Goal: Task Accomplishment & Management: Manage account settings

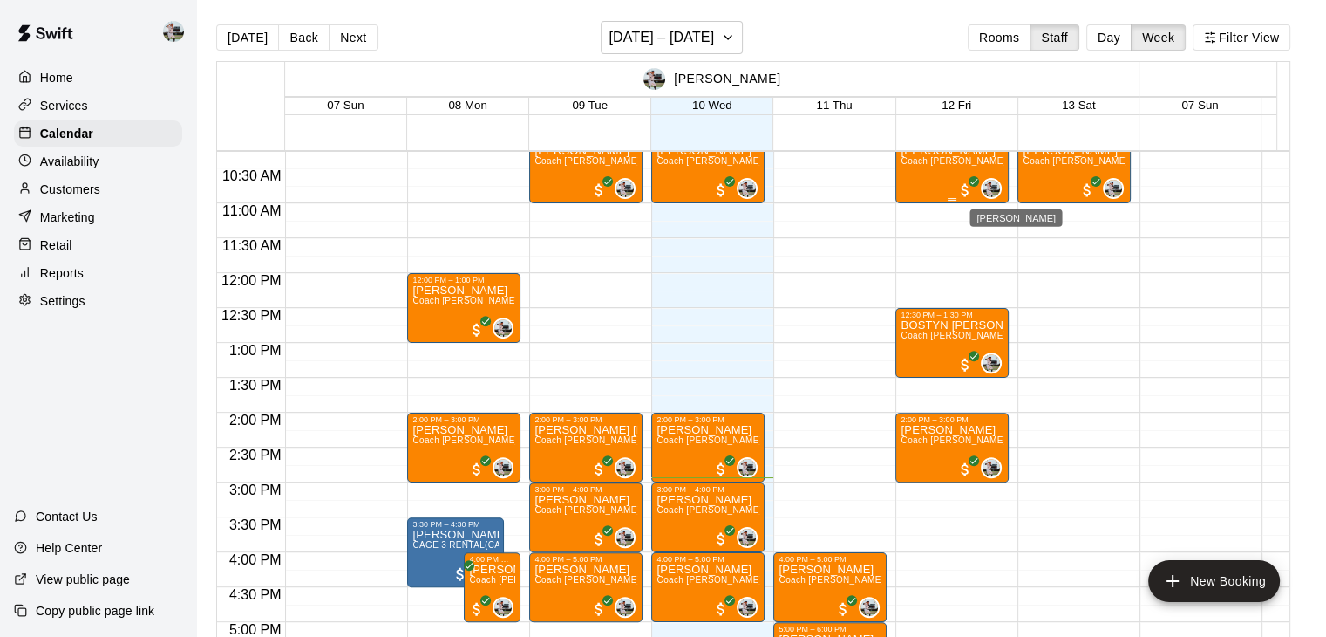
scroll to position [717, 0]
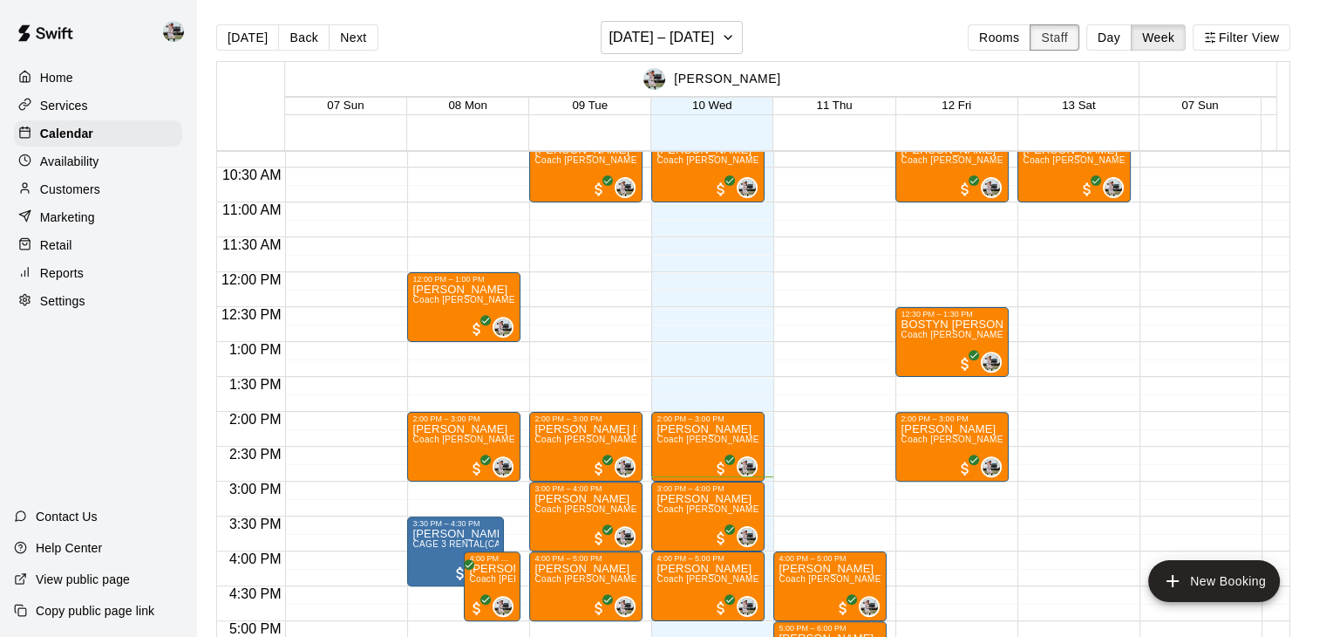
click at [1071, 37] on button "Staff" at bounding box center [1055, 37] width 50 height 26
click at [69, 198] on p "Customers" at bounding box center [70, 188] width 60 height 17
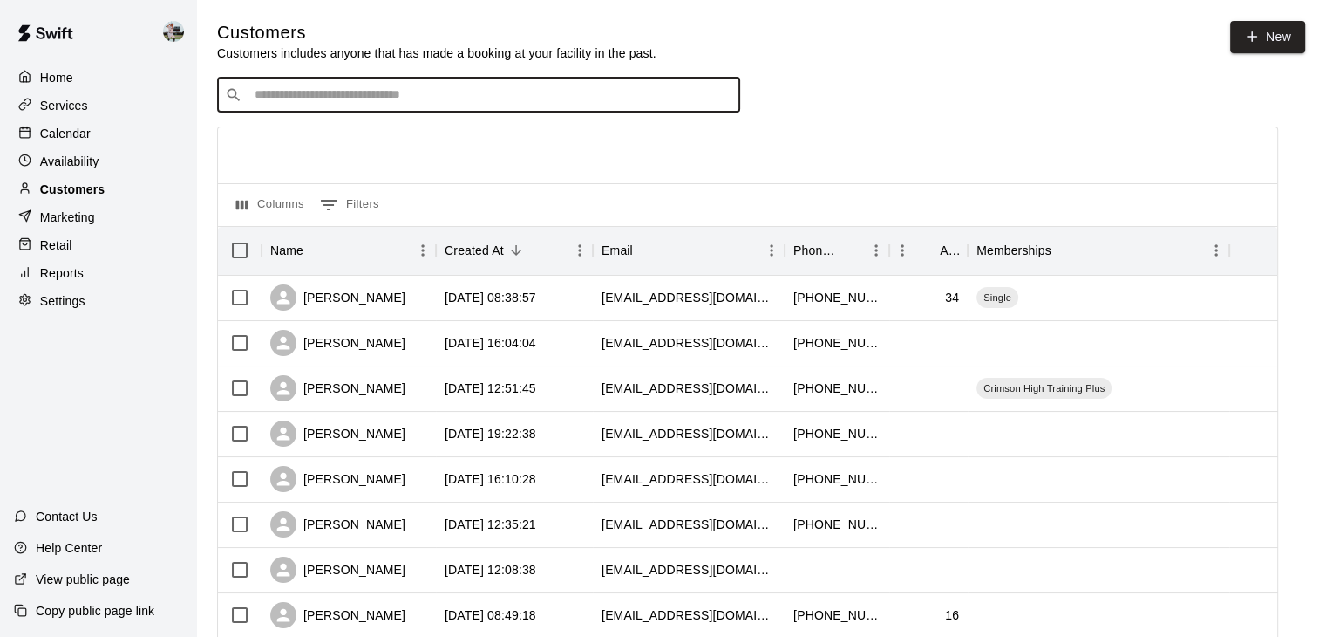
click at [541, 102] on input "Search customers by name or email" at bounding box center [490, 94] width 483 height 17
type input "********"
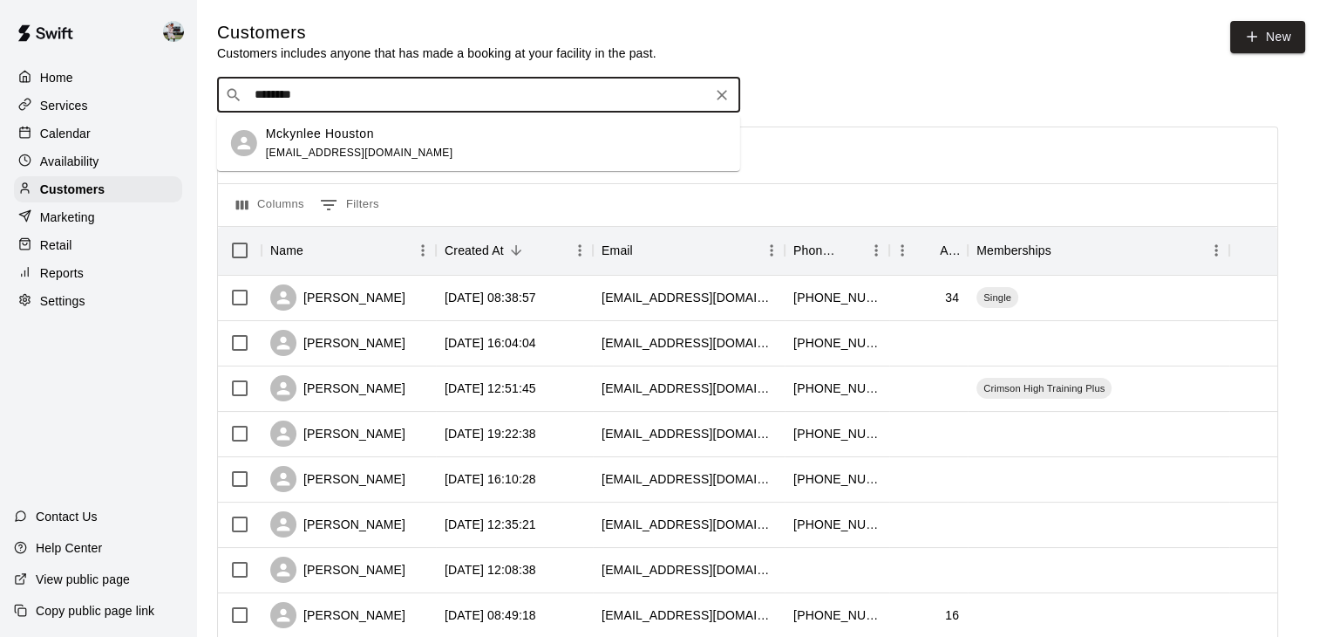
click at [354, 130] on p "Mckynlee Houston" at bounding box center [320, 134] width 108 height 18
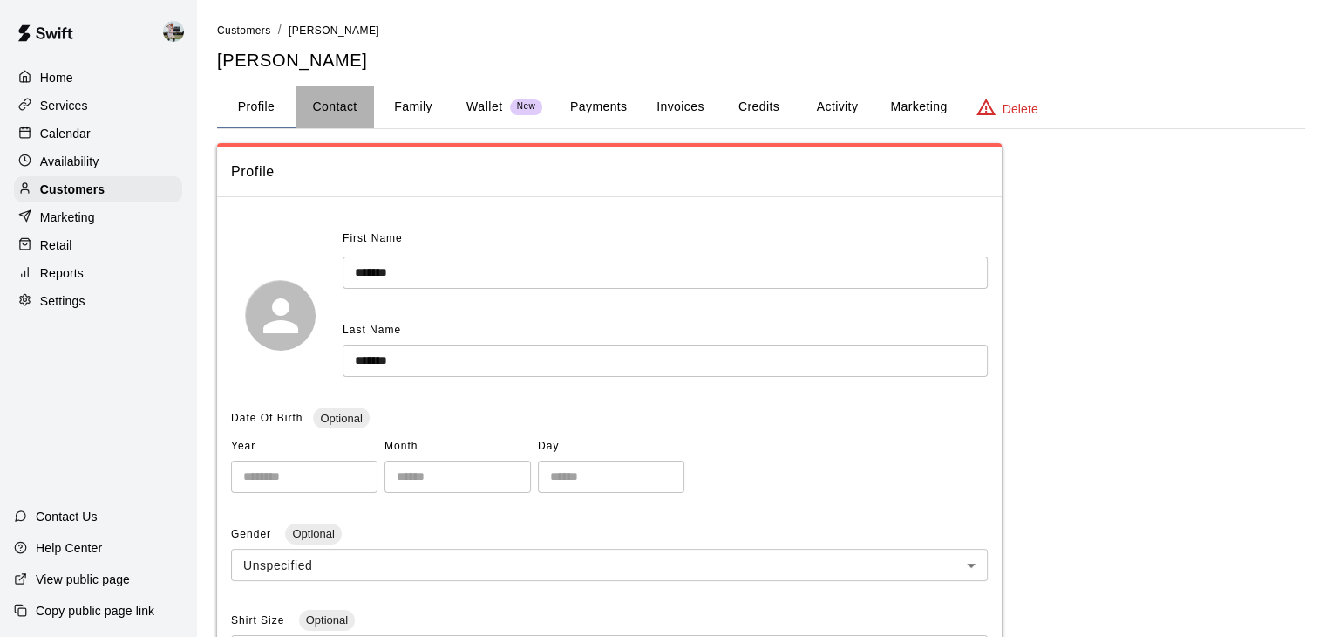
click at [343, 106] on button "Contact" at bounding box center [335, 107] width 78 height 42
select select "**"
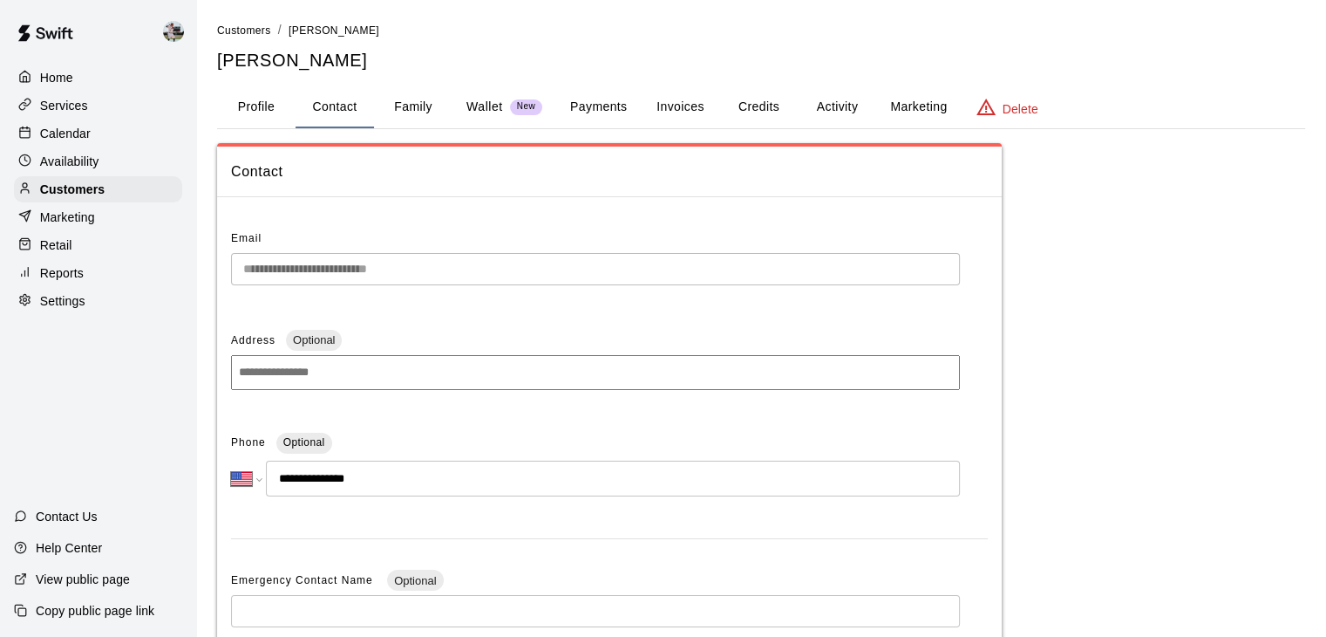
click at [432, 115] on button "Family" at bounding box center [413, 107] width 78 height 42
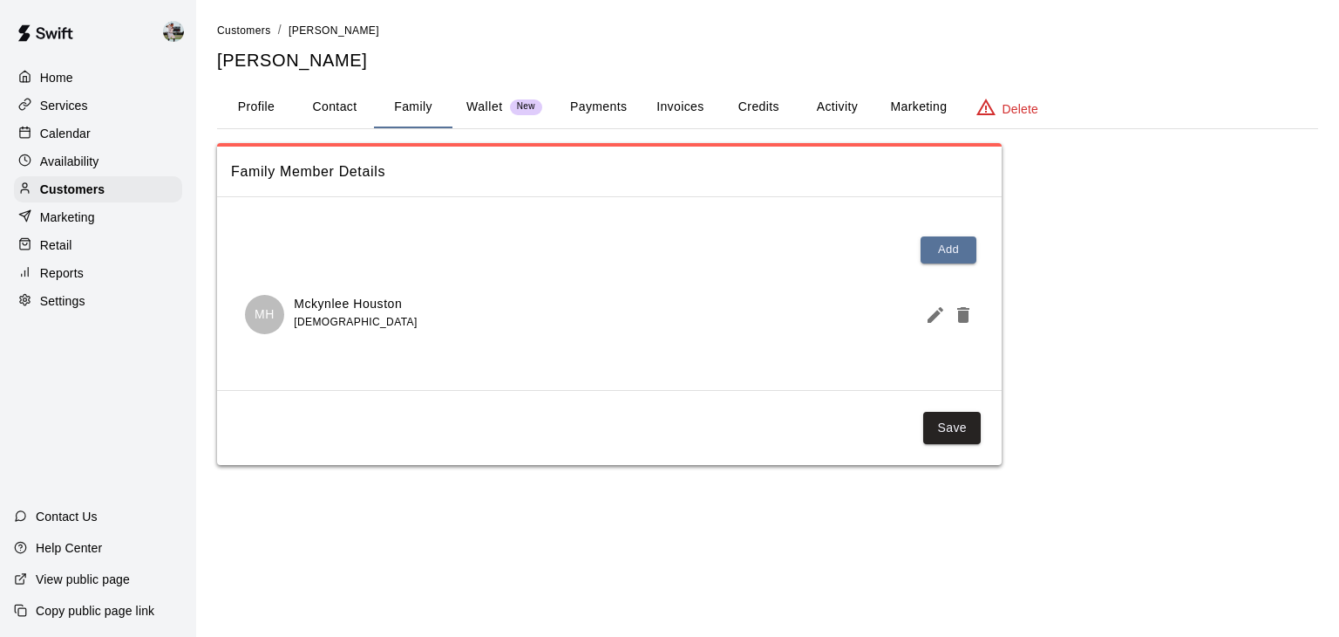
click at [487, 110] on p "Wallet" at bounding box center [484, 107] width 37 height 18
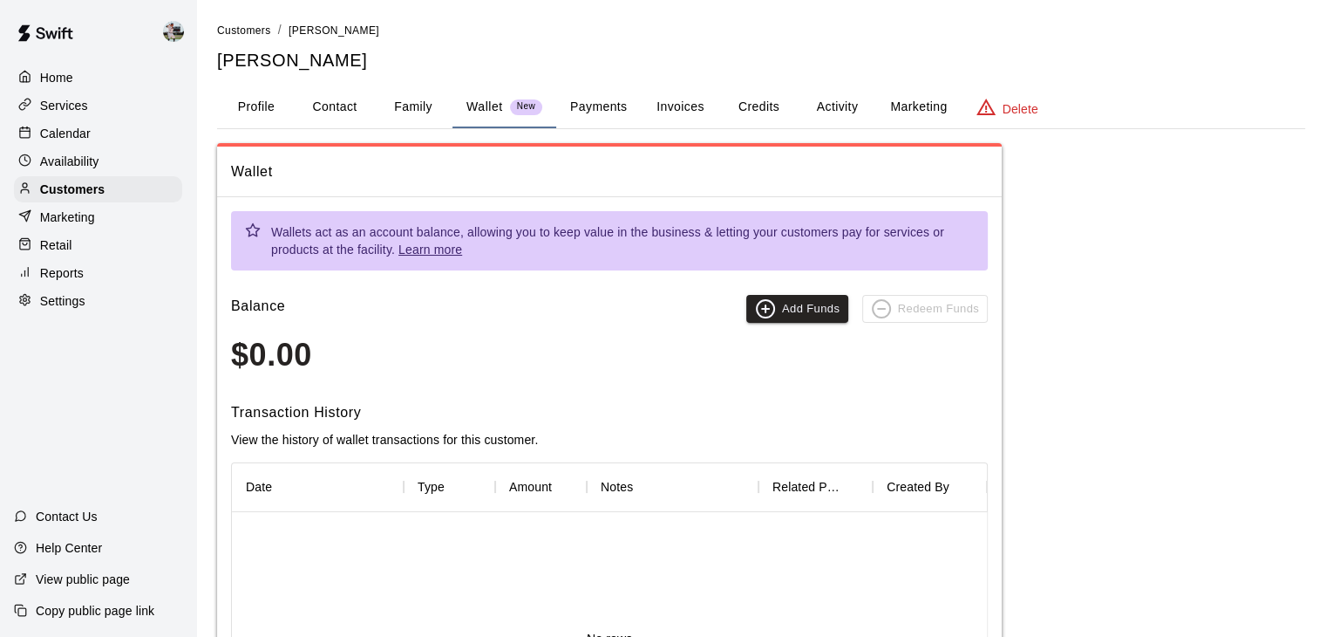
click at [71, 254] on p "Retail" at bounding box center [56, 244] width 32 height 17
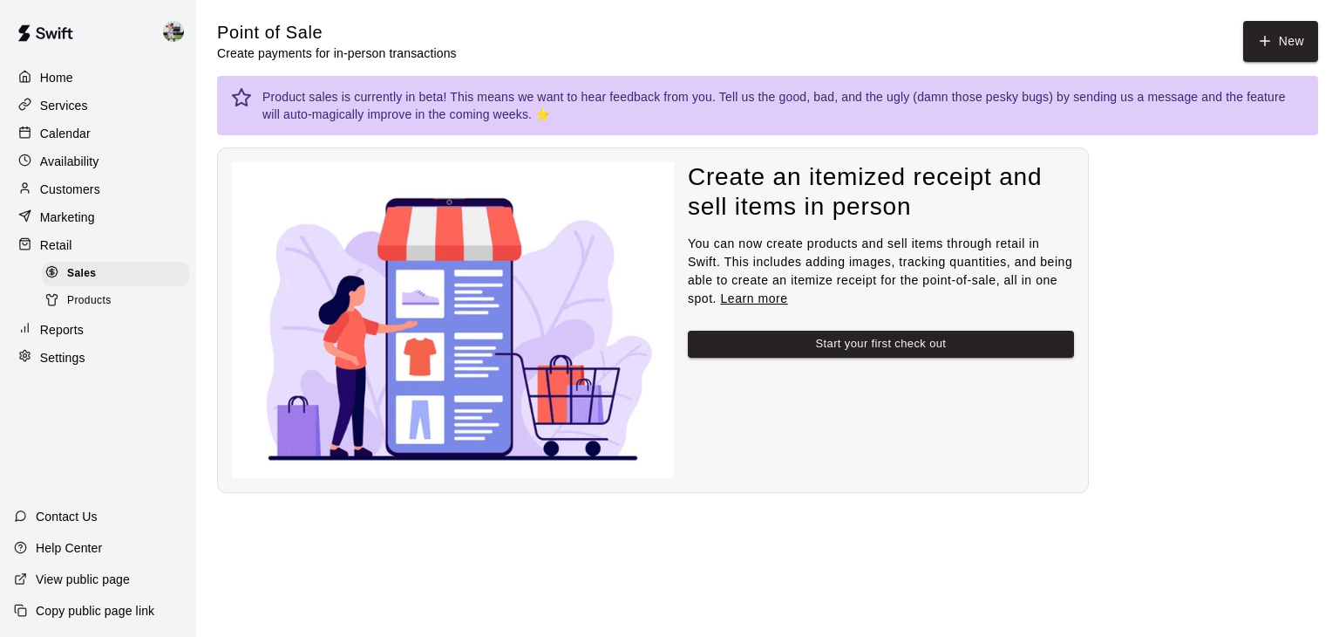
click at [71, 338] on p "Reports" at bounding box center [62, 329] width 44 height 17
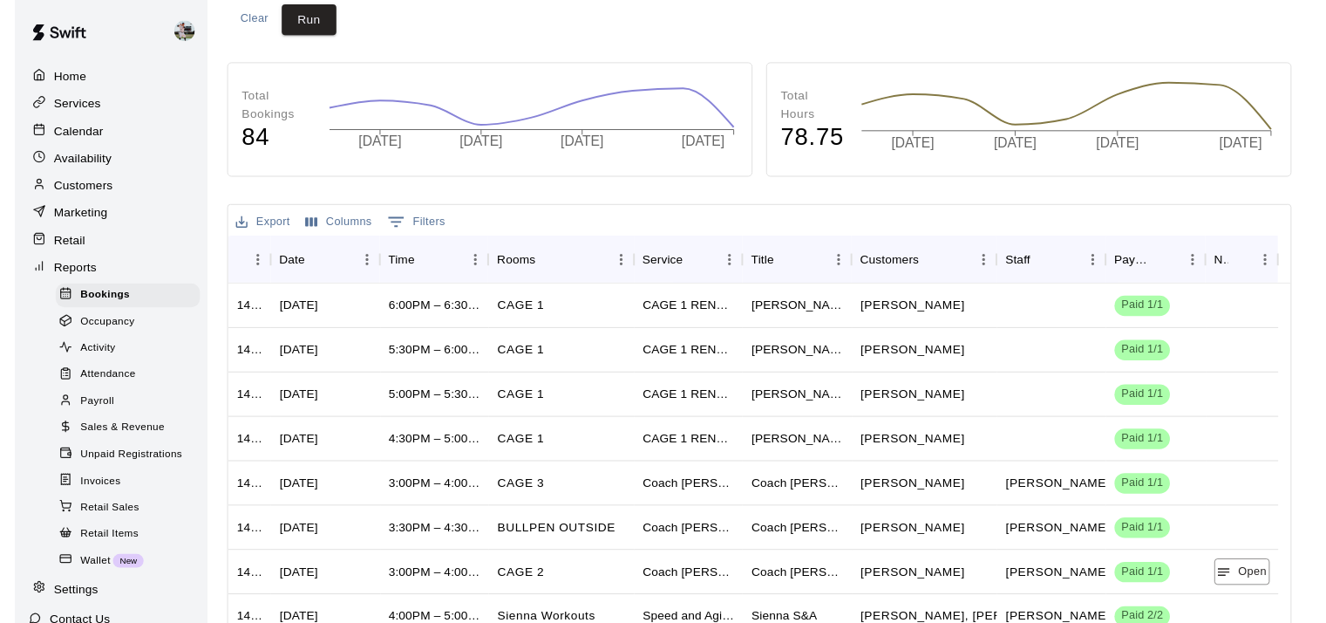
scroll to position [256, 0]
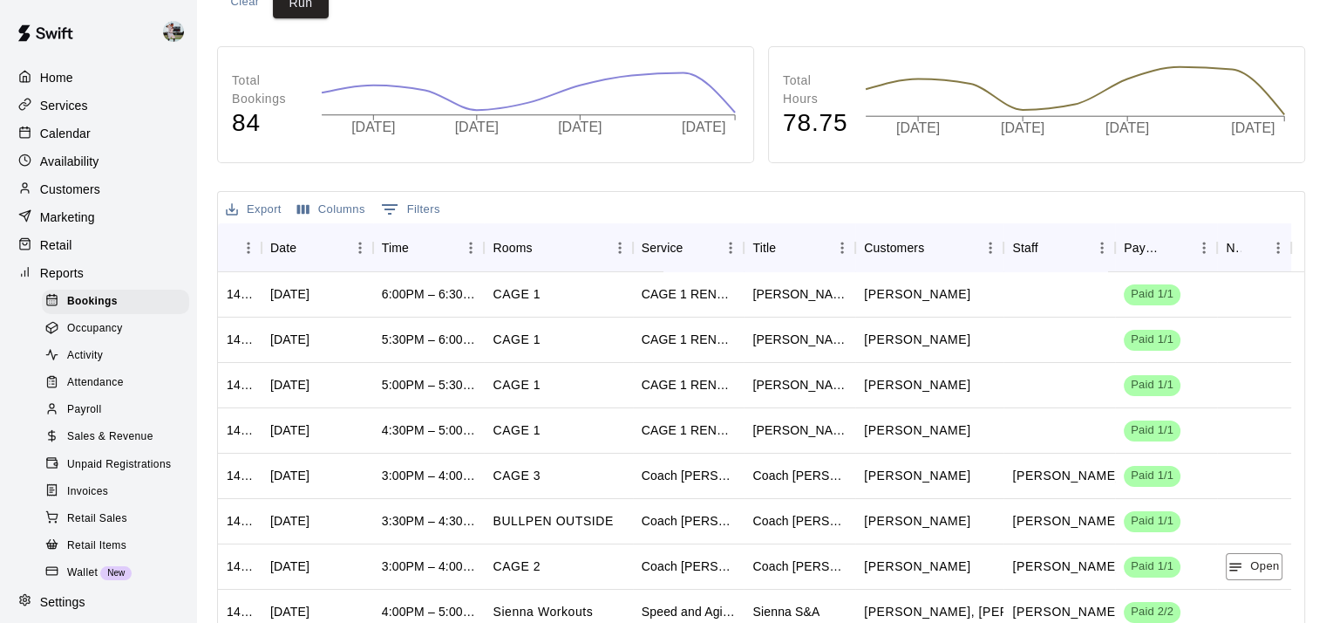
click at [80, 126] on div "Calendar" at bounding box center [98, 133] width 168 height 26
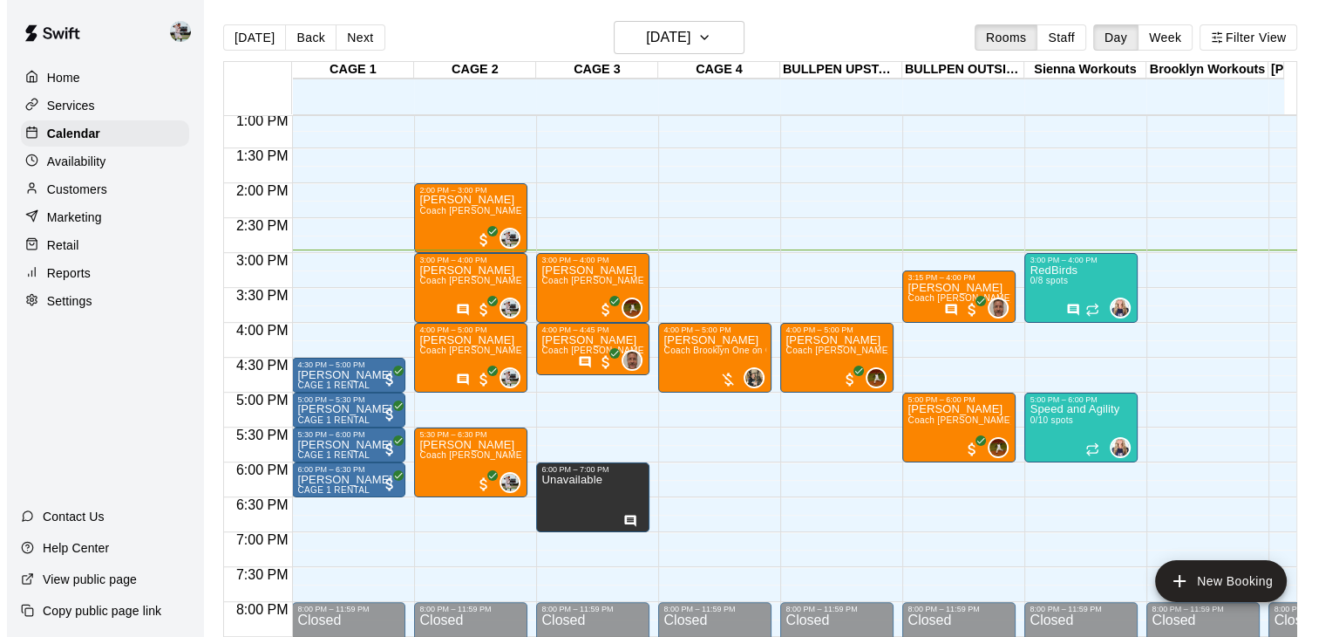
scroll to position [910, 0]
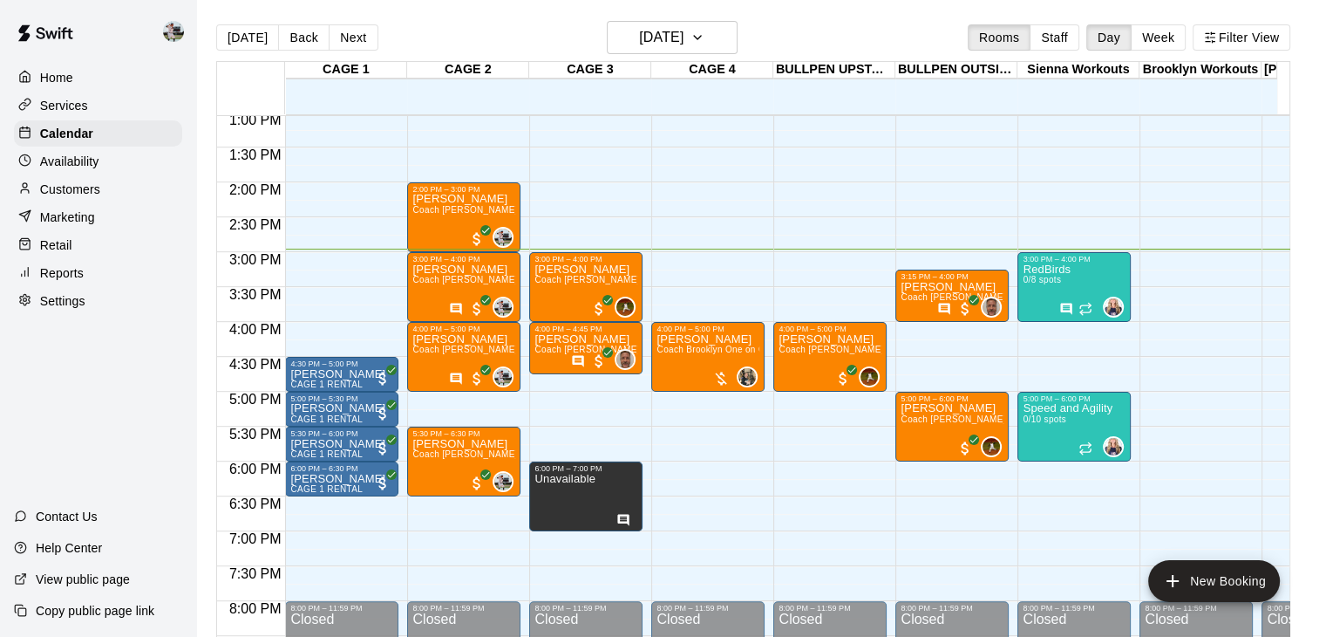
click at [687, 257] on div "12:00 AM – 8:00 AM Closed 4:00 PM – 5:00 PM [PERSON_NAME] Coach [GEOGRAPHIC_DAT…" at bounding box center [707, 43] width 113 height 1674
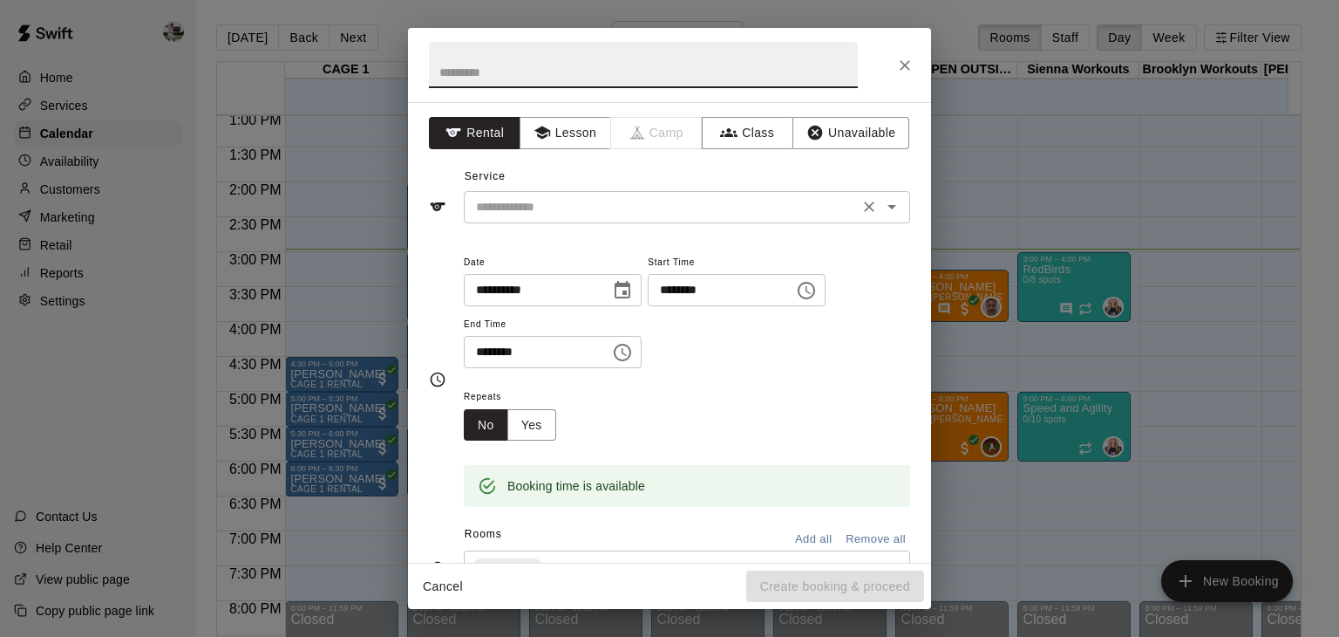
click at [565, 212] on input "text" at bounding box center [661, 207] width 385 height 22
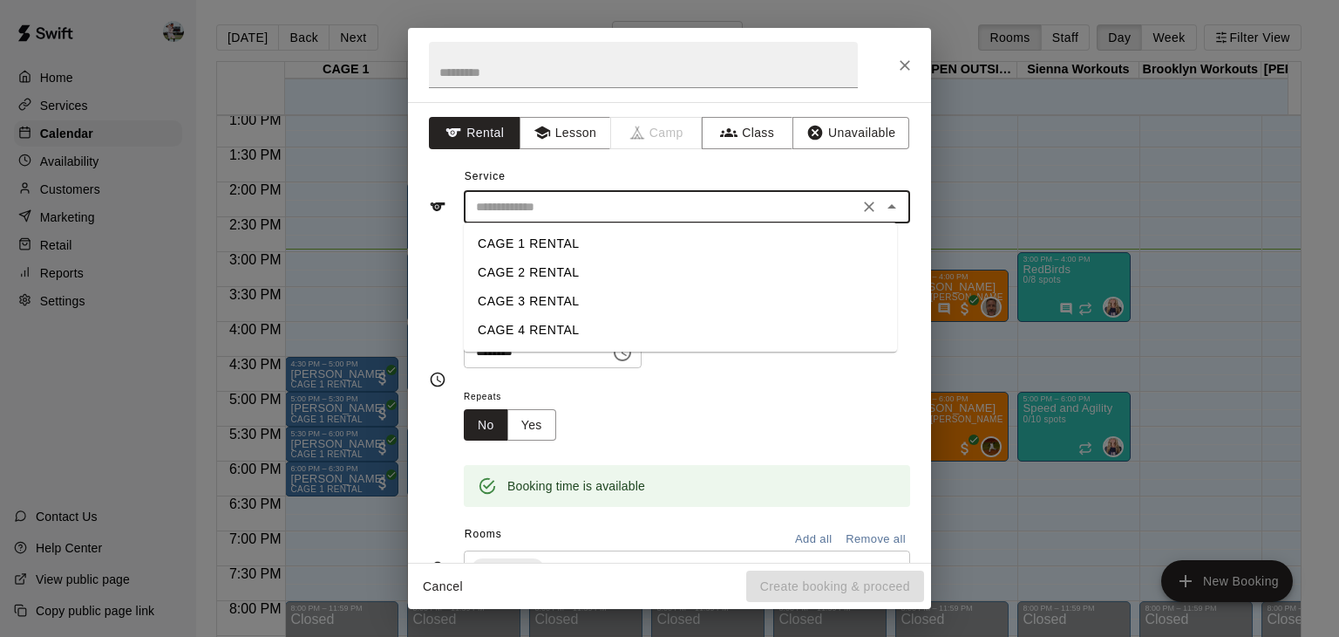
click at [548, 328] on li "CAGE 4 RENTAL" at bounding box center [680, 330] width 433 height 29
type input "**********"
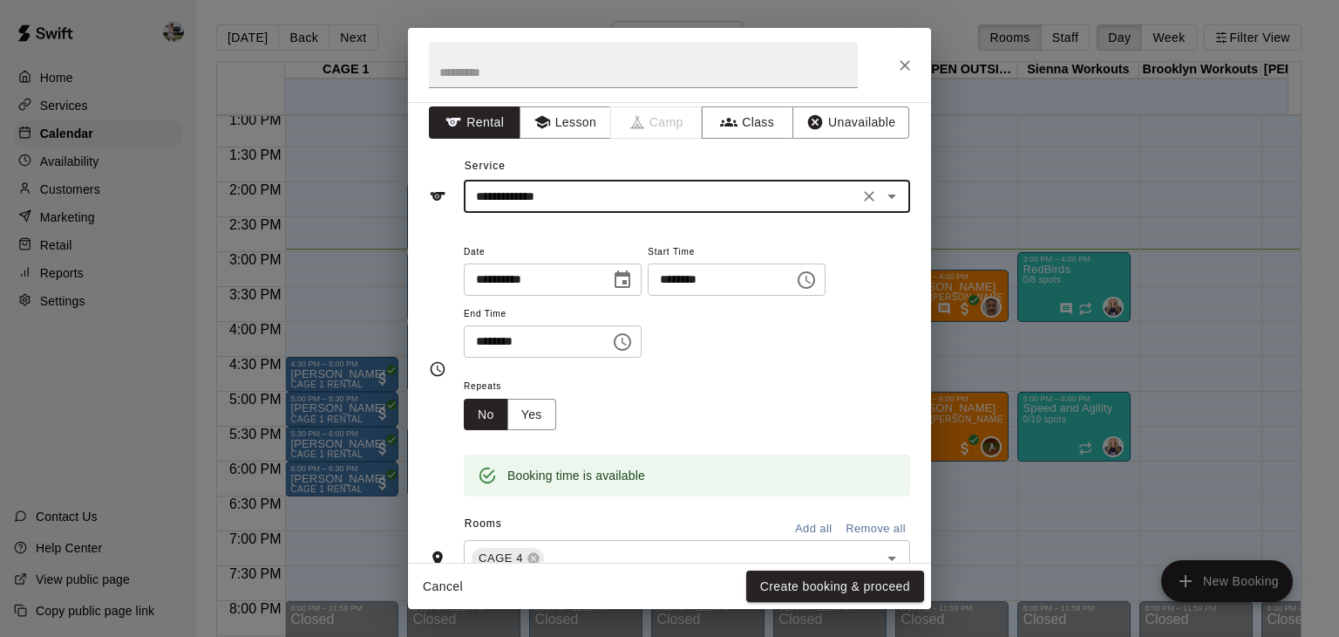
scroll to position [0, 0]
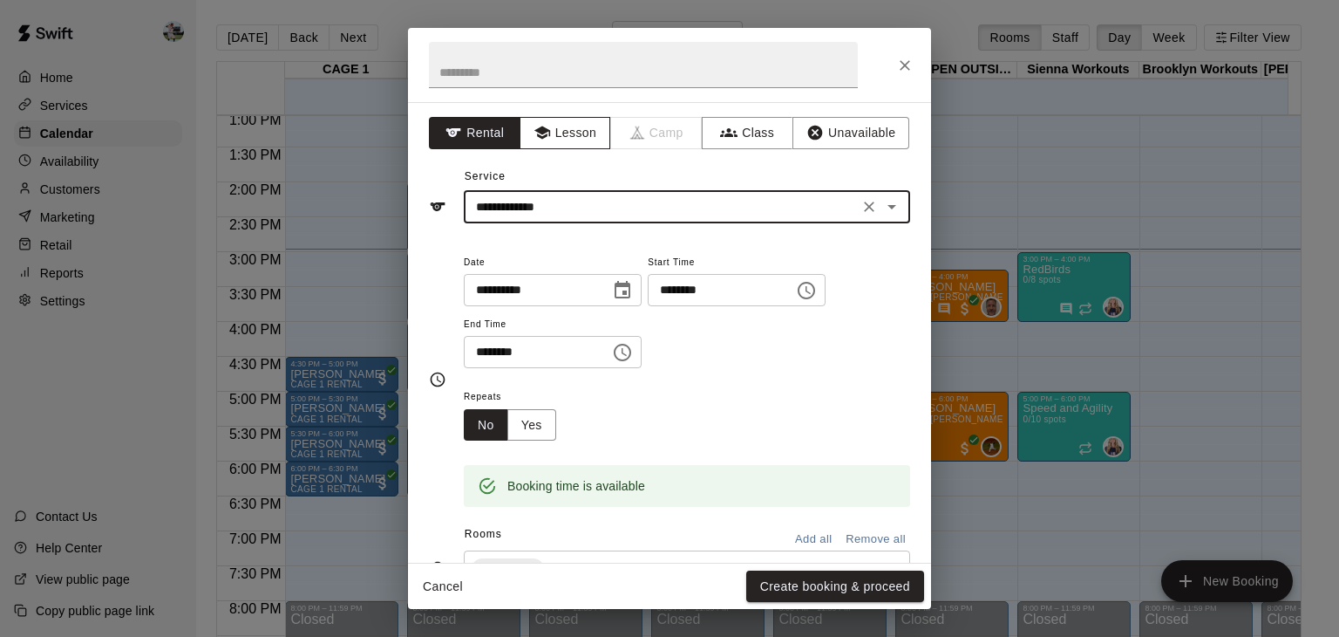
click at [577, 140] on button "Lesson" at bounding box center [566, 133] width 92 height 32
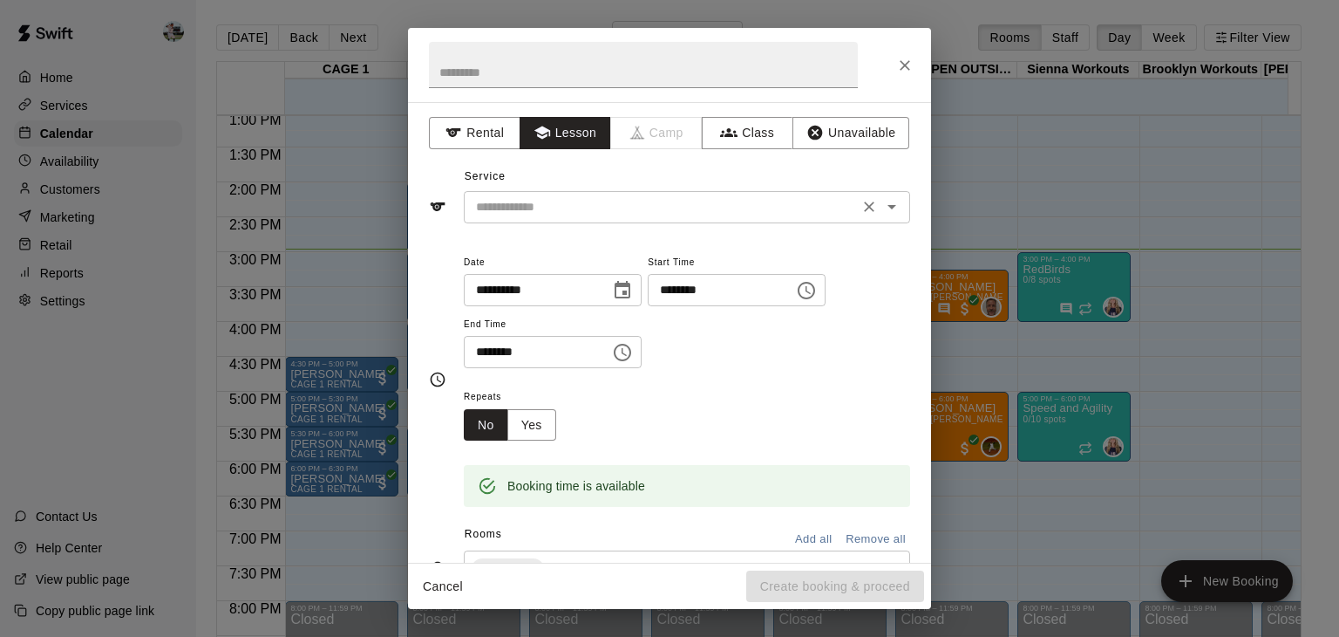
click at [569, 208] on input "text" at bounding box center [661, 207] width 385 height 22
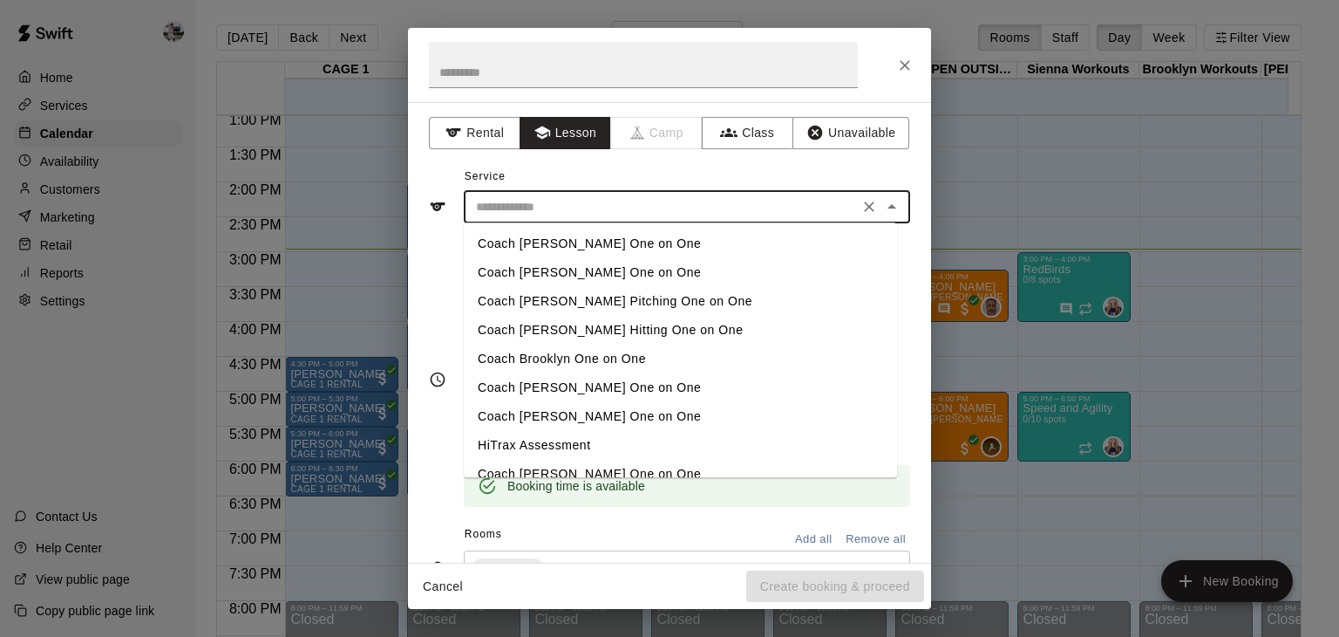
click at [569, 358] on li "Coach Brooklyn One on One" at bounding box center [680, 358] width 433 height 29
type input "**********"
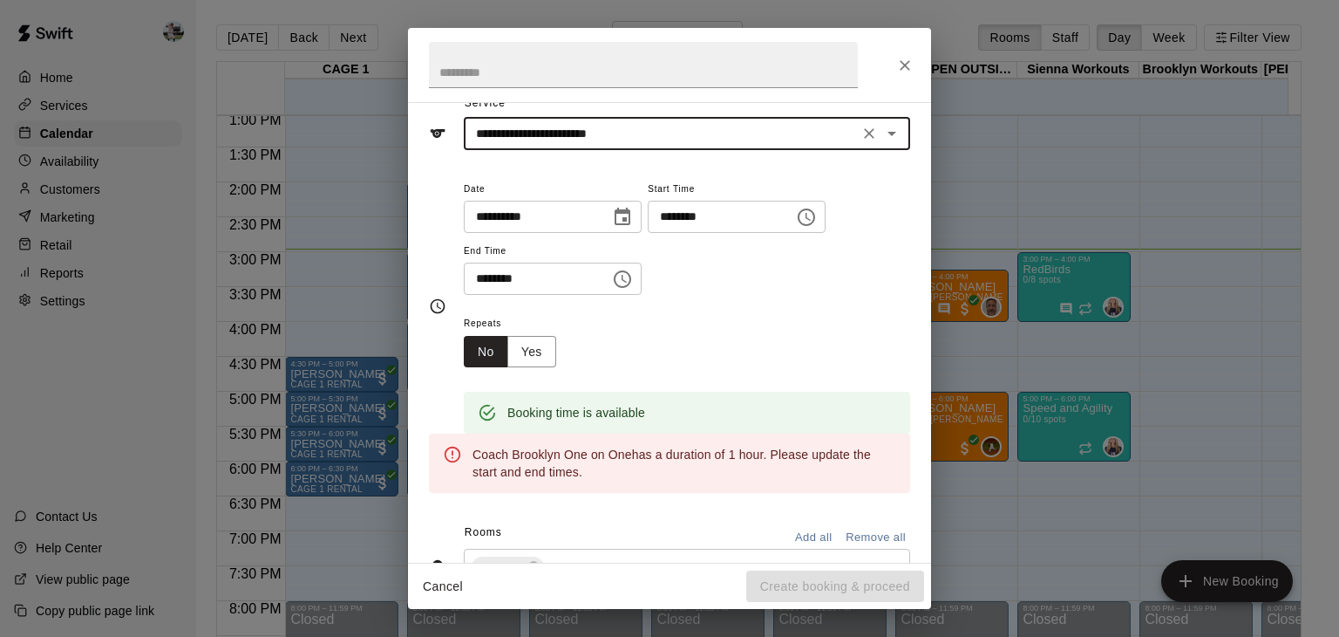
scroll to position [73, 0]
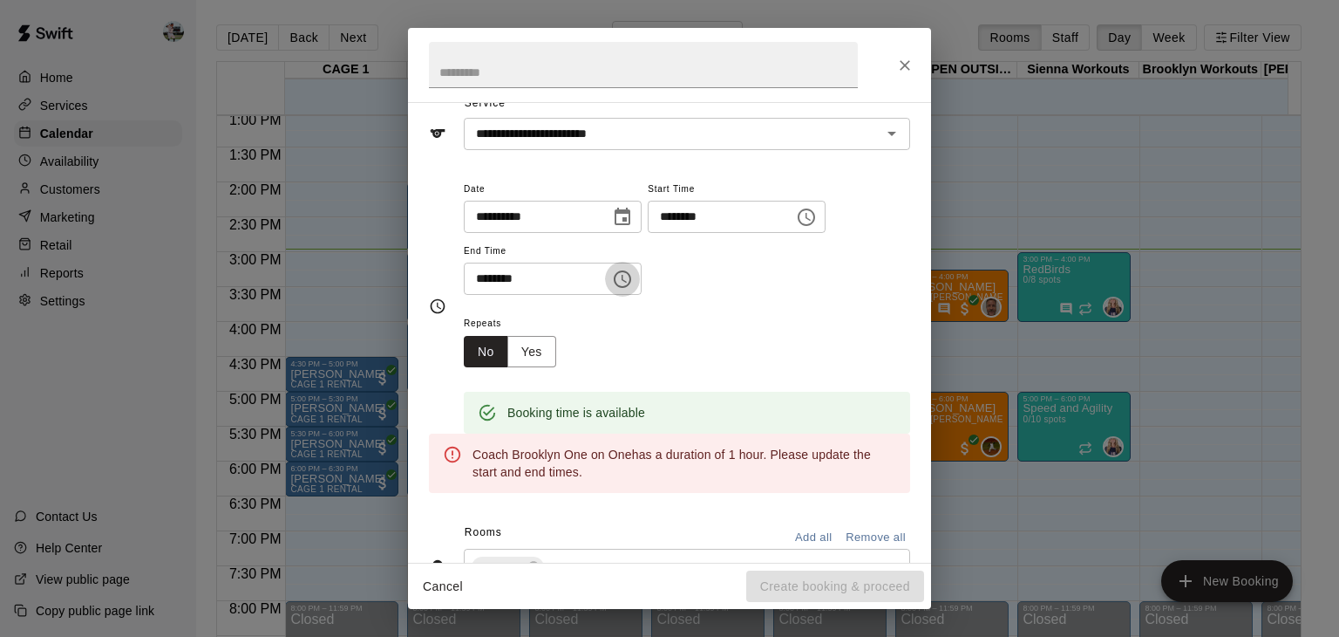
click at [633, 287] on icon "Choose time, selected time is 3:30 PM" at bounding box center [622, 279] width 21 height 21
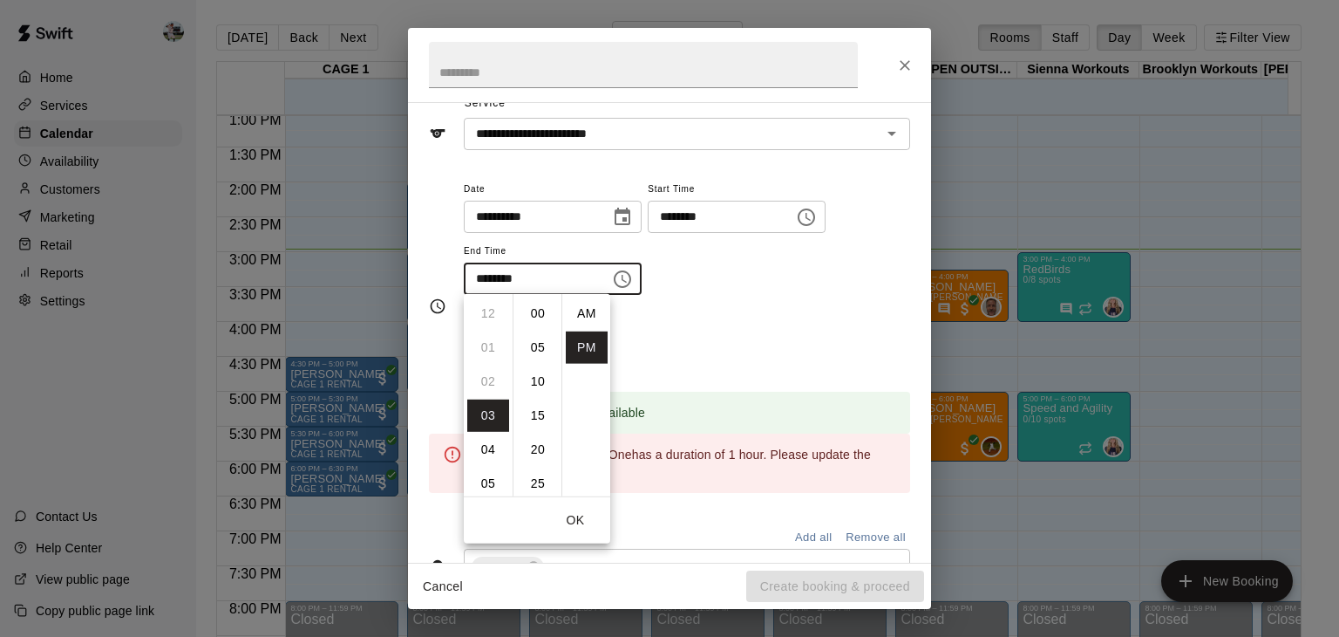
scroll to position [31, 0]
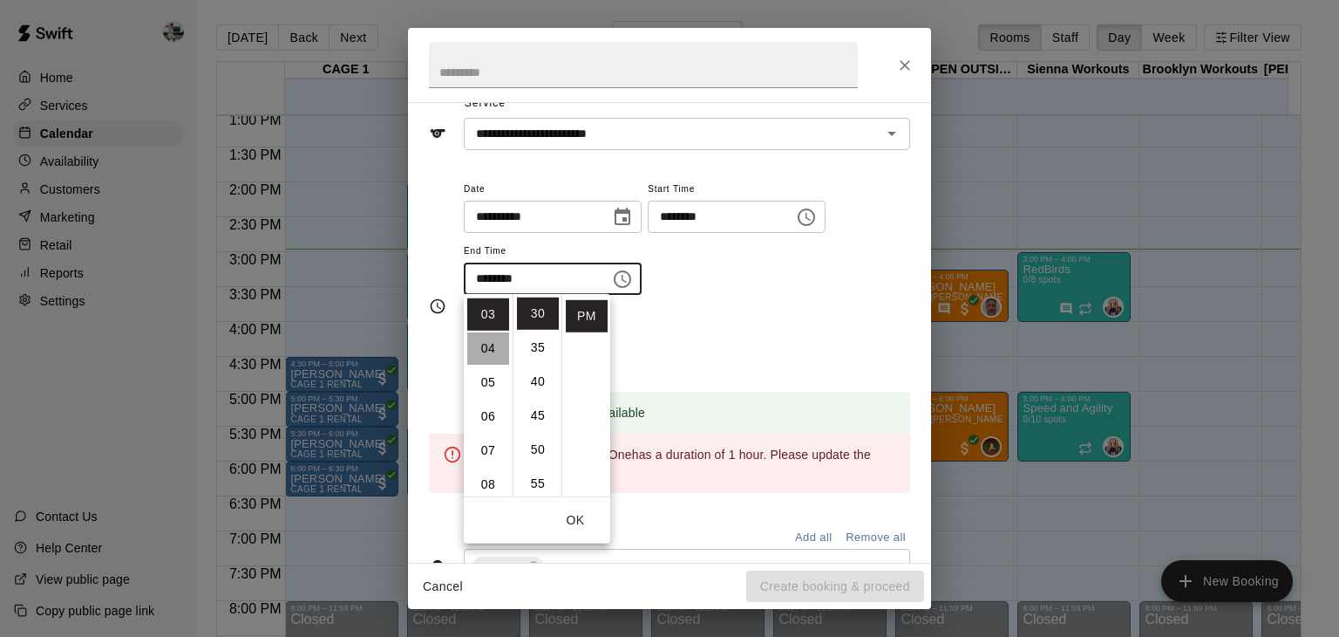
click at [485, 350] on li "04" at bounding box center [488, 348] width 42 height 32
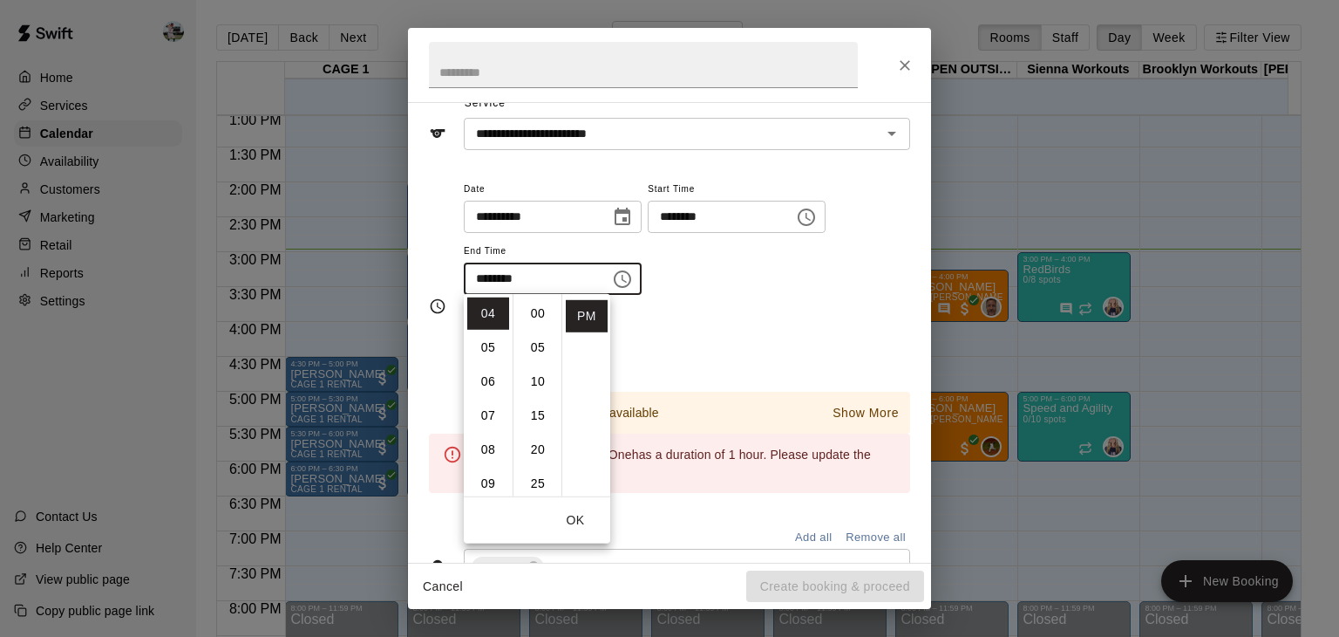
scroll to position [0, 0]
click at [541, 320] on li "00" at bounding box center [538, 313] width 42 height 32
type input "********"
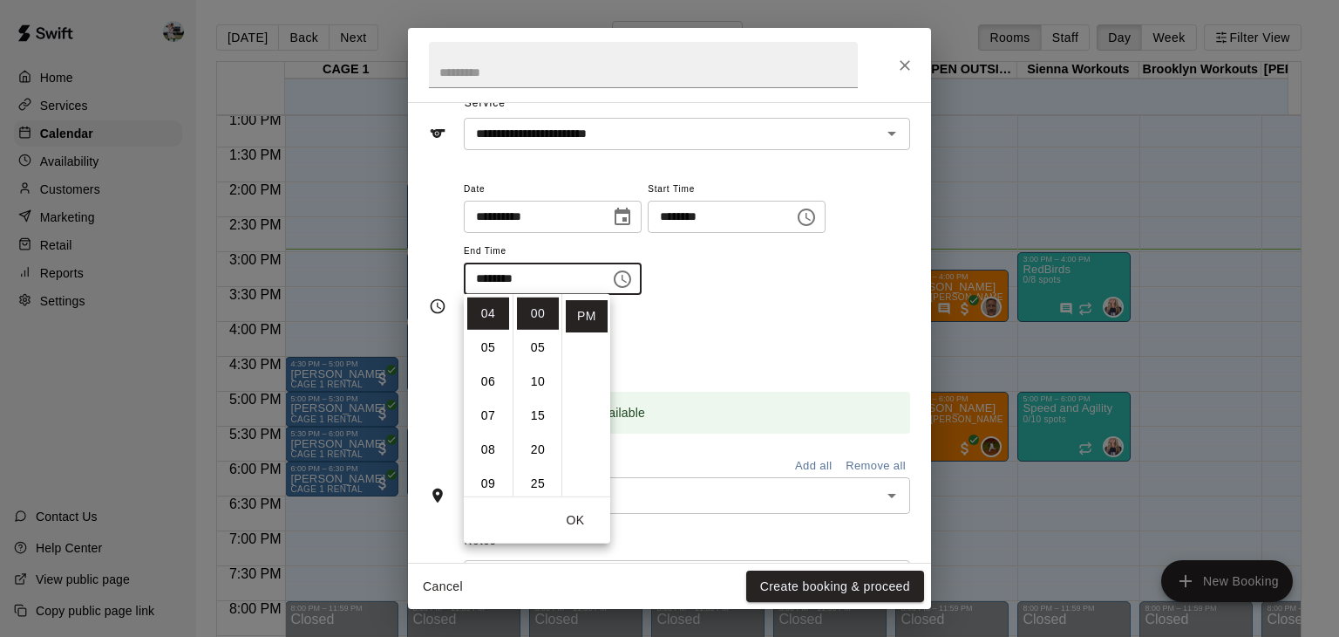
click at [577, 517] on button "OK" at bounding box center [576, 520] width 56 height 32
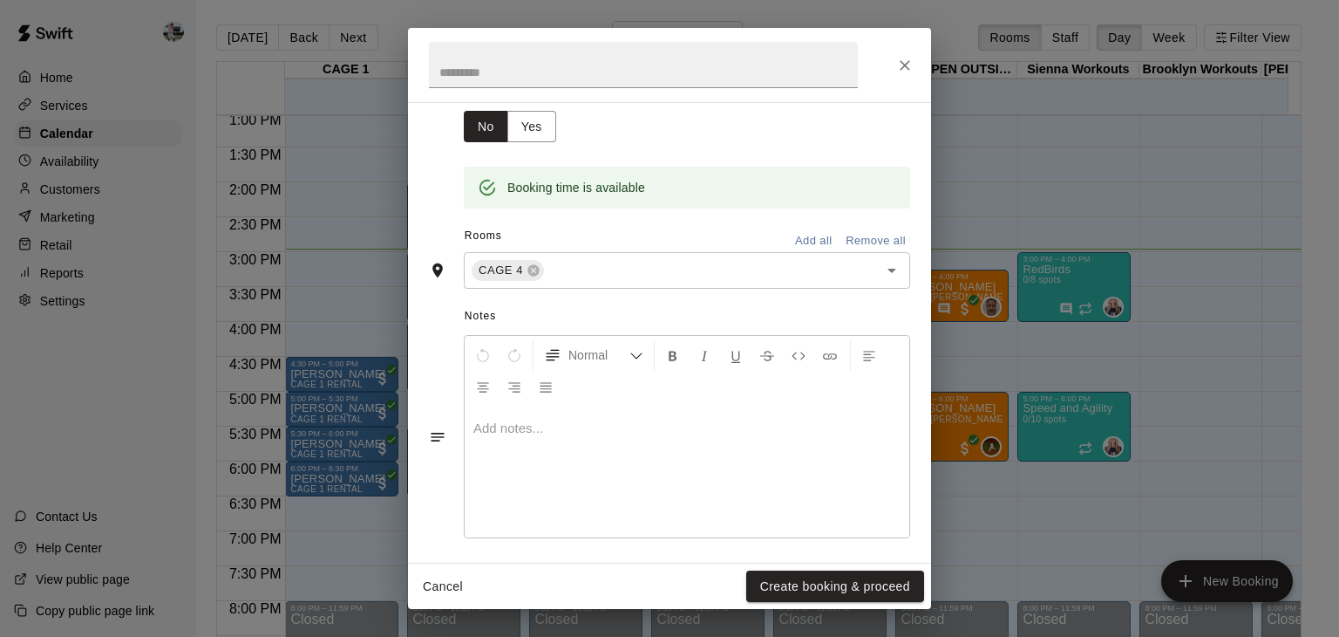
scroll to position [299, 0]
click at [613, 439] on div at bounding box center [687, 470] width 445 height 131
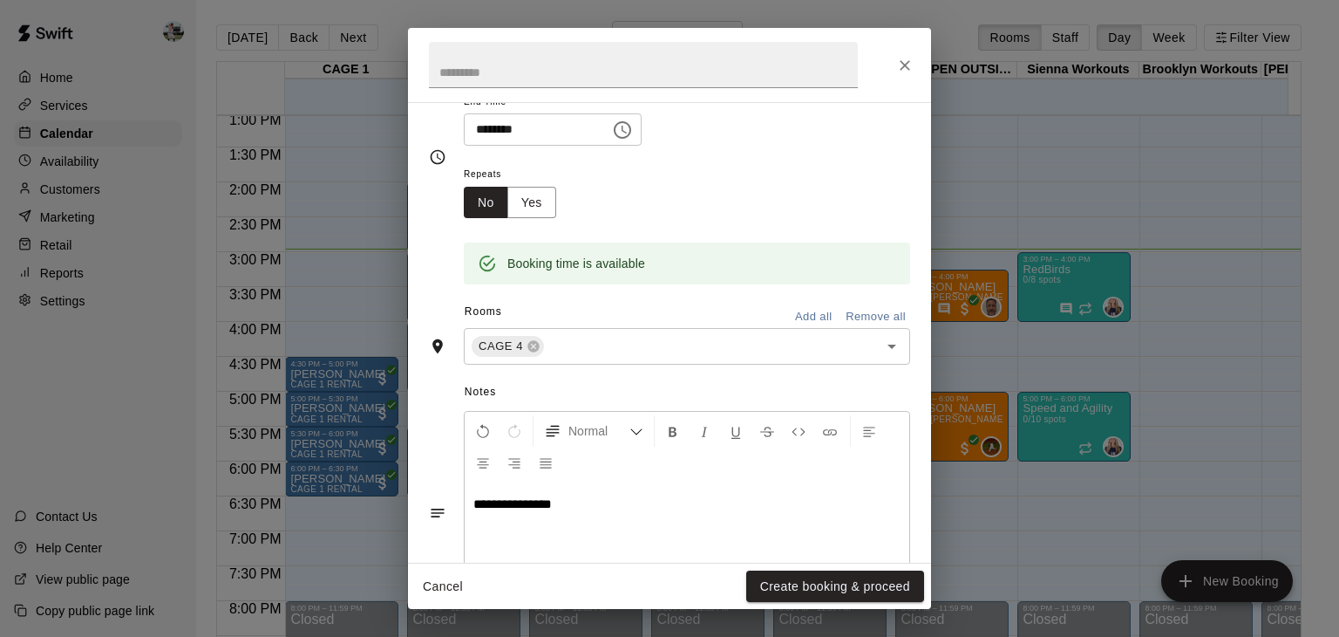
scroll to position [305, 0]
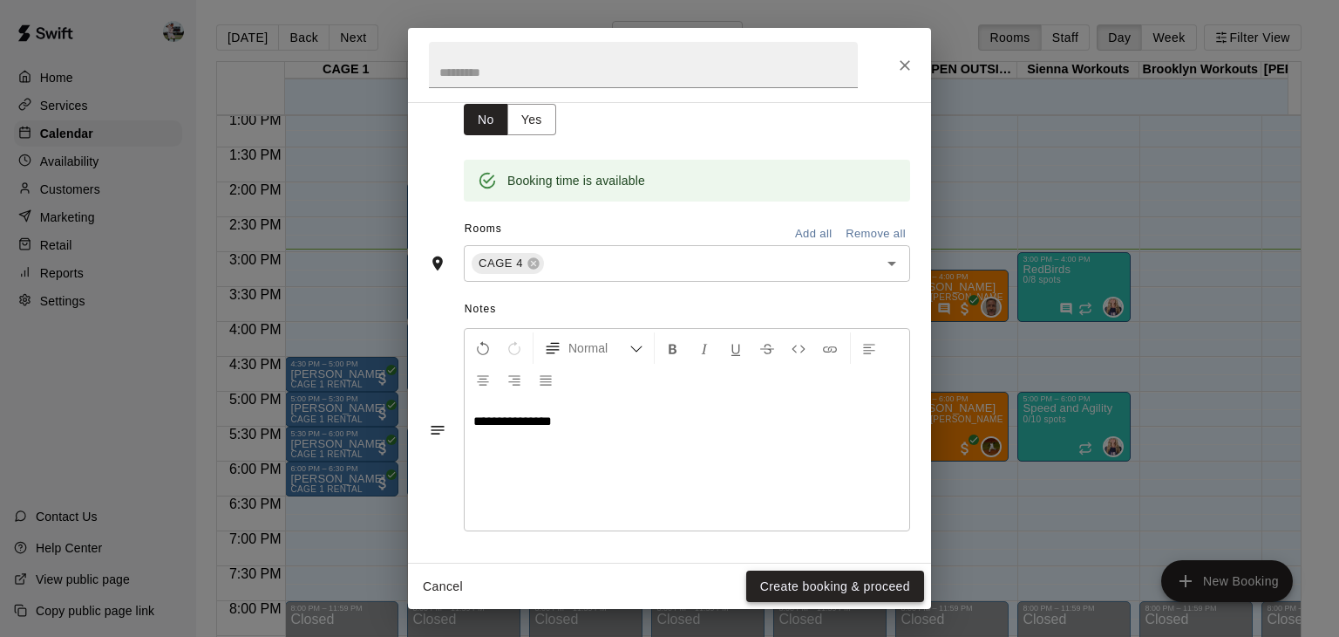
click at [798, 581] on button "Create booking & proceed" at bounding box center [835, 586] width 178 height 32
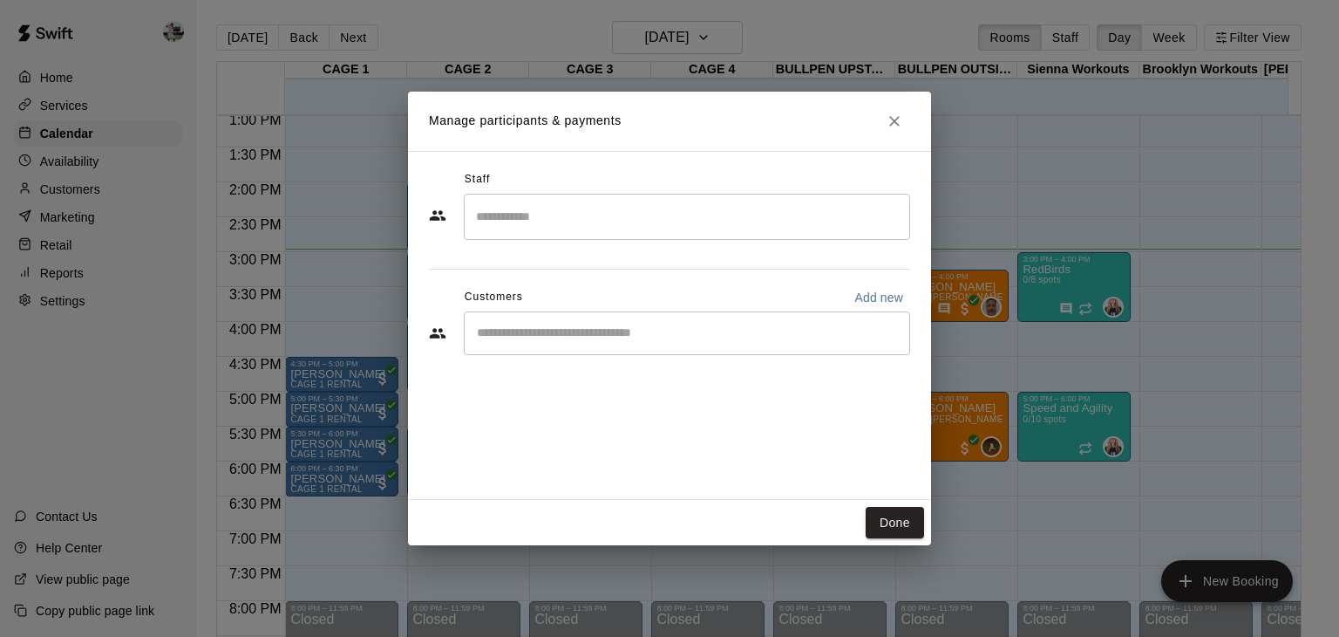
click at [575, 208] on input "Search staff" at bounding box center [687, 216] width 431 height 31
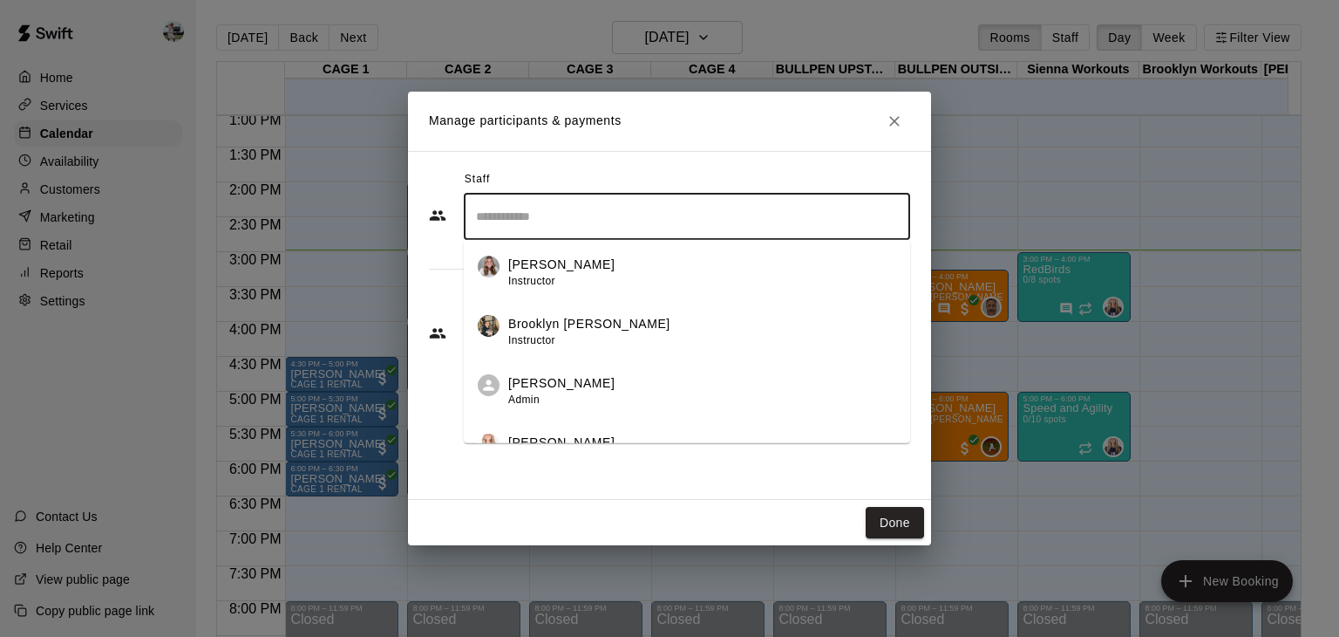
scroll to position [181, 0]
click at [585, 325] on p "Brooklyn [PERSON_NAME]" at bounding box center [589, 323] width 162 height 18
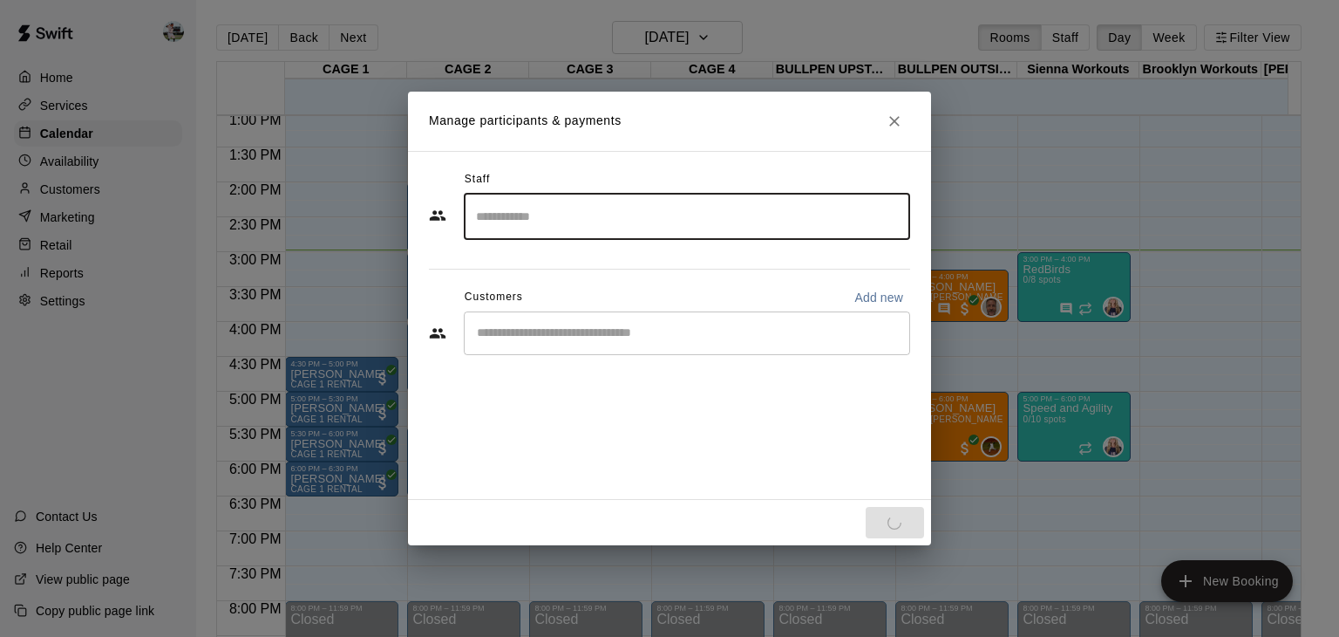
click at [585, 339] on input "Start typing to search customers..." at bounding box center [687, 332] width 431 height 17
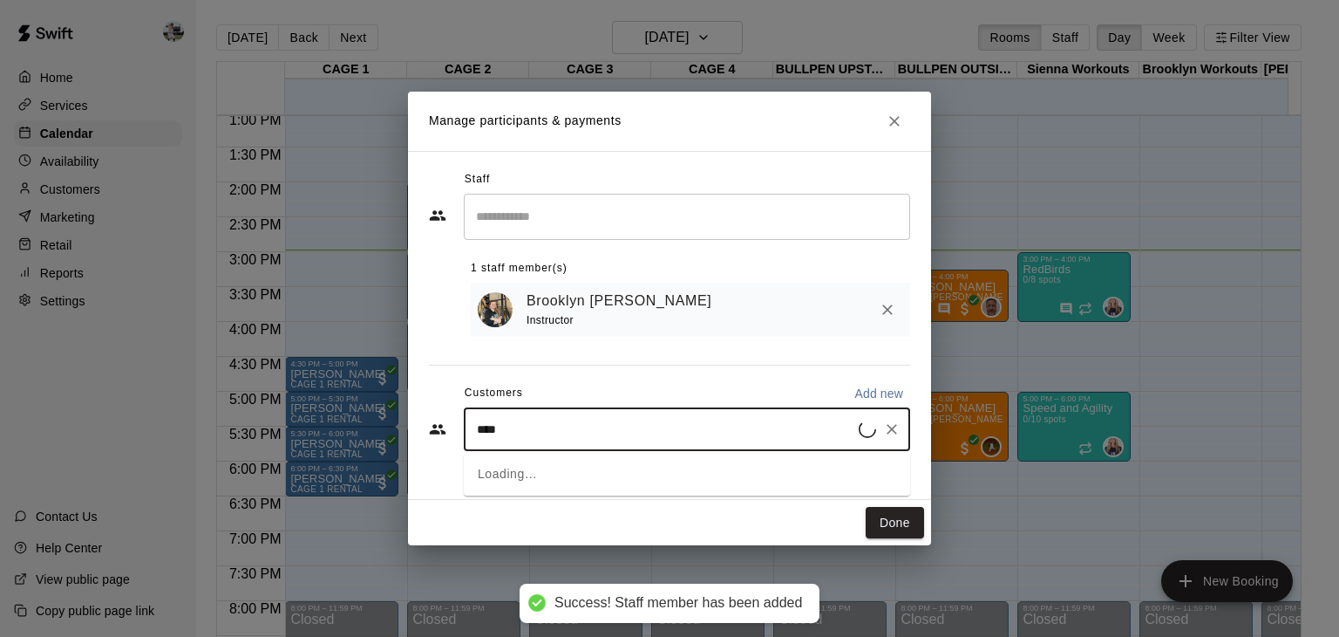
type input "*****"
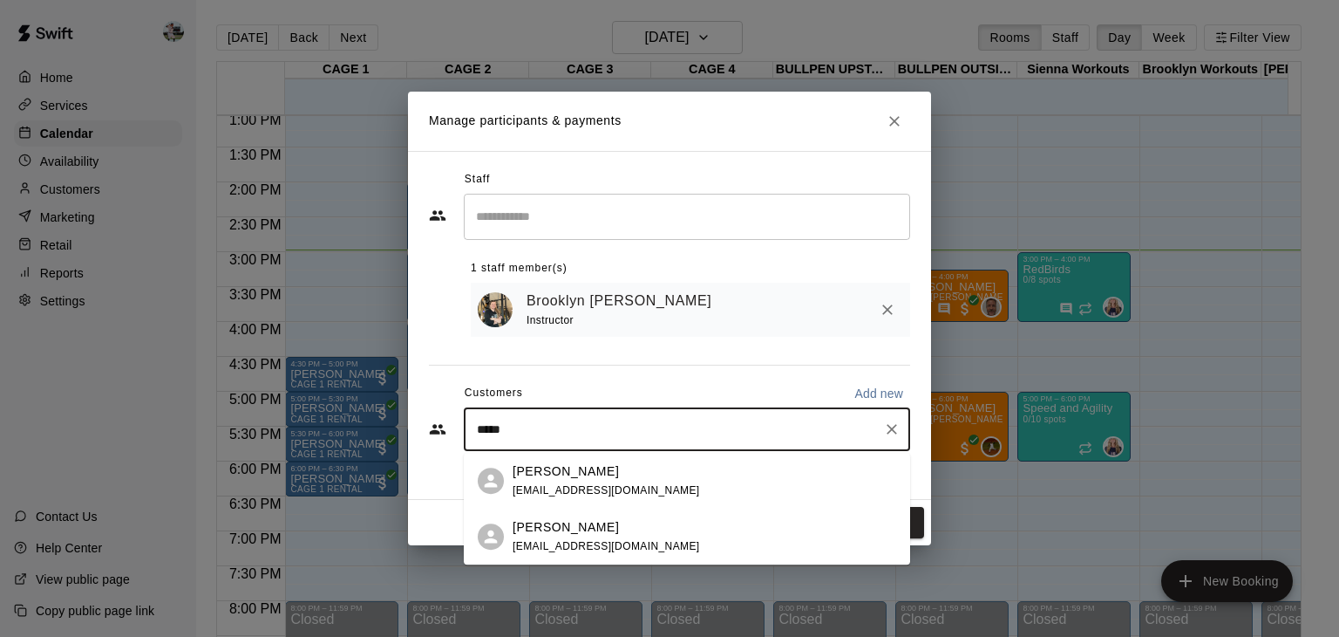
click at [576, 467] on p "[PERSON_NAME]" at bounding box center [566, 471] width 106 height 18
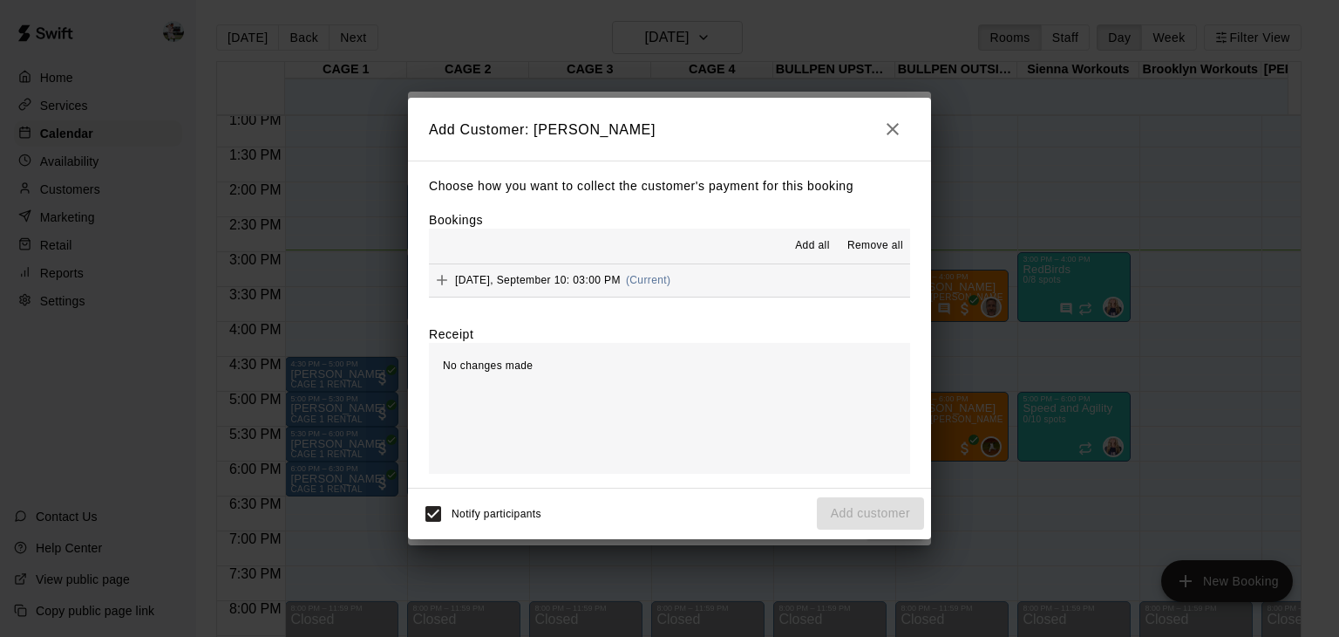
click at [774, 278] on button "[DATE], September 10: 03:00 PM (Current)" at bounding box center [669, 280] width 481 height 32
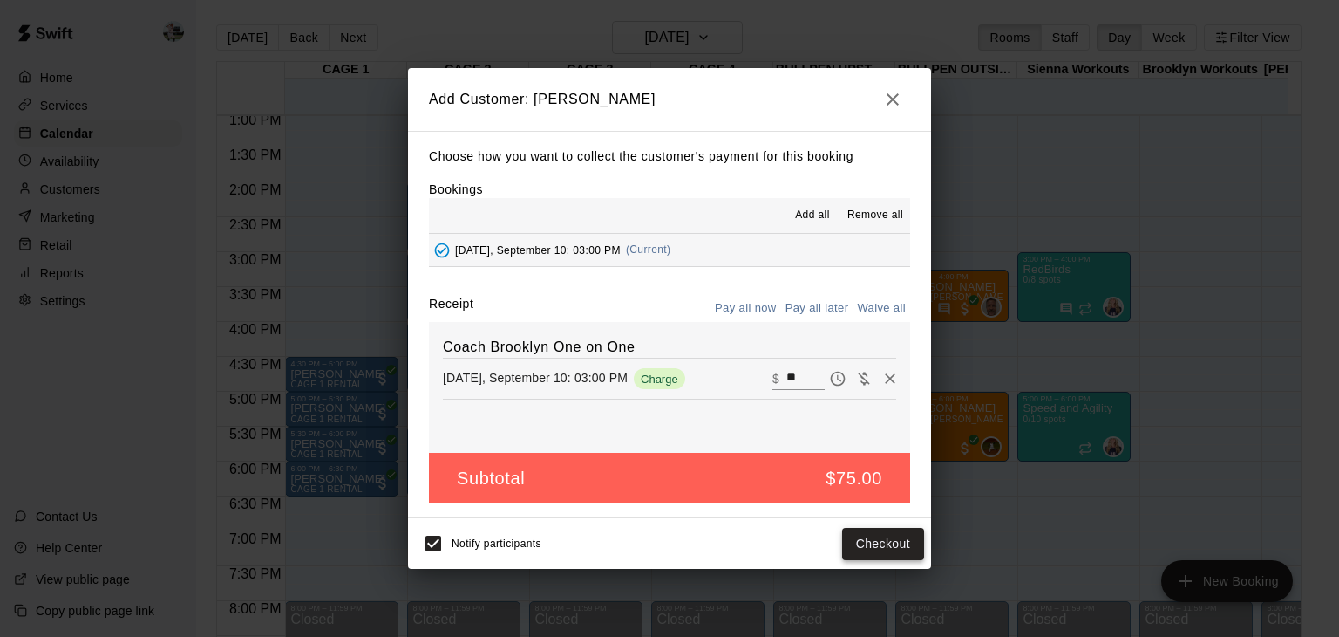
click at [872, 541] on button "Checkout" at bounding box center [883, 544] width 82 height 32
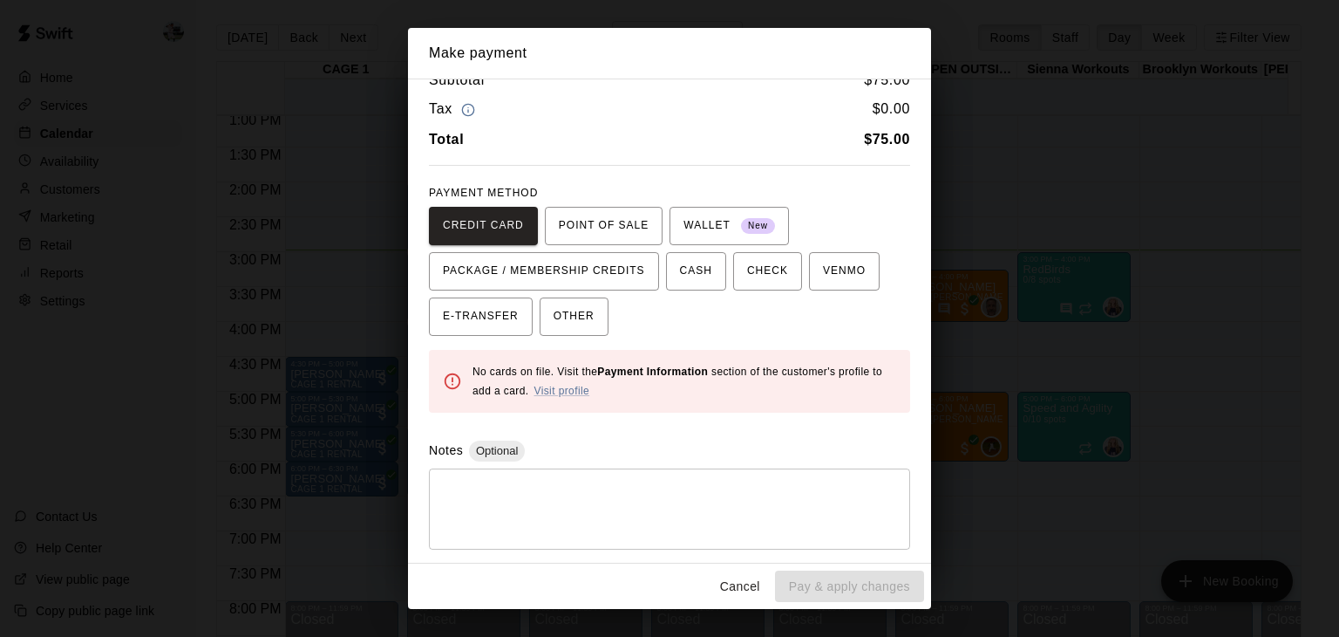
scroll to position [0, 0]
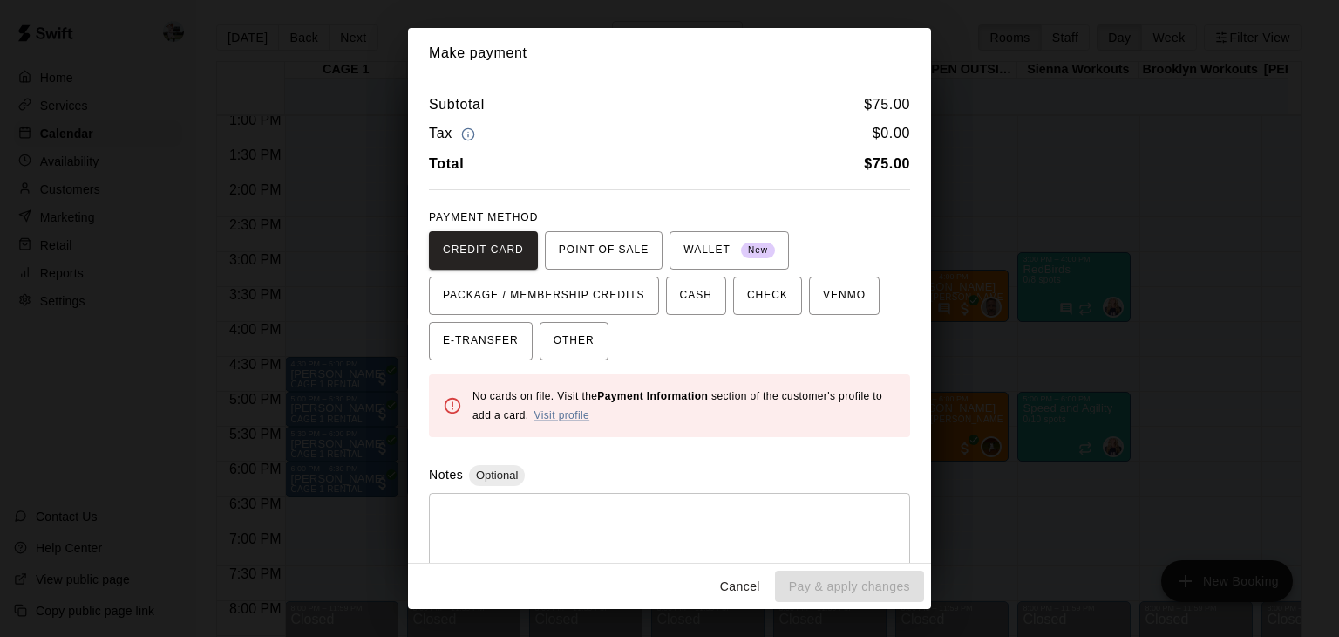
click at [257, 469] on div "Make payment Subtotal $ 75.00 Tax $ 0.00 Total $ 75.00 PAYMENT METHOD CREDIT CA…" at bounding box center [669, 318] width 1339 height 637
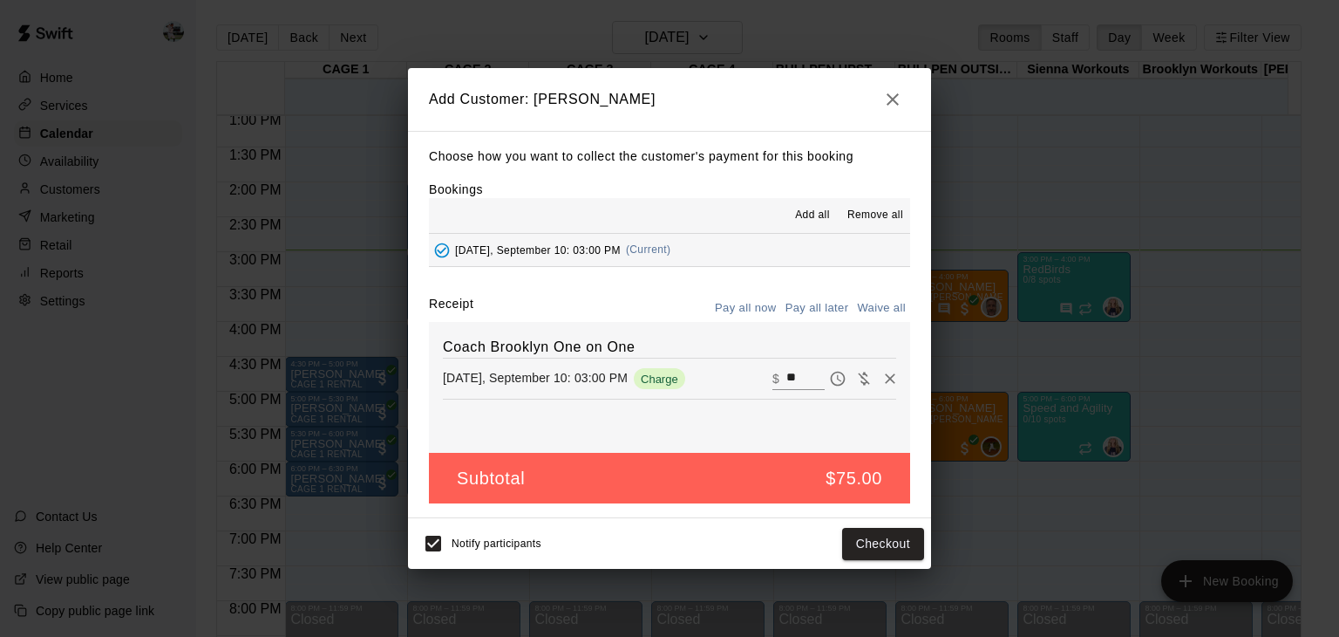
click at [257, 469] on div "Add Customer: [PERSON_NAME] Choose how you want to collect the customer's payme…" at bounding box center [669, 318] width 1339 height 637
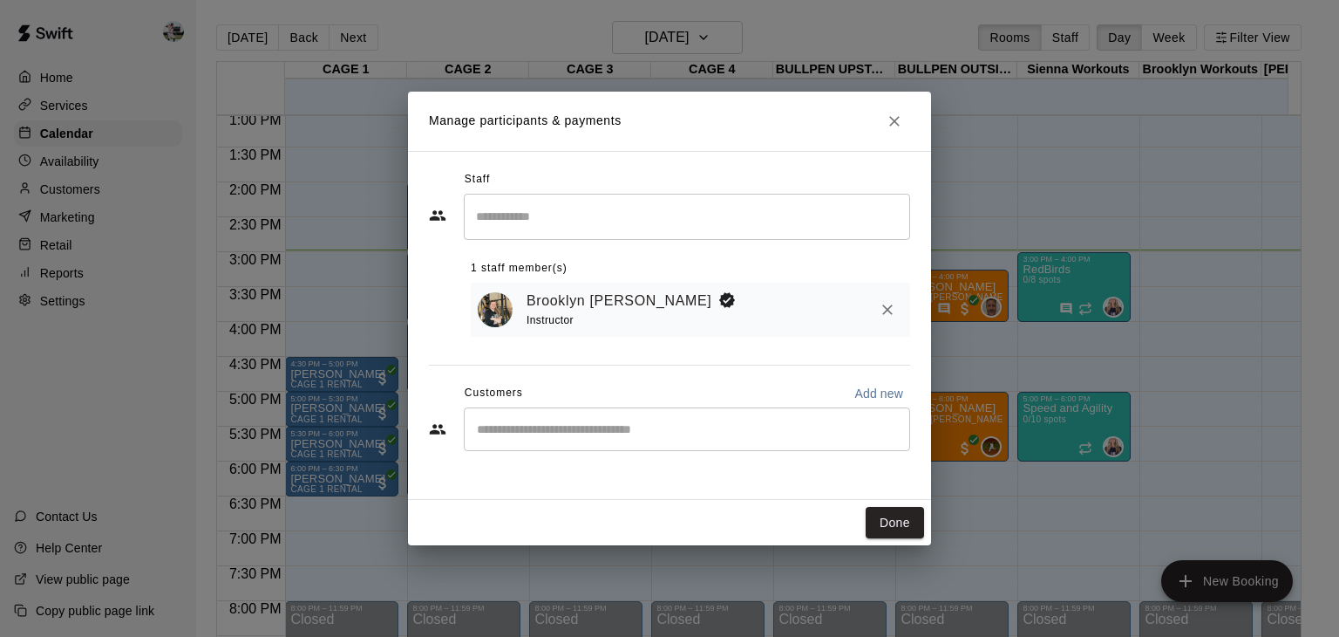
click at [257, 469] on div "Manage participants & payments Staff ​ 1 staff member(s) [PERSON_NAME] Instruct…" at bounding box center [669, 318] width 1339 height 637
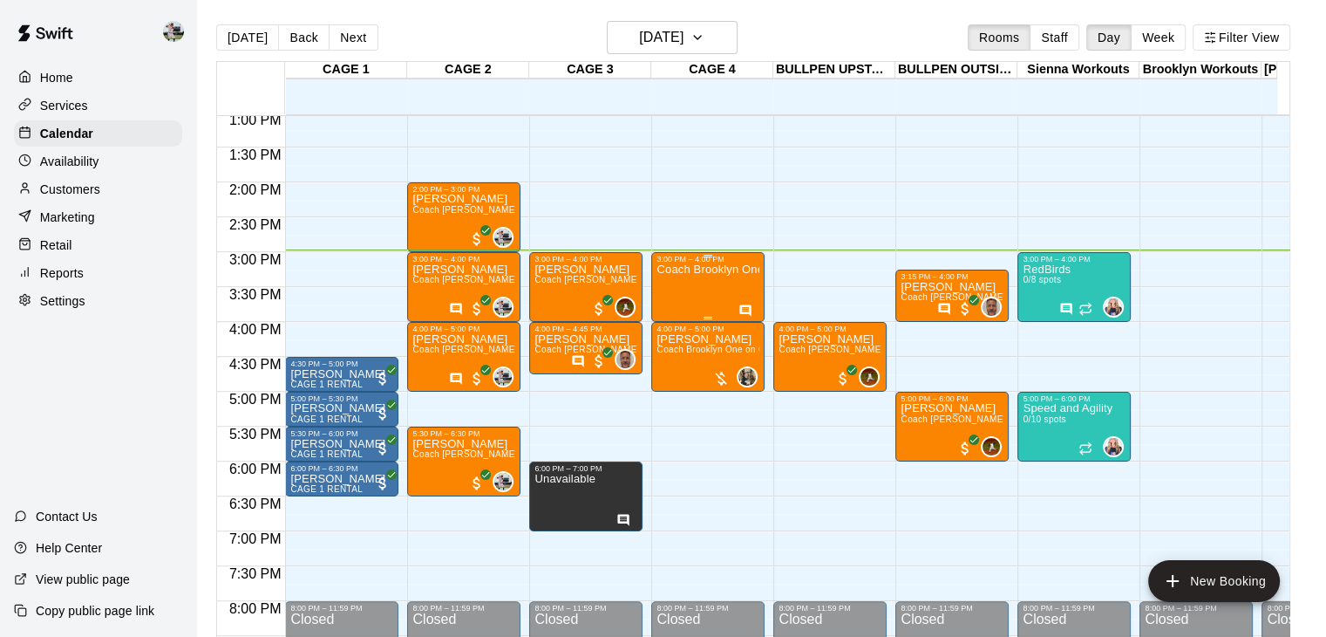
click at [708, 269] on p "Coach Brooklyn One on One" at bounding box center [708, 269] width 103 height 0
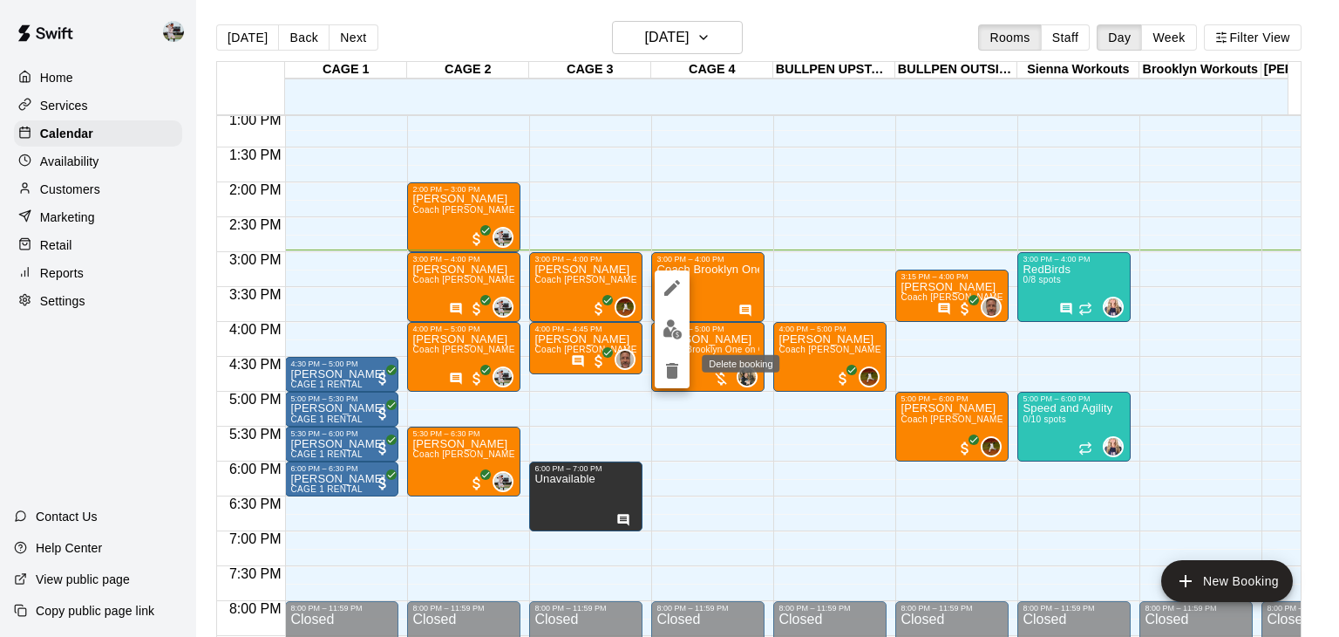
click at [670, 372] on icon "delete" at bounding box center [672, 371] width 12 height 16
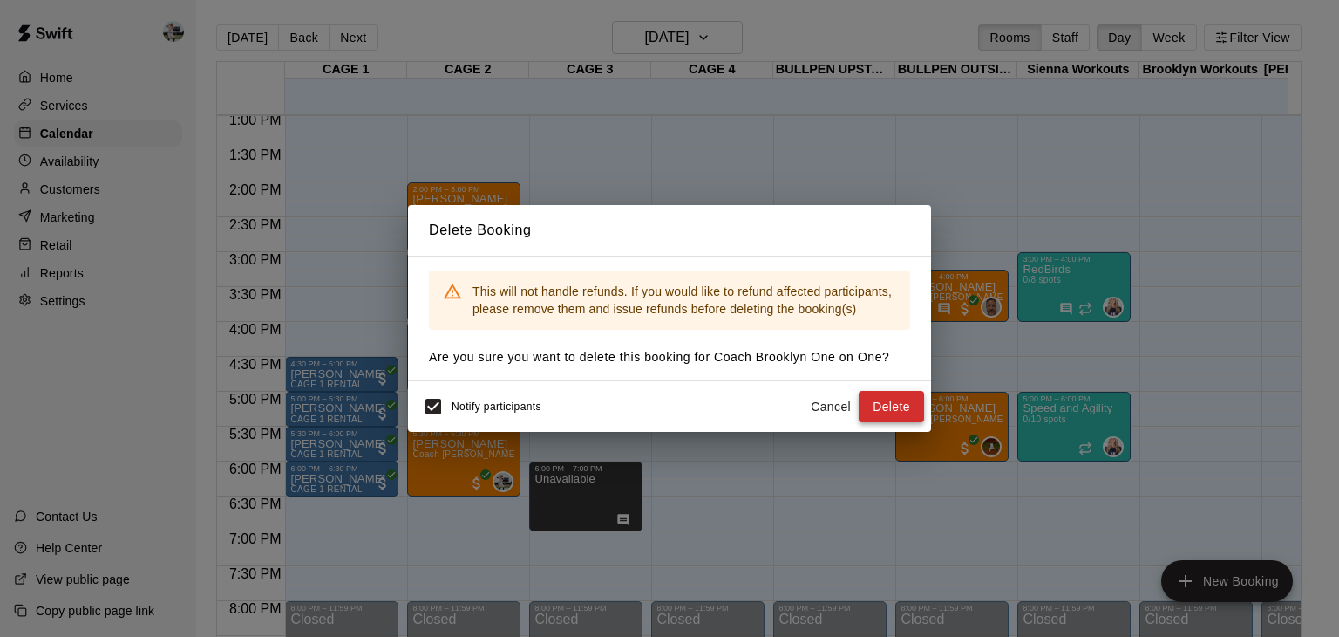
click at [886, 403] on button "Delete" at bounding box center [891, 407] width 65 height 32
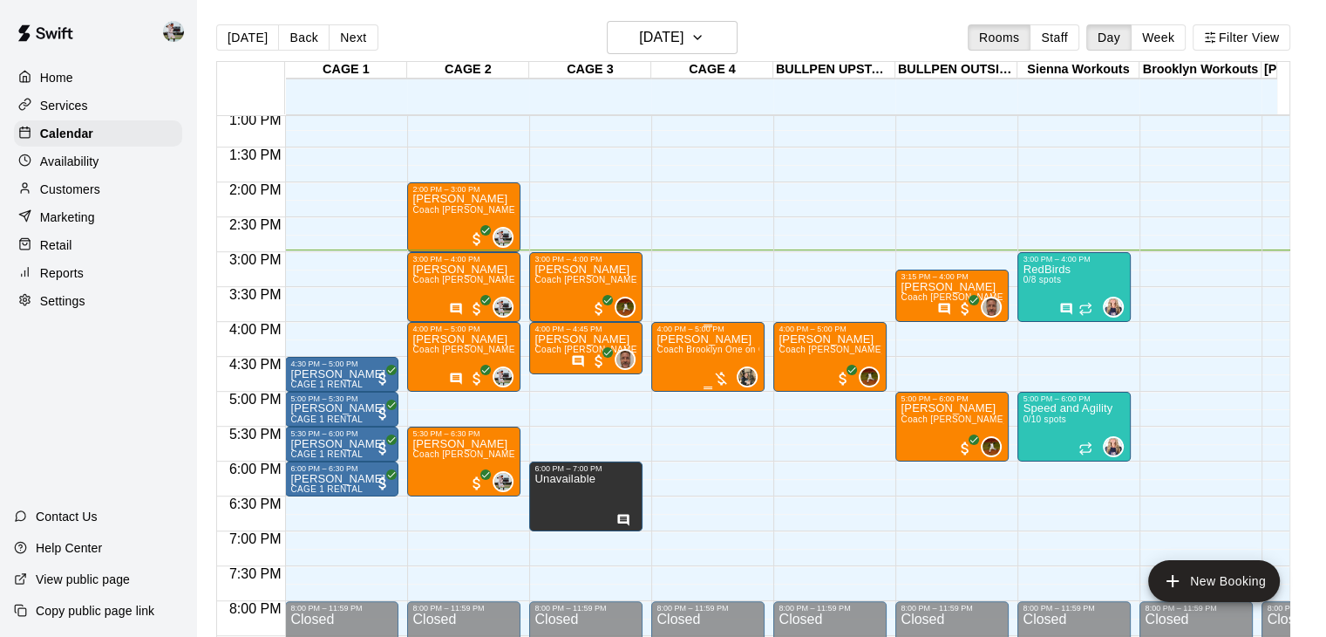
drag, startPoint x: 699, startPoint y: 348, endPoint x: 684, endPoint y: 350, distance: 15.8
click at [684, 350] on span "Coach Brooklyn One on One" at bounding box center [716, 349] width 119 height 10
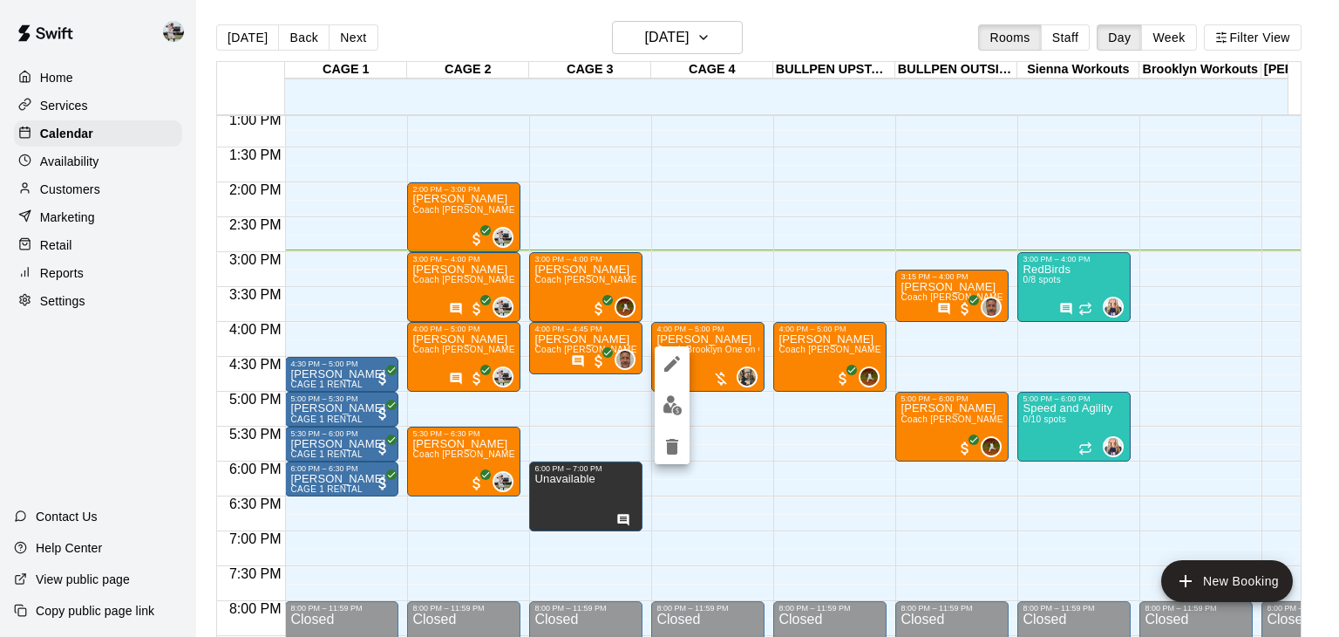
click at [671, 364] on icon "edit" at bounding box center [672, 364] width 16 height 16
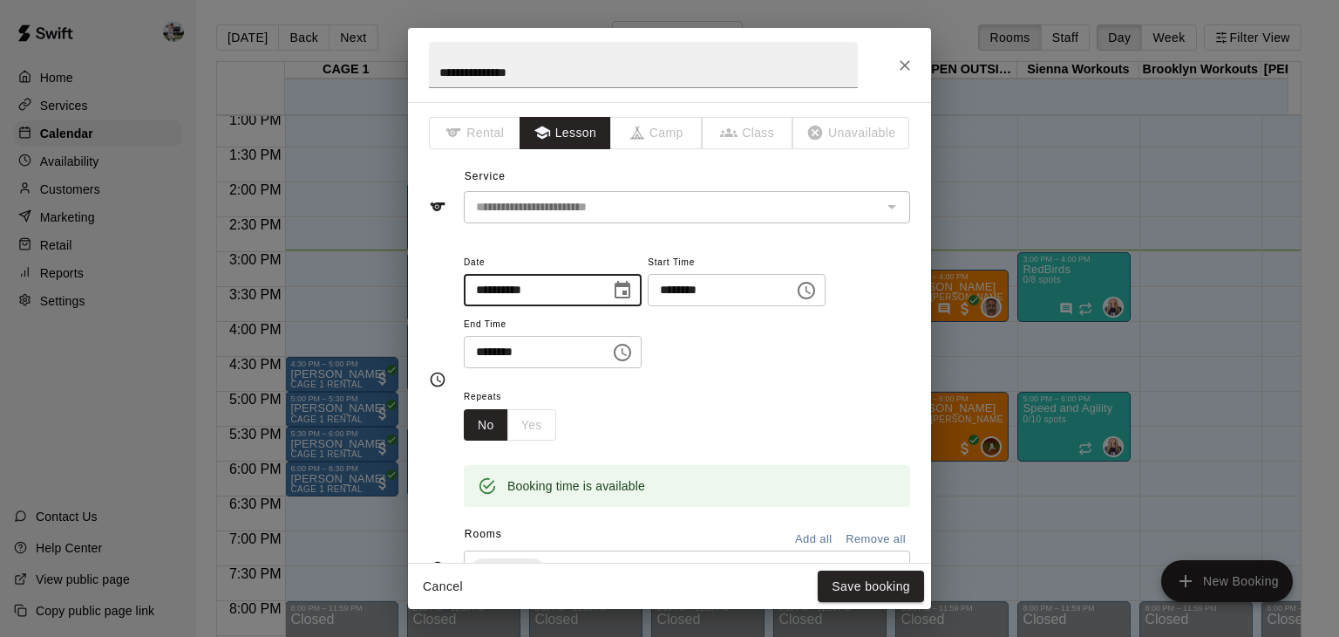
click at [544, 289] on input "**********" at bounding box center [531, 290] width 134 height 32
click at [633, 287] on icon "Choose date, selected date is Sep 10, 2025" at bounding box center [622, 290] width 21 height 21
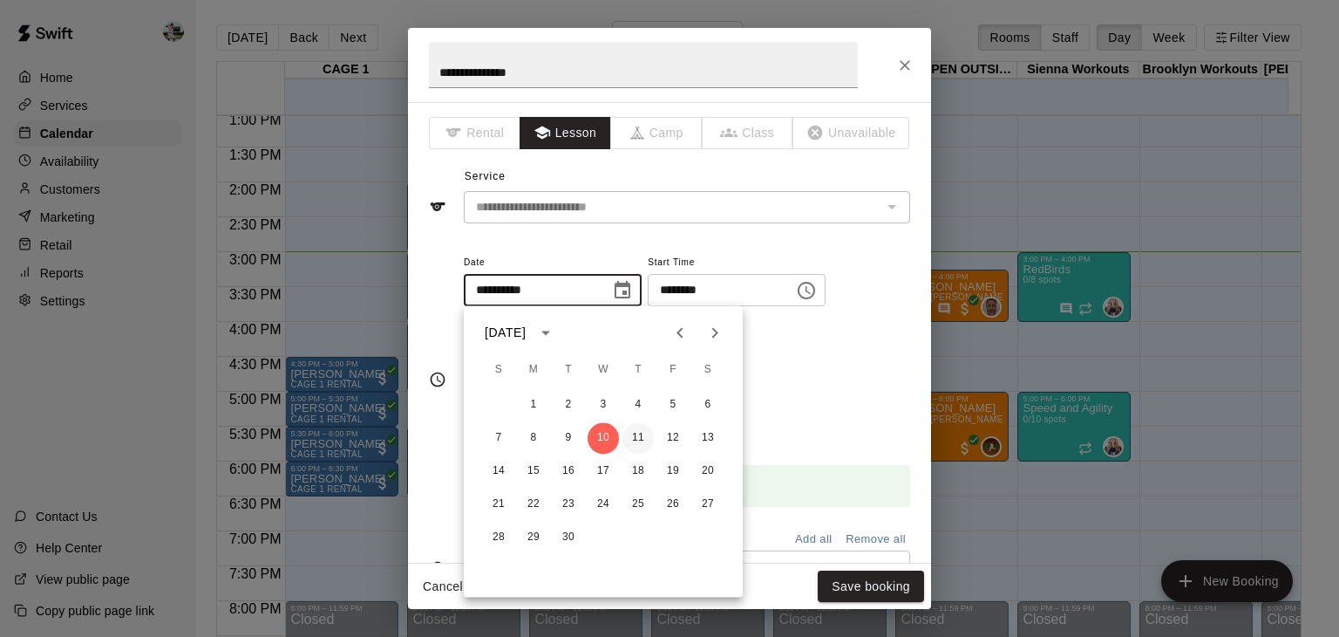
click at [638, 434] on button "11" at bounding box center [638, 437] width 31 height 31
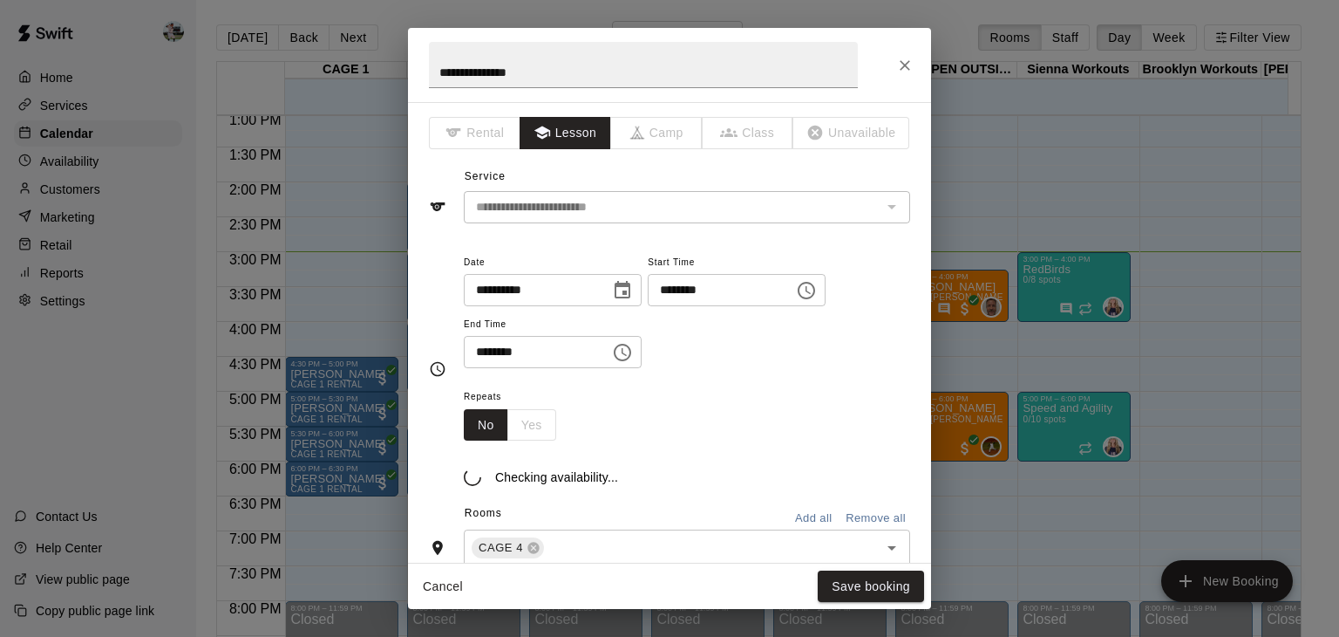
type input "**********"
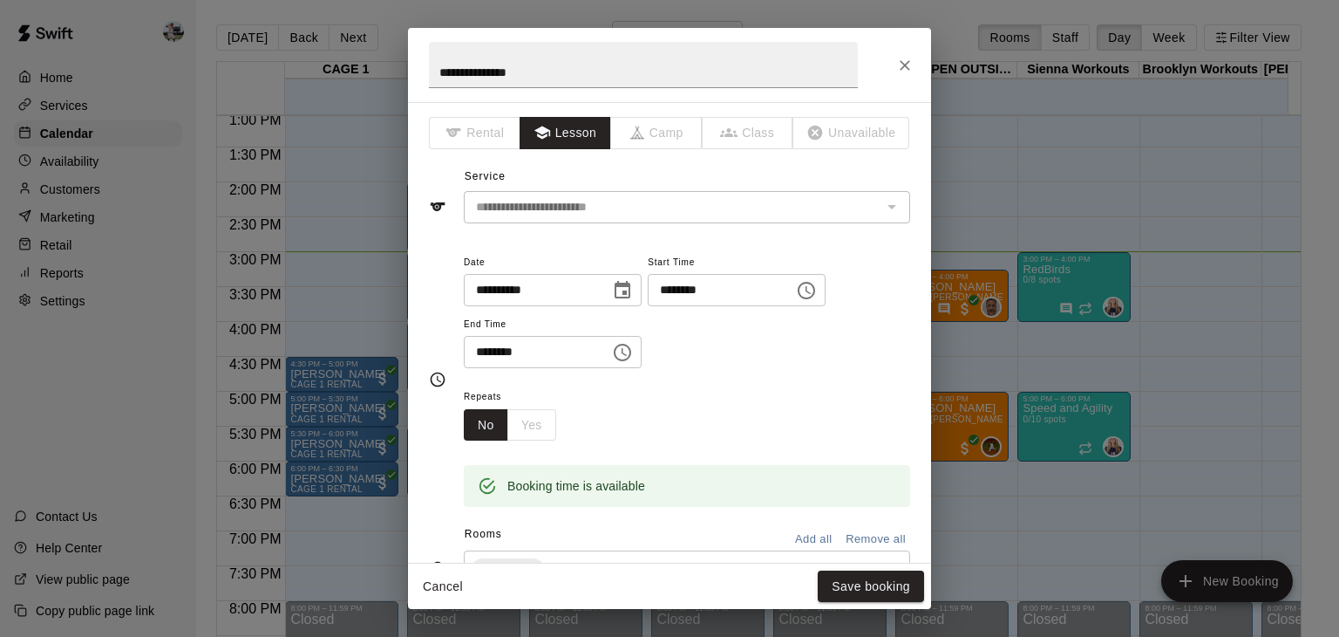
click at [817, 292] on icon "Choose time, selected time is 4:00 PM" at bounding box center [806, 290] width 21 height 21
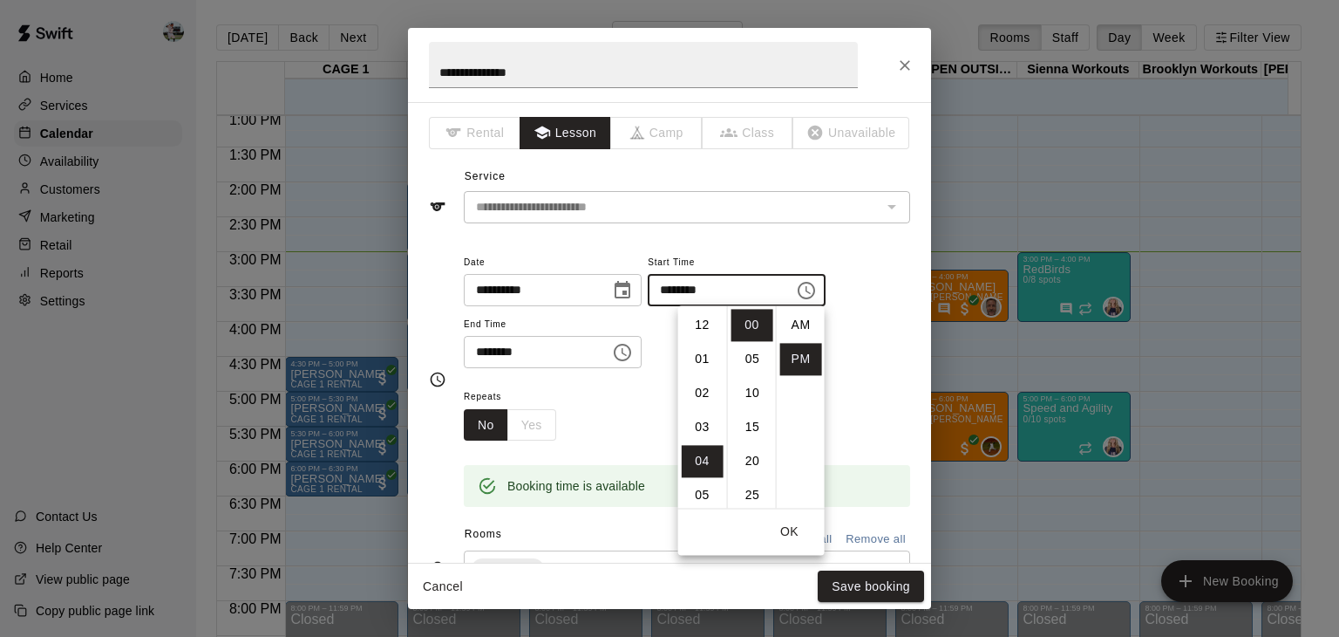
scroll to position [31, 0]
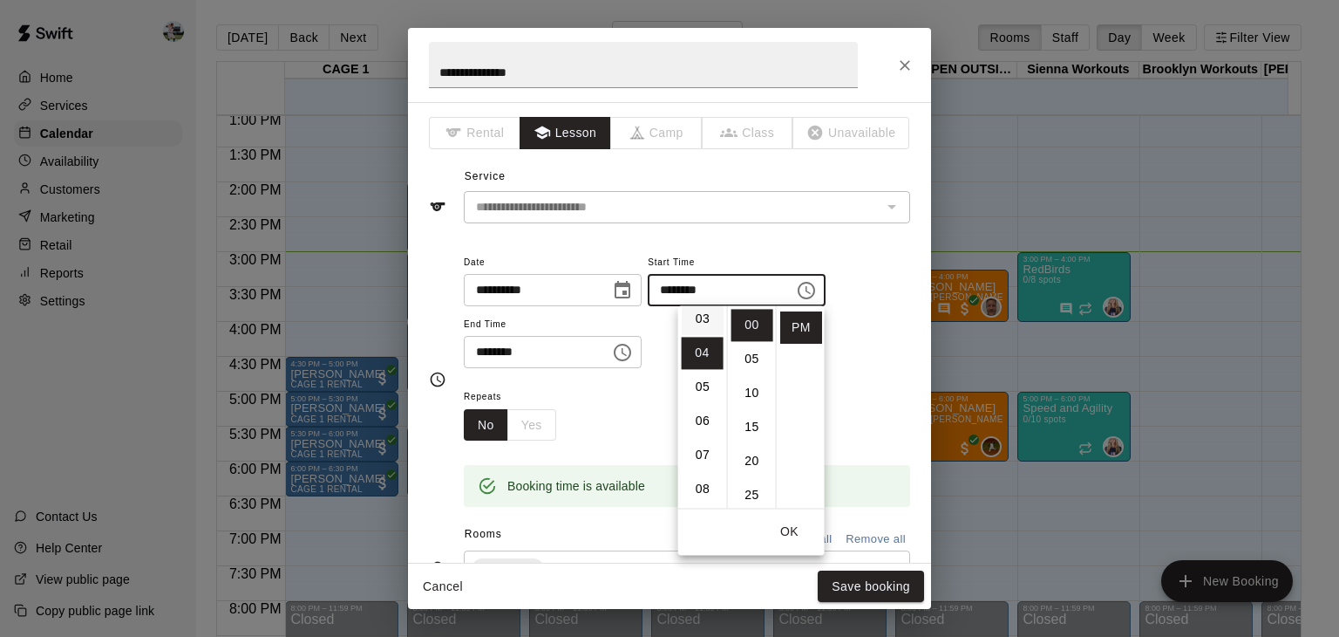
click at [697, 318] on li "03" at bounding box center [703, 319] width 42 height 32
type input "********"
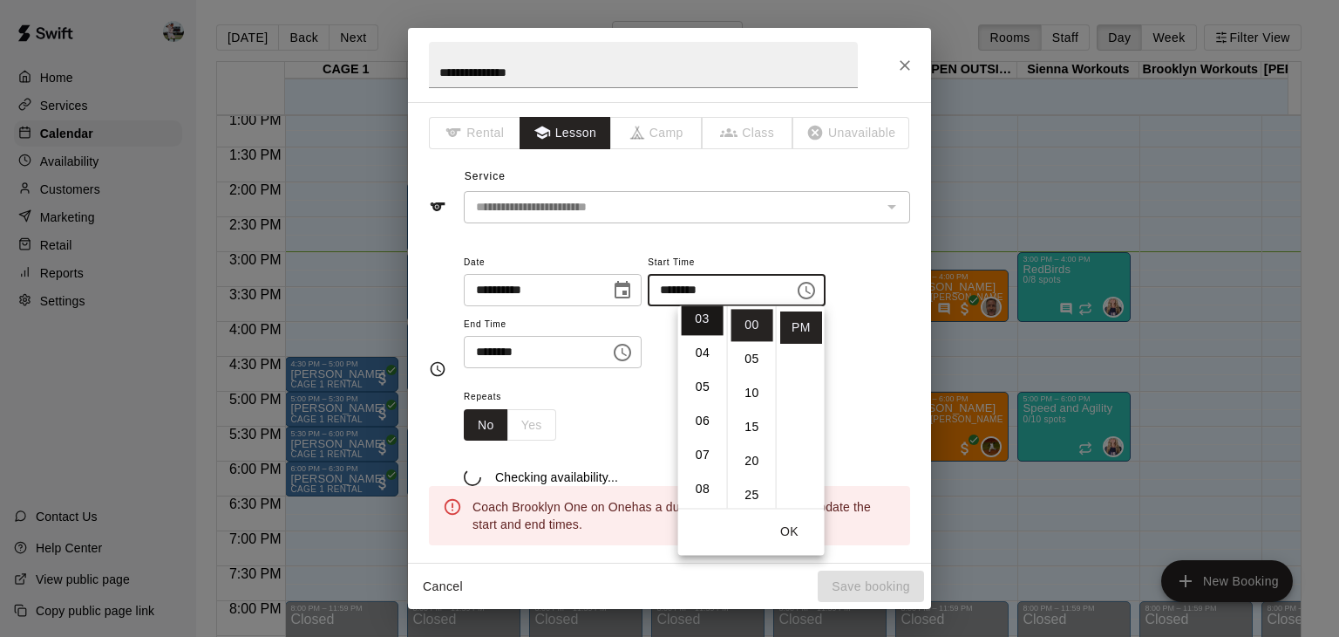
scroll to position [101, 0]
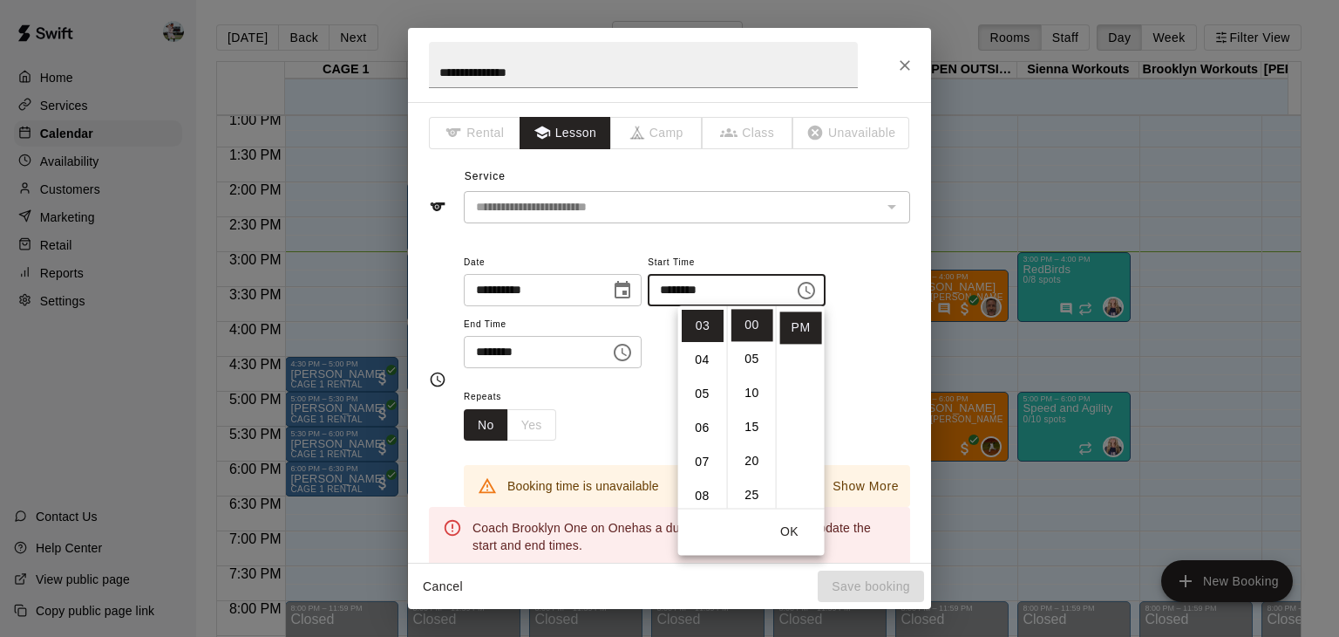
click at [633, 355] on icon "Choose time, selected time is 5:00 PM" at bounding box center [622, 352] width 21 height 21
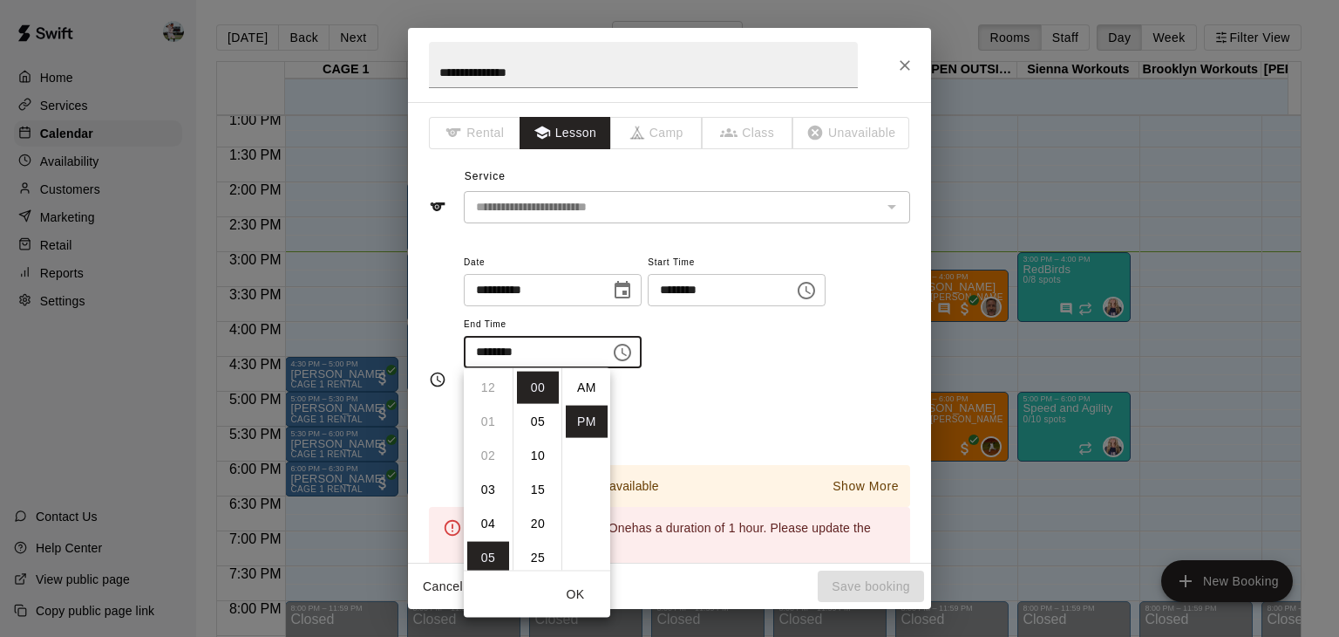
scroll to position [31, 0]
click at [487, 384] on li "04" at bounding box center [488, 380] width 42 height 32
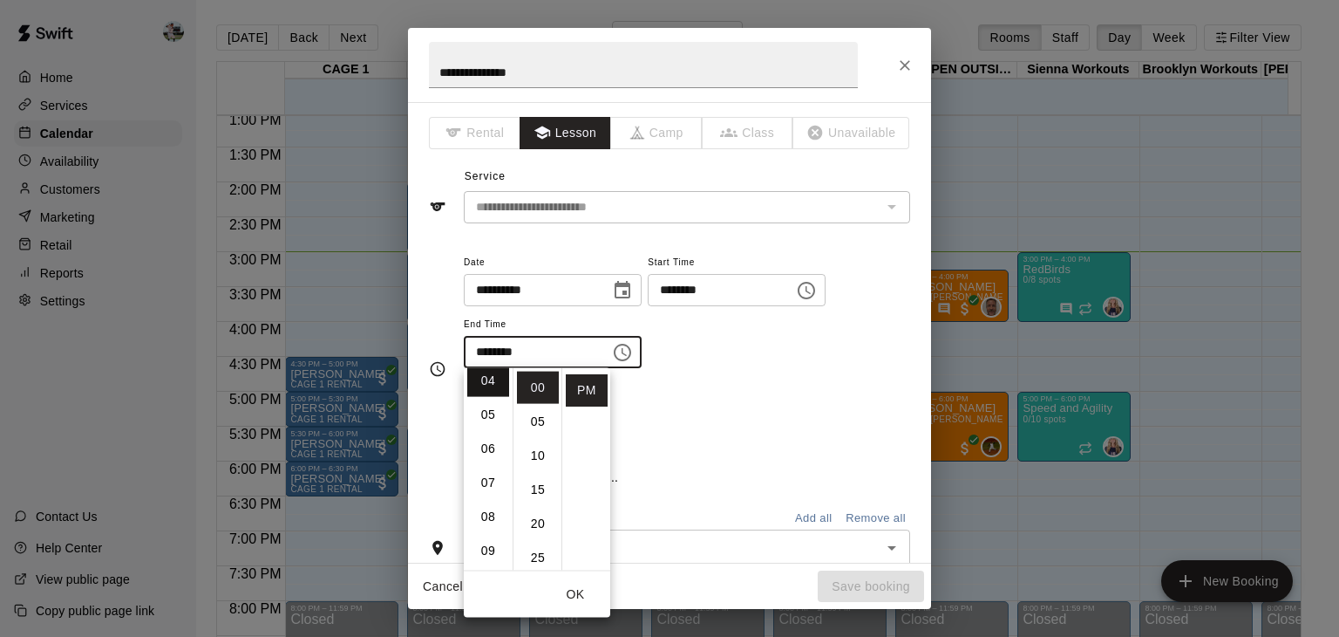
type input "********"
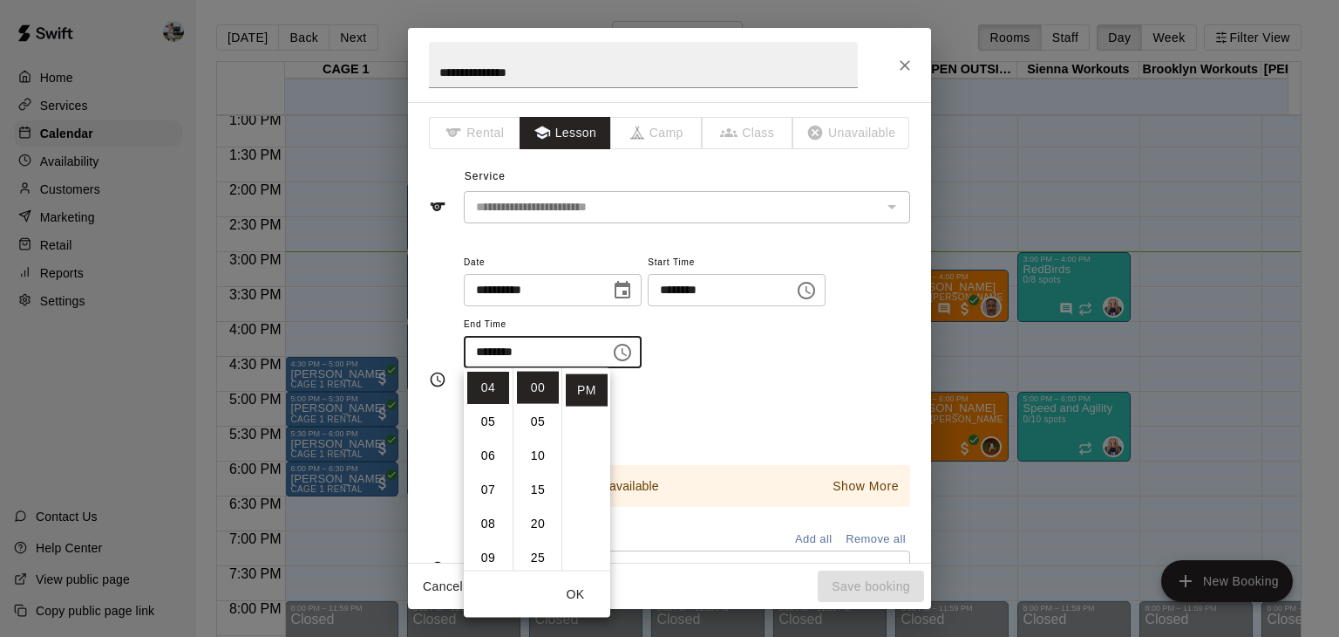
click at [802, 371] on div "**********" at bounding box center [687, 318] width 446 height 135
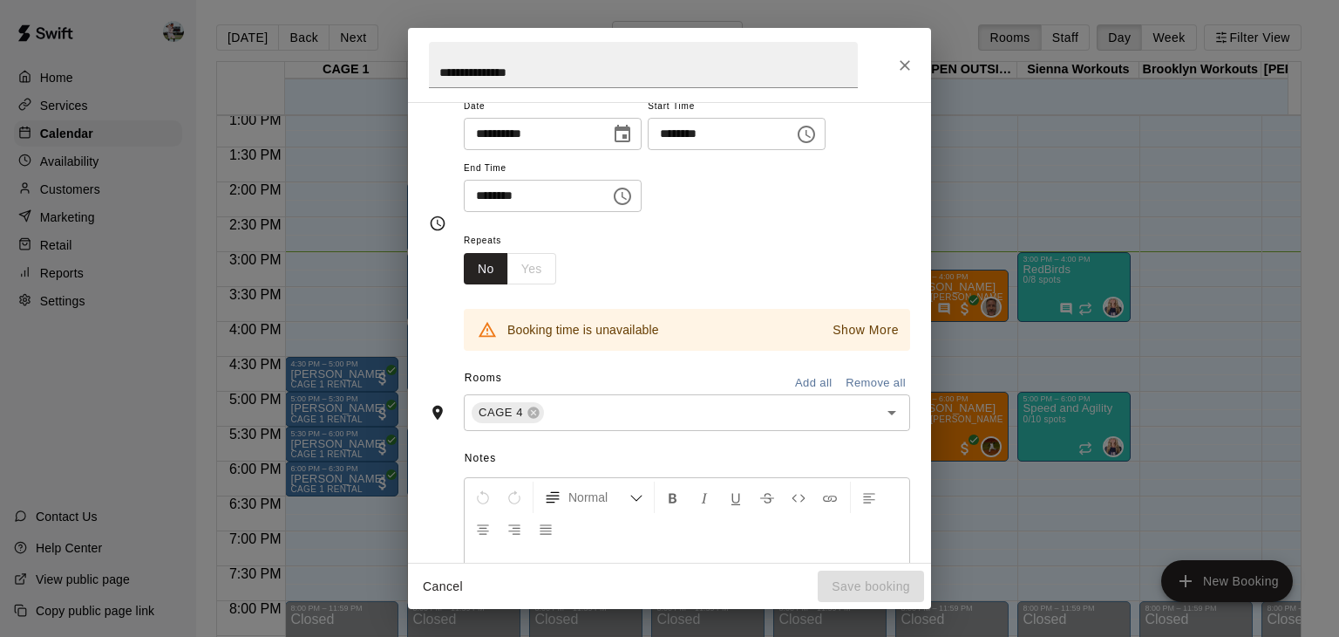
scroll to position [150, 0]
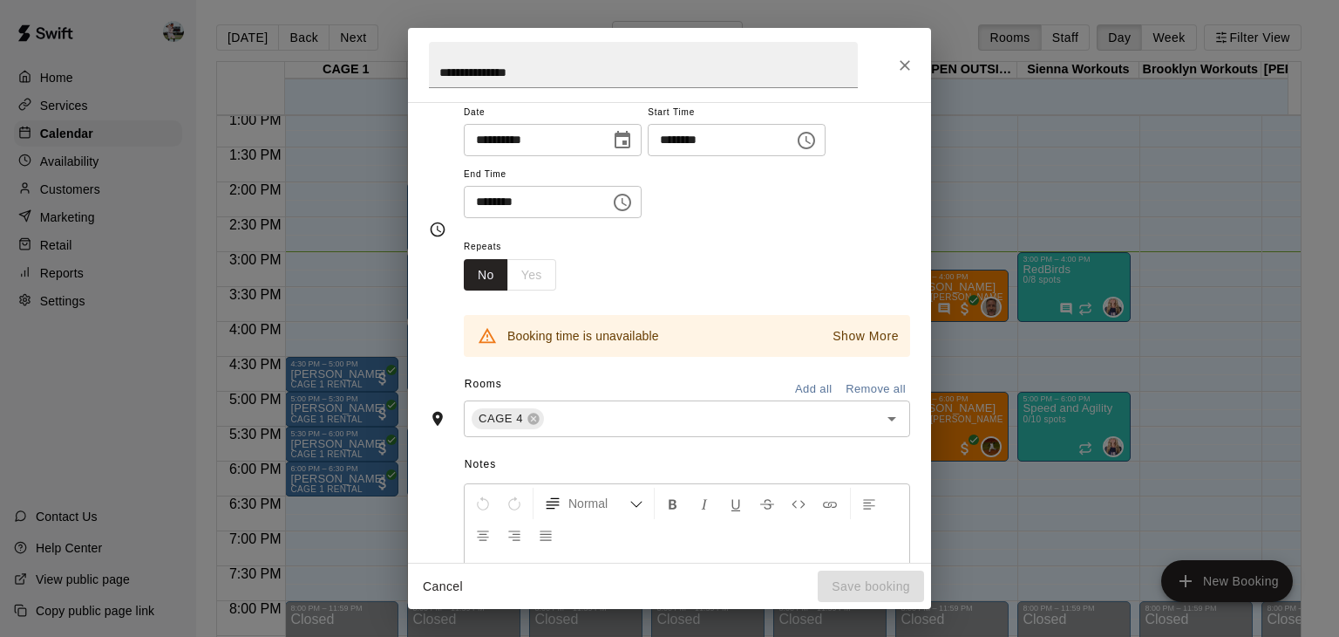
click at [854, 339] on p "Show More" at bounding box center [866, 336] width 66 height 18
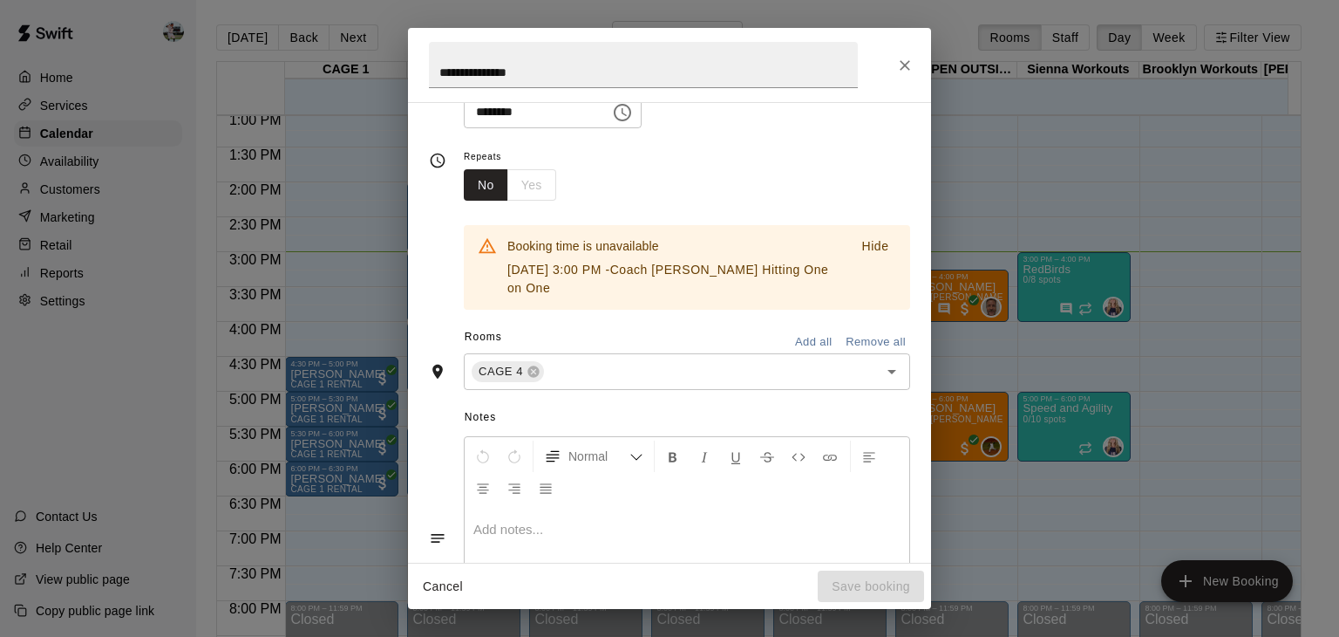
scroll to position [242, 0]
click at [534, 368] on icon at bounding box center [534, 370] width 14 height 14
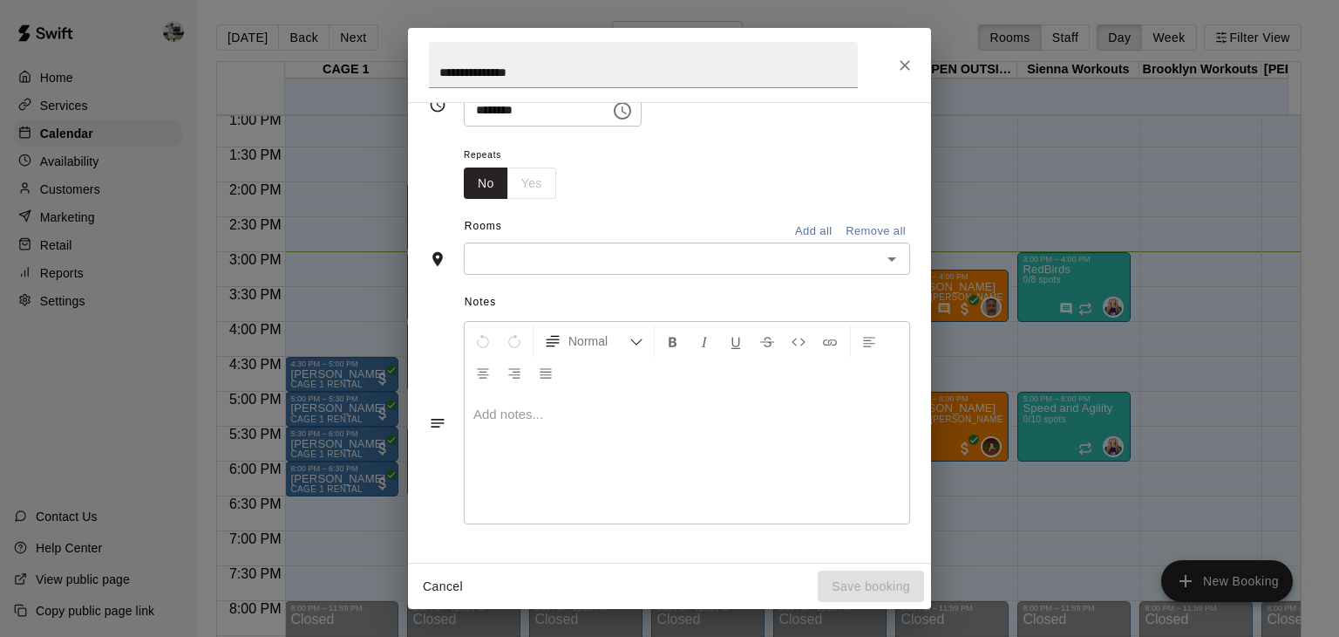
scroll to position [187, 0]
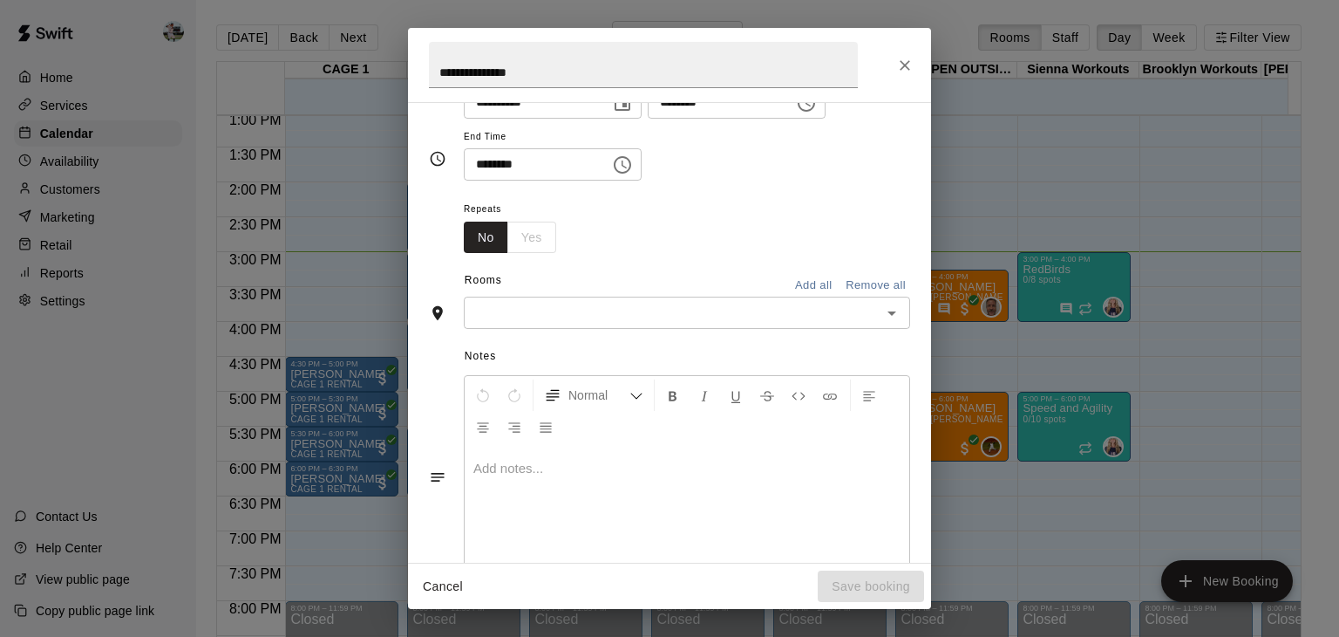
click at [714, 315] on input "text" at bounding box center [672, 313] width 407 height 22
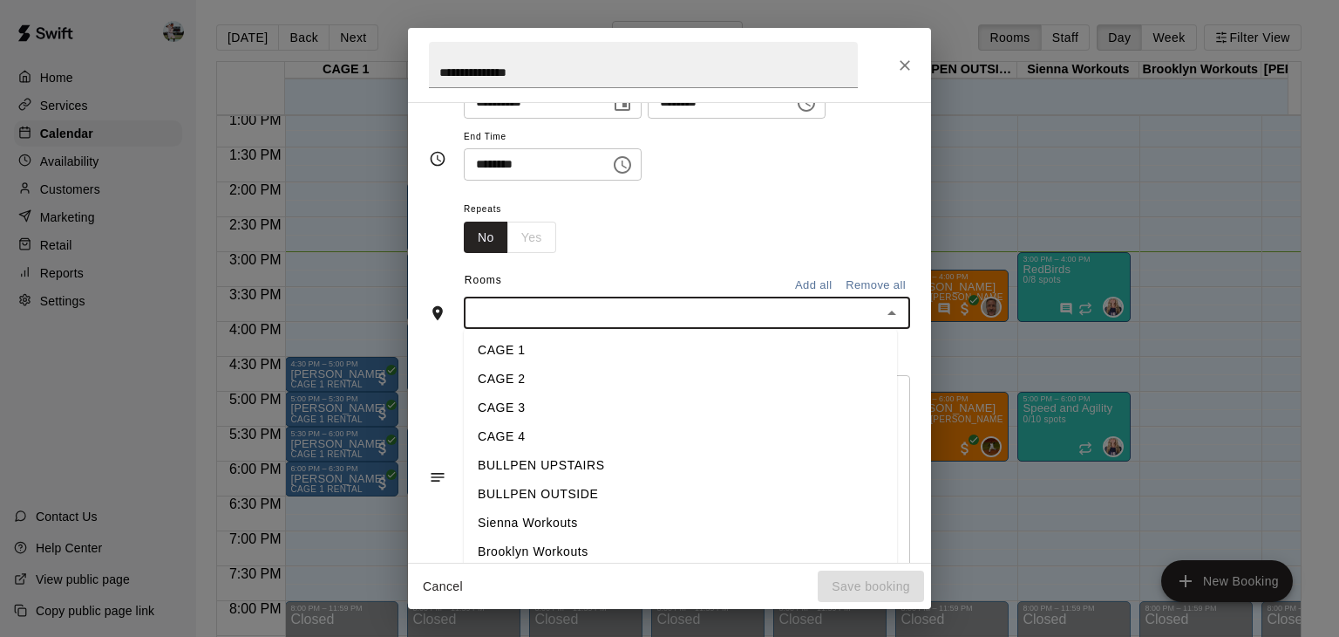
click at [652, 339] on li "CAGE 1" at bounding box center [680, 351] width 433 height 29
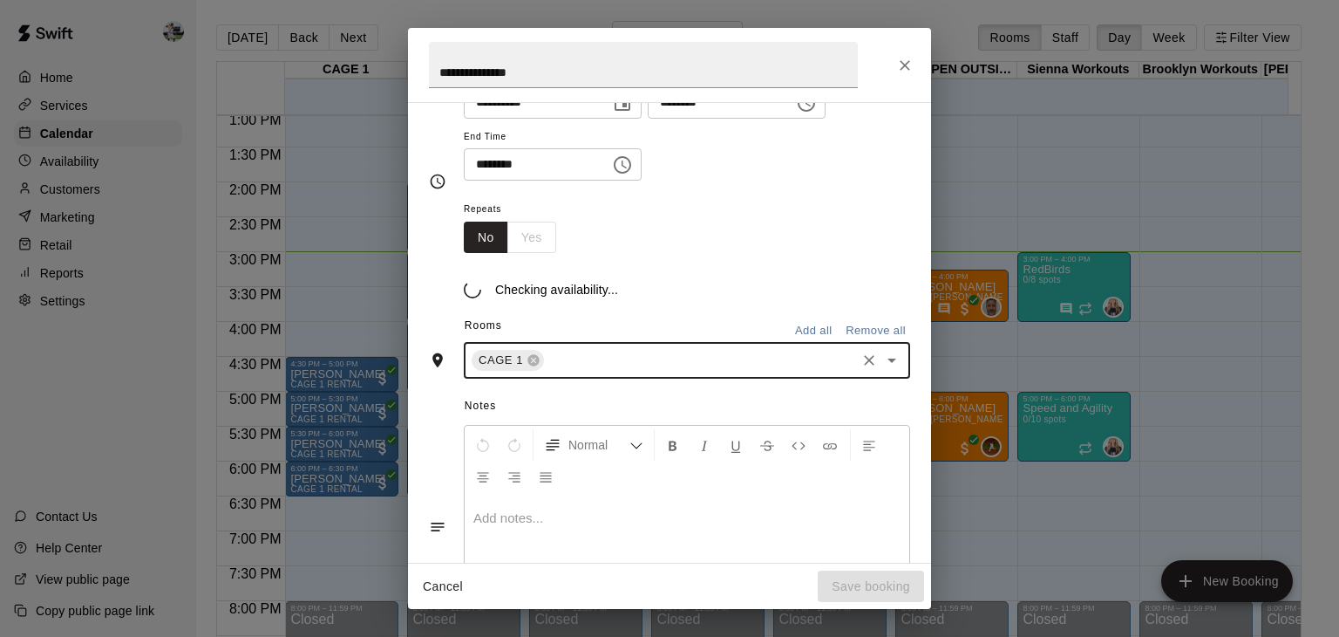
scroll to position [220, 0]
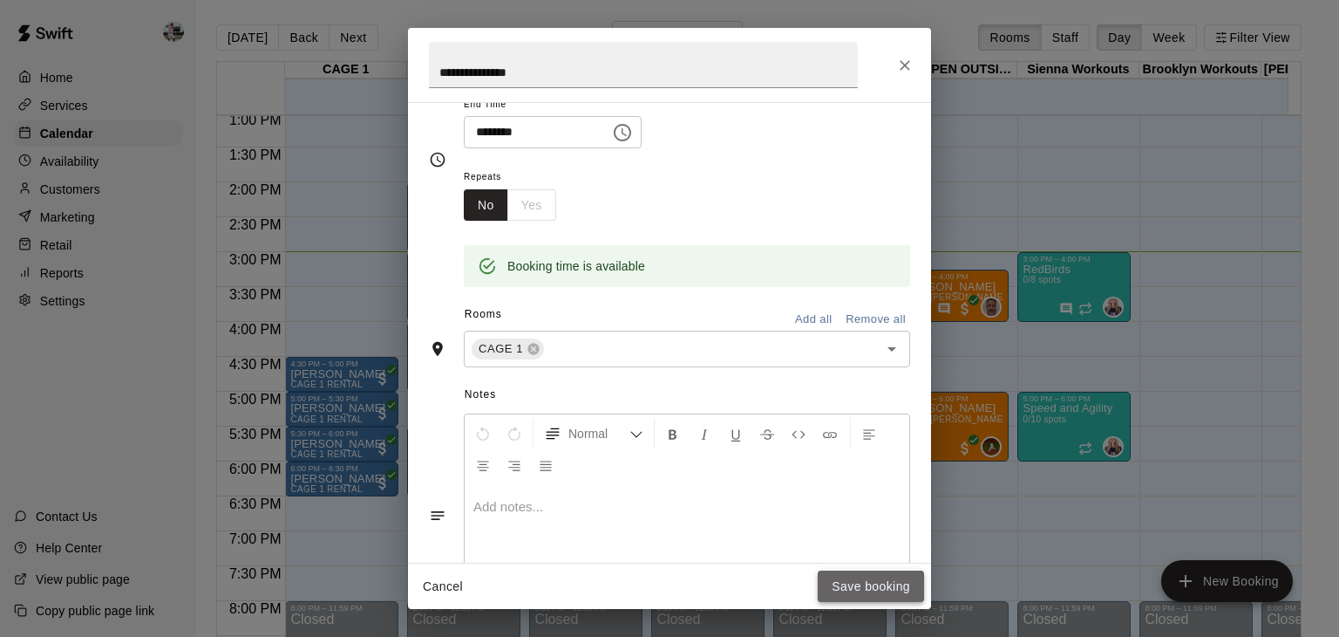
click at [841, 591] on button "Save booking" at bounding box center [871, 586] width 106 height 32
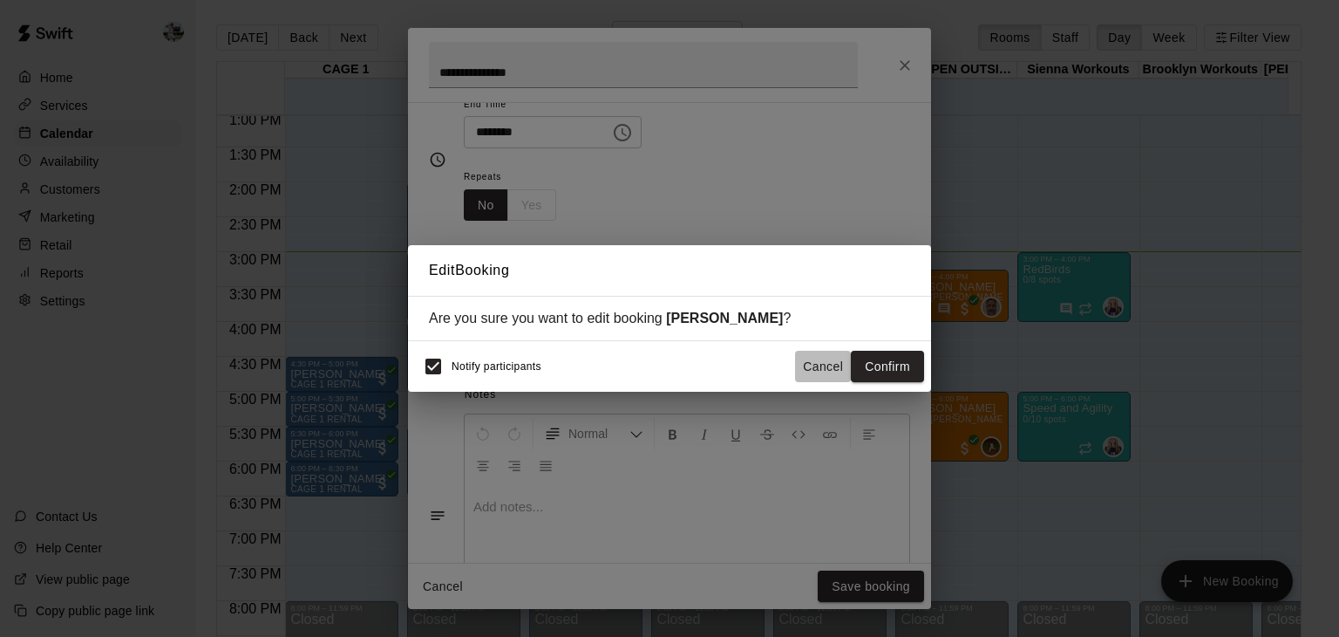
click at [825, 365] on button "Cancel" at bounding box center [823, 367] width 56 height 32
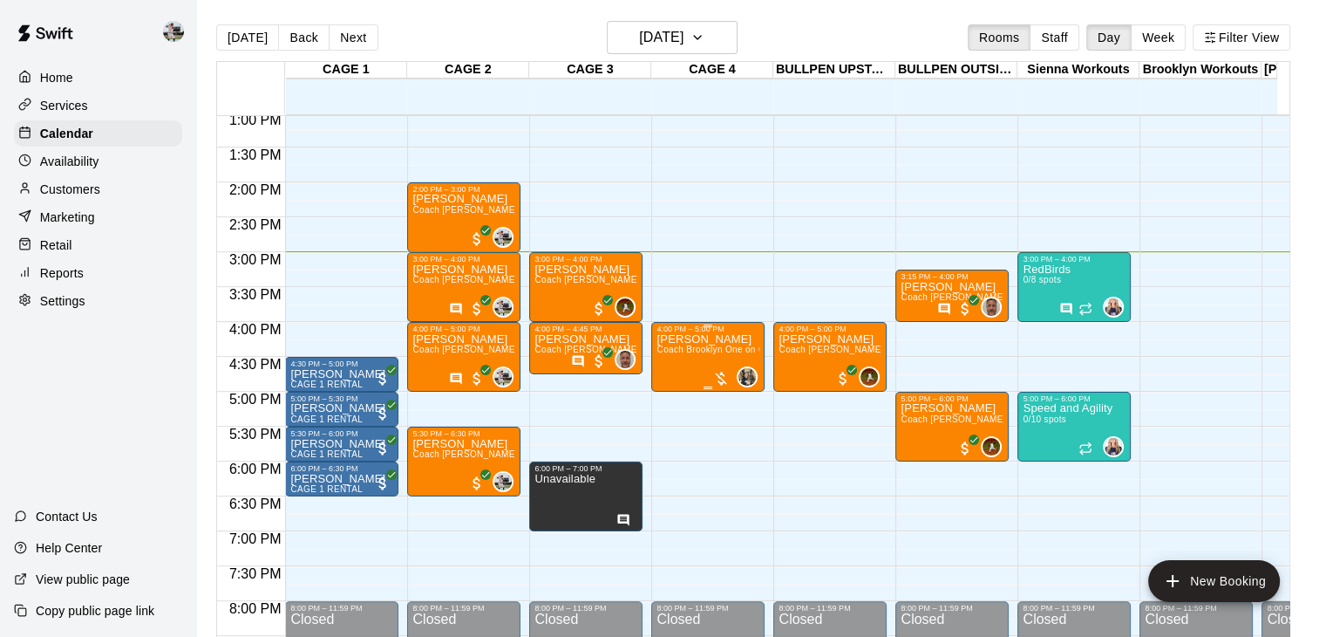
click at [688, 353] on span "Coach Brooklyn One on One" at bounding box center [716, 349] width 119 height 10
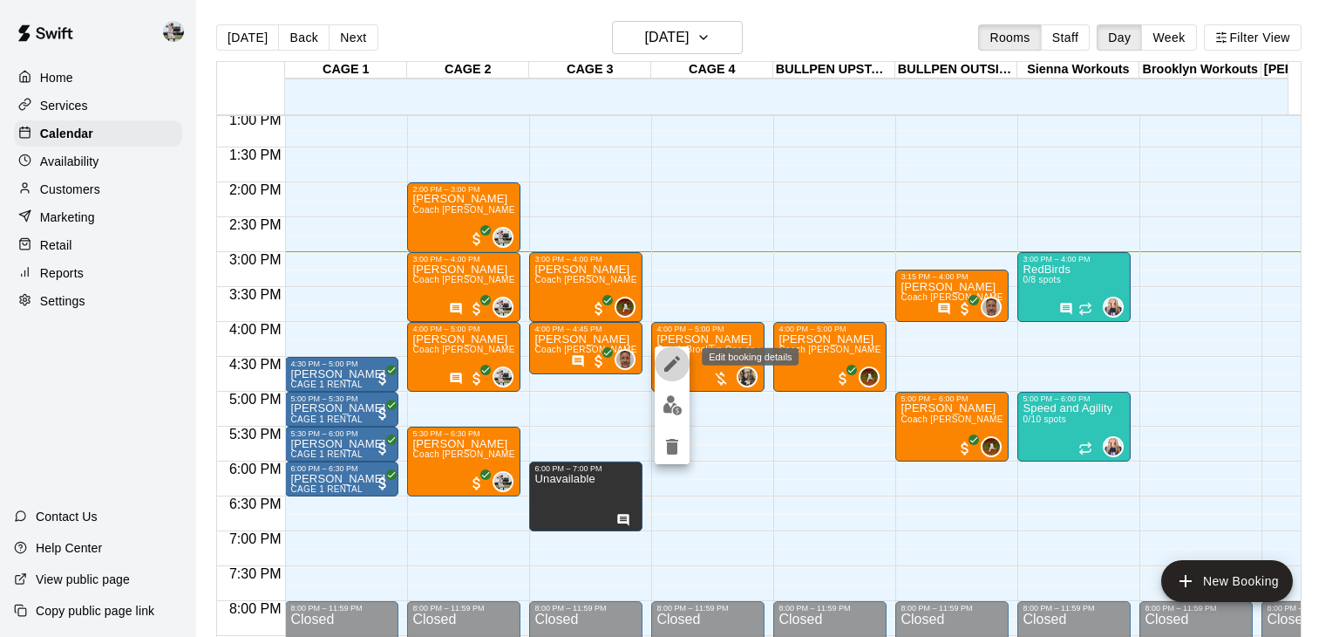
click at [675, 376] on button "edit" at bounding box center [672, 363] width 35 height 35
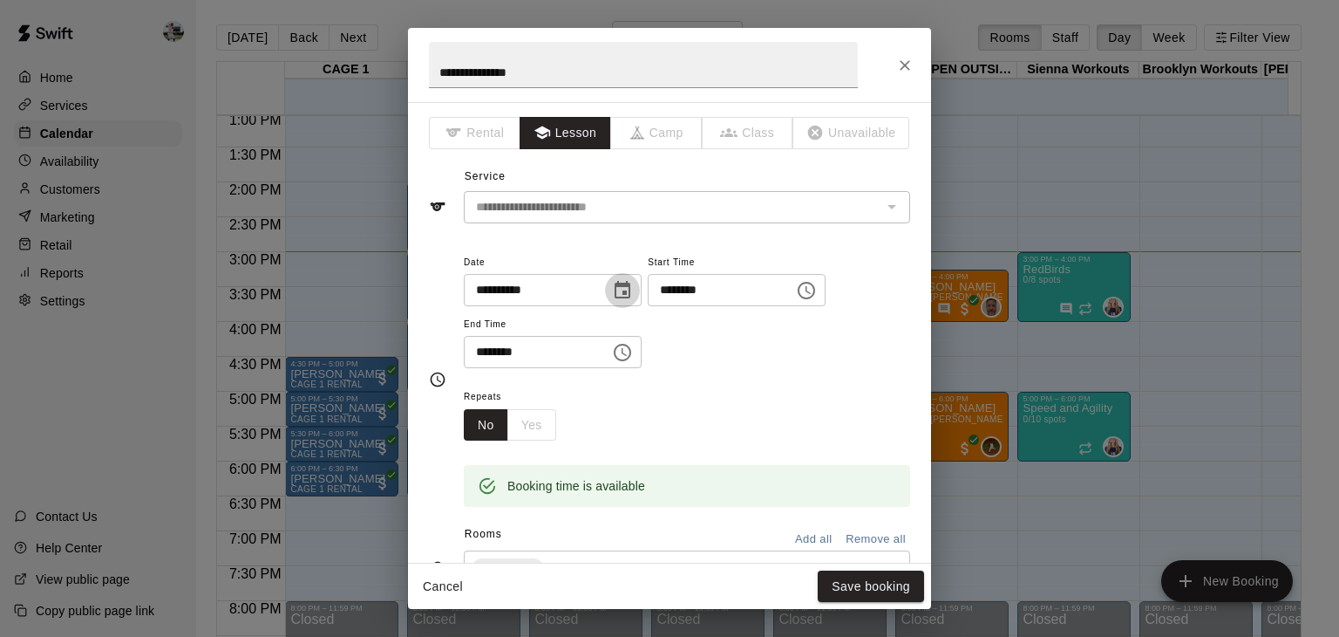
click at [630, 294] on icon "Choose date, selected date is Sep 10, 2025" at bounding box center [623, 289] width 16 height 17
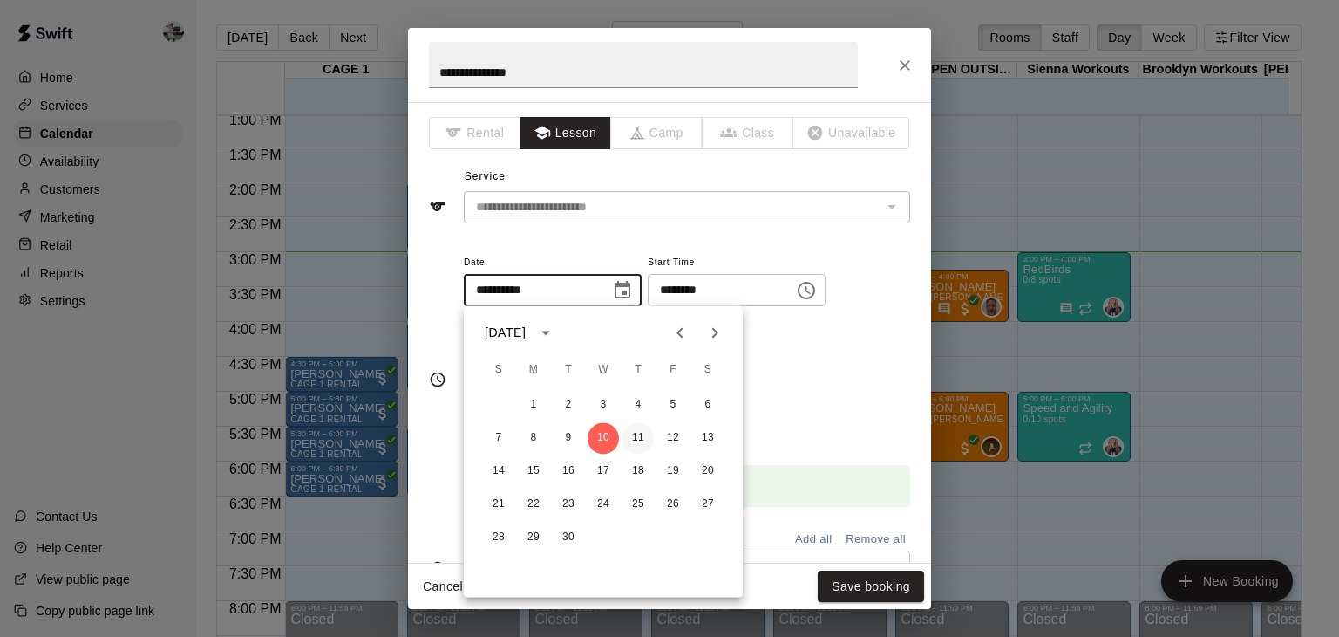
click at [630, 438] on button "11" at bounding box center [638, 437] width 31 height 31
type input "**********"
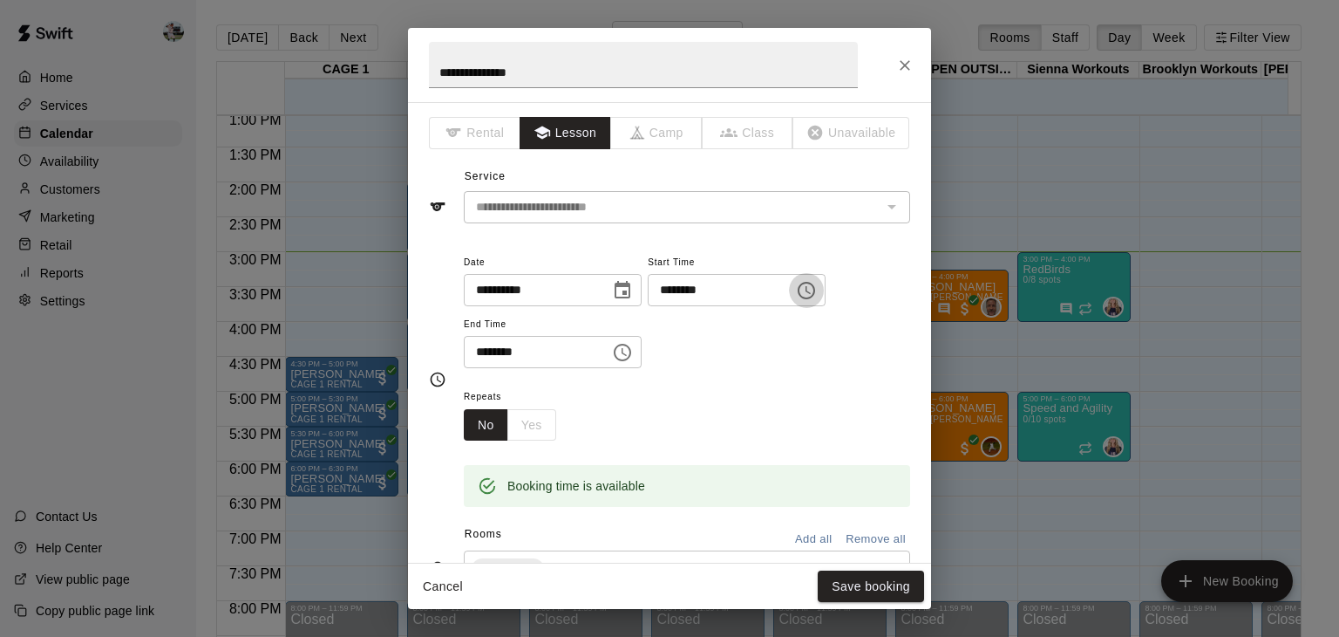
click at [824, 295] on button "Choose time, selected time is 4:00 PM" at bounding box center [806, 290] width 35 height 35
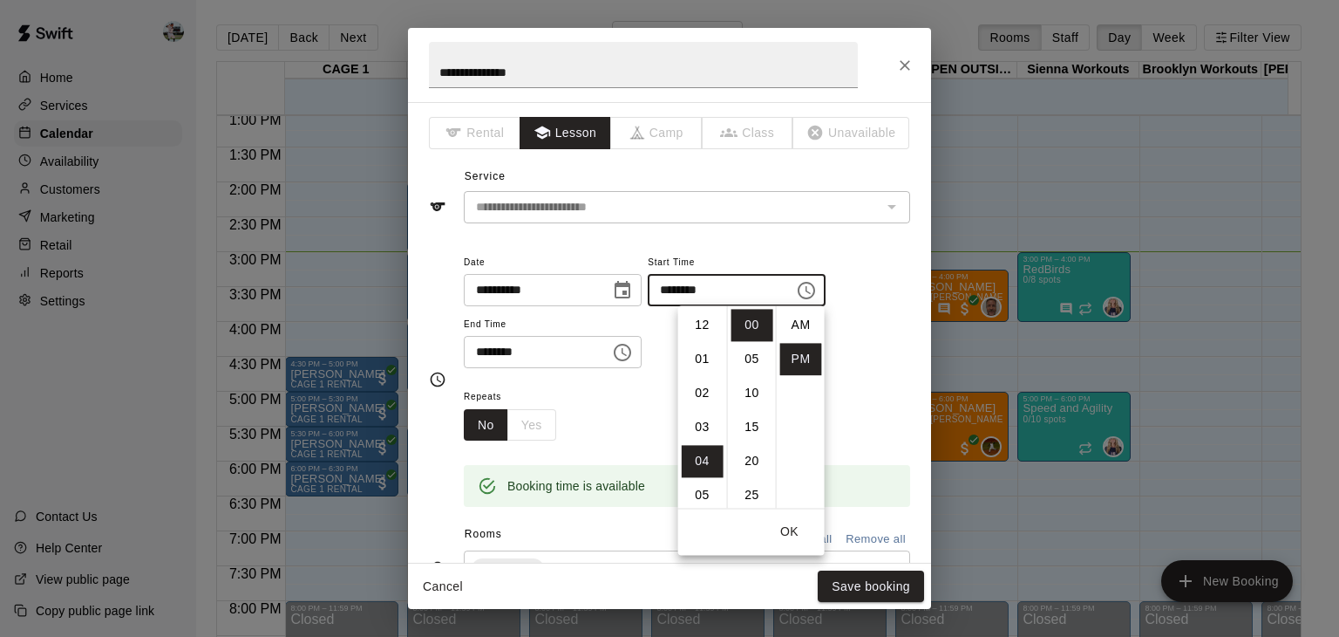
scroll to position [31, 0]
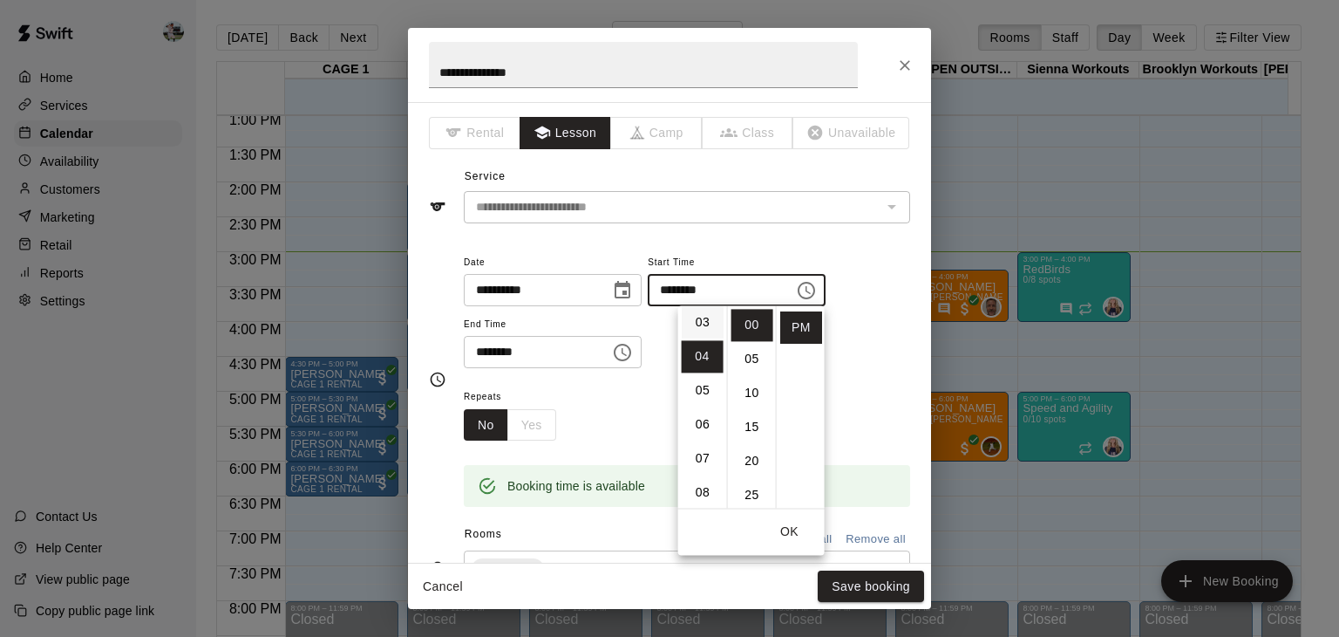
click at [704, 326] on li "03" at bounding box center [703, 322] width 42 height 32
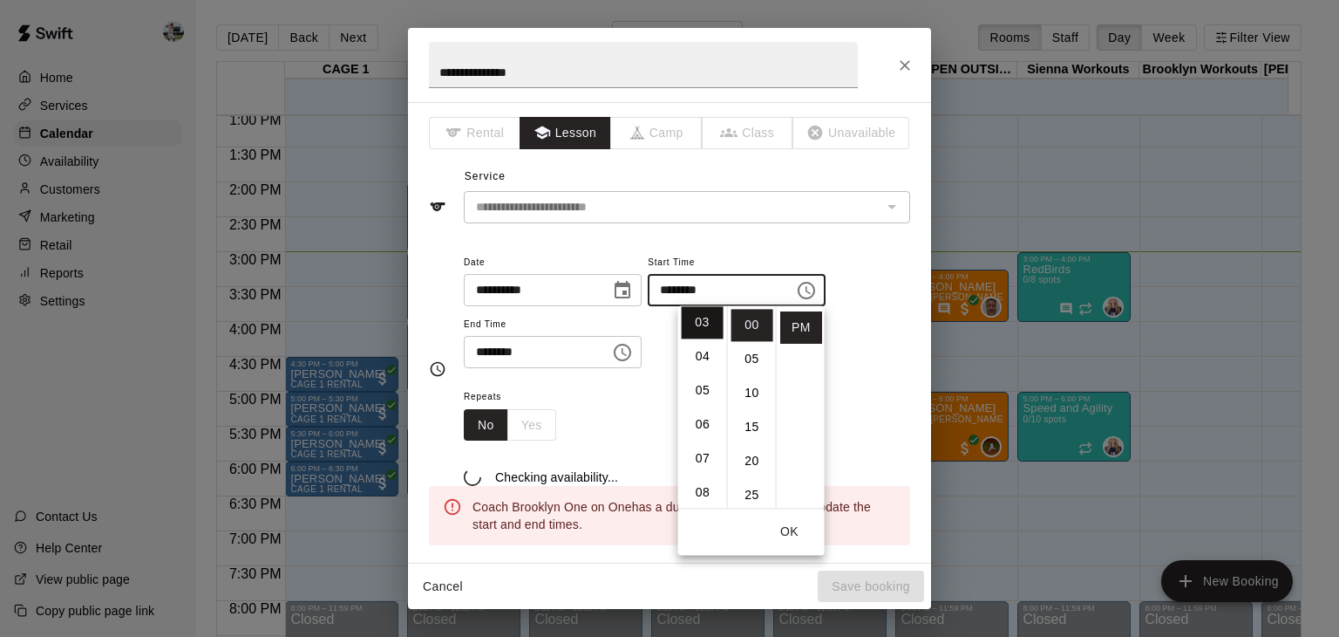
type input "********"
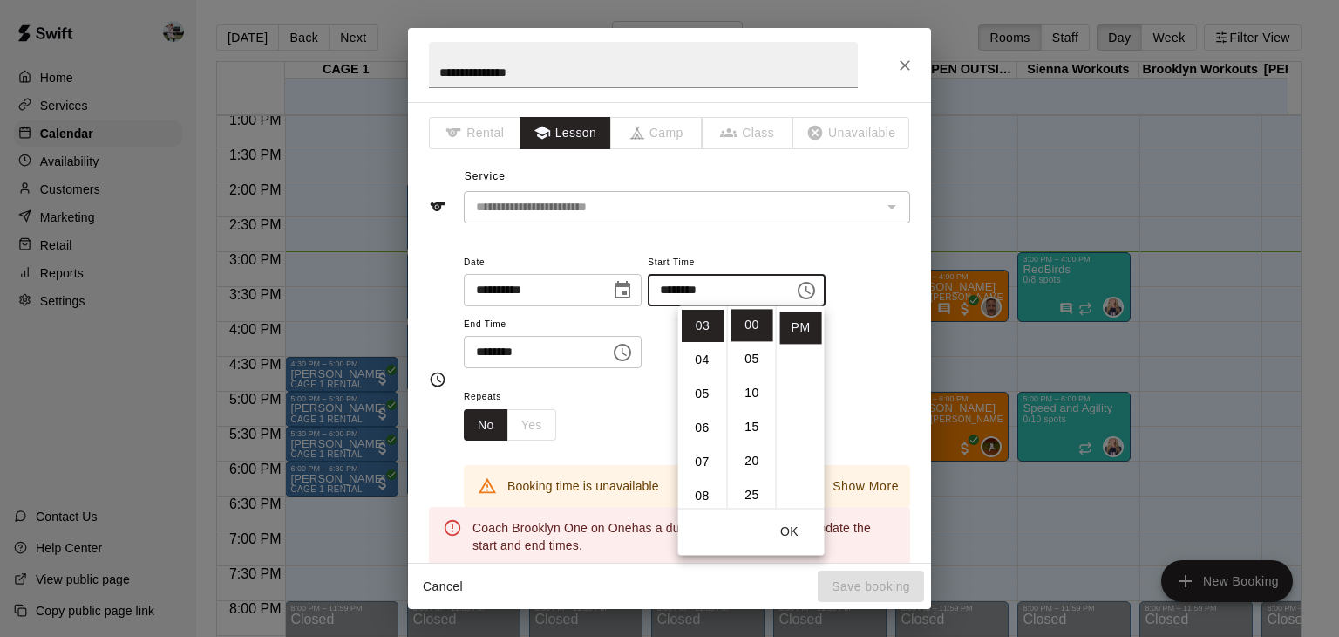
click at [631, 352] on icon "Choose time, selected time is 5:00 PM" at bounding box center [622, 352] width 17 height 17
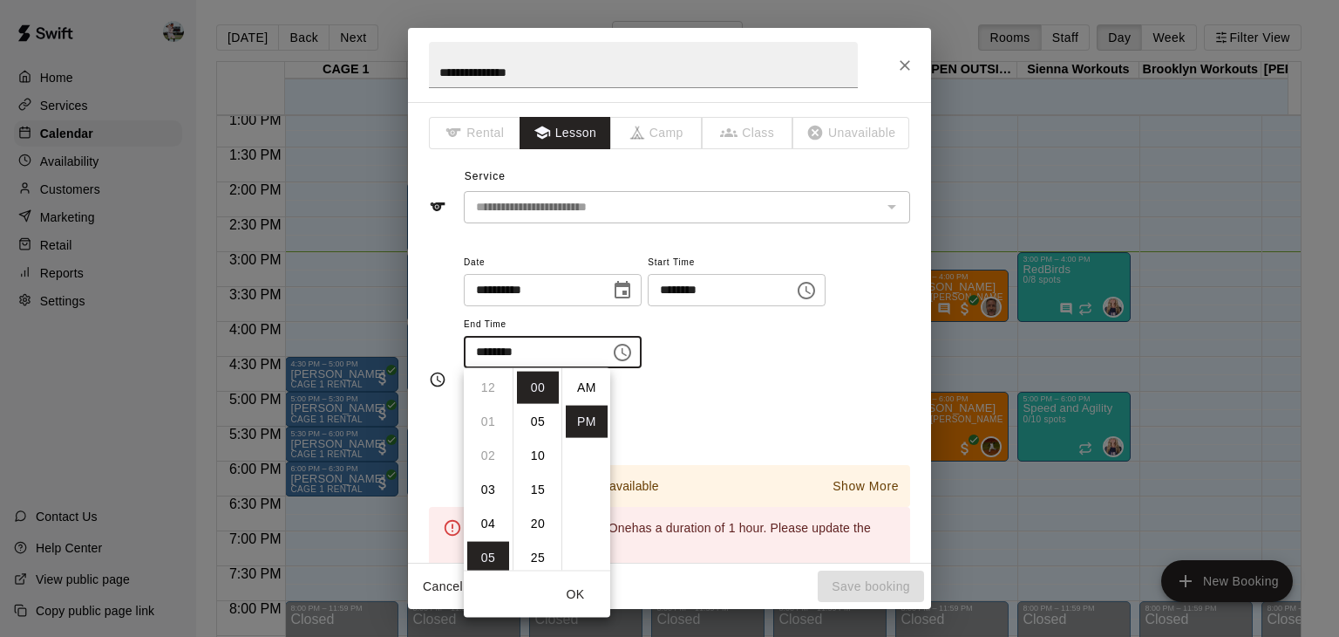
scroll to position [31, 0]
click at [486, 387] on li "04" at bounding box center [488, 383] width 42 height 32
type input "********"
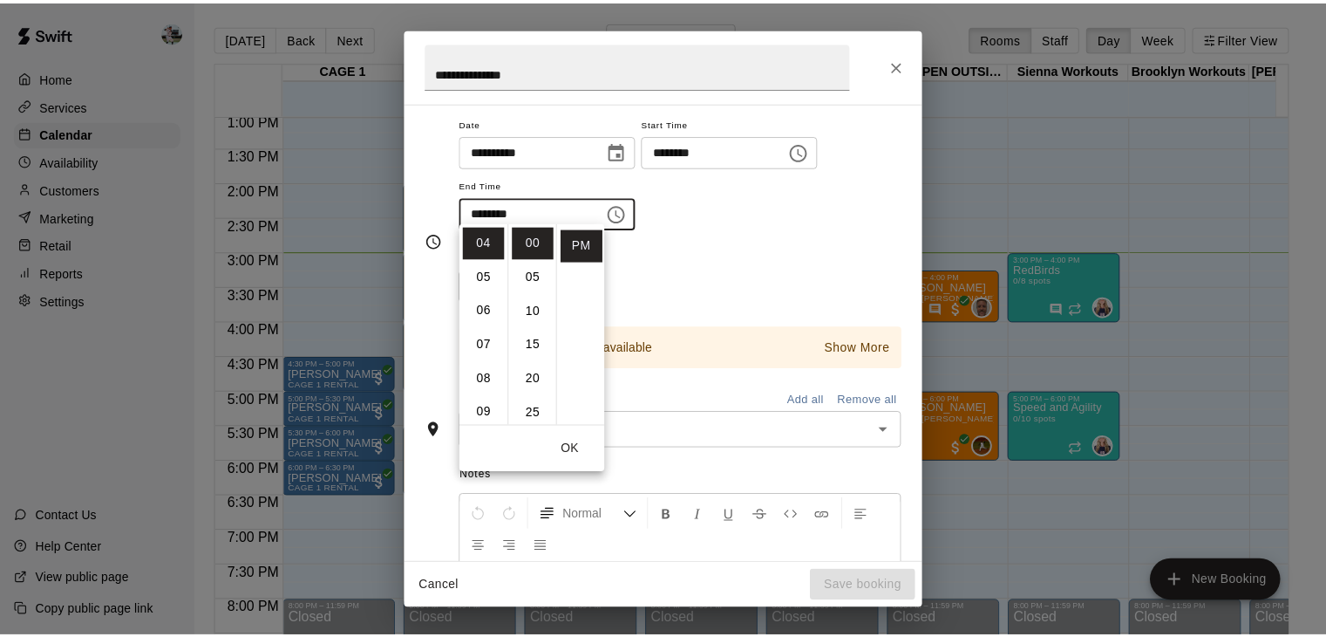
scroll to position [146, 0]
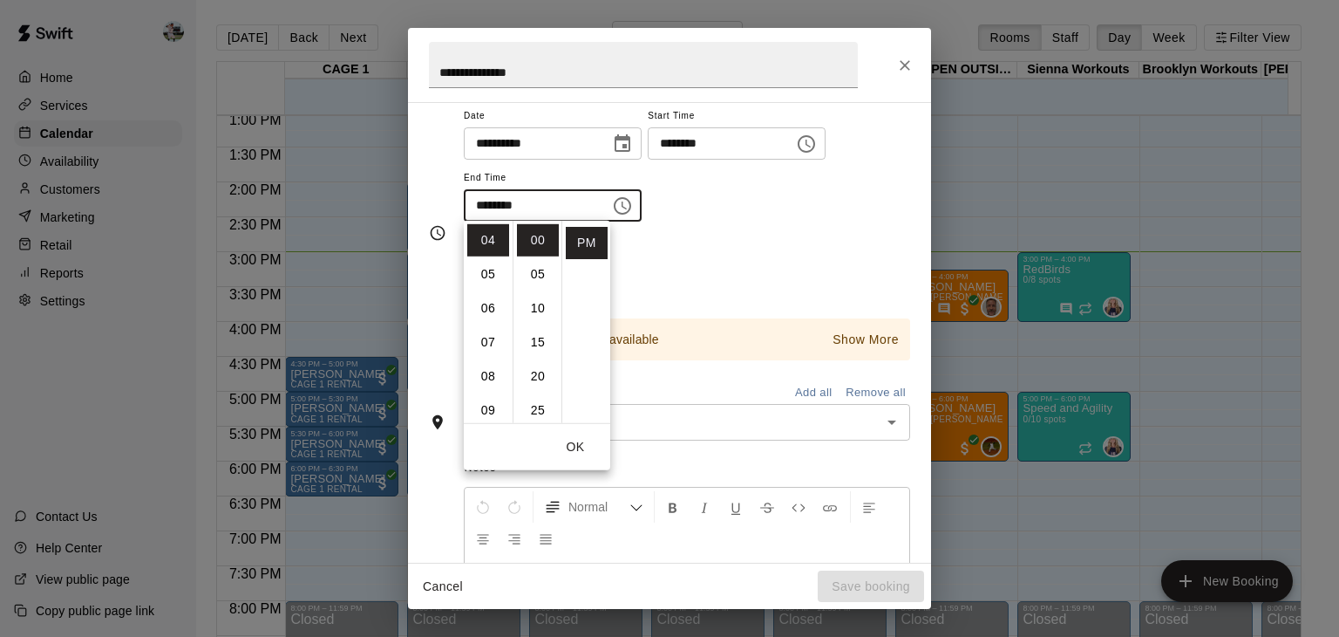
click at [755, 392] on div "Rooms Add all Remove all" at bounding box center [669, 389] width 481 height 30
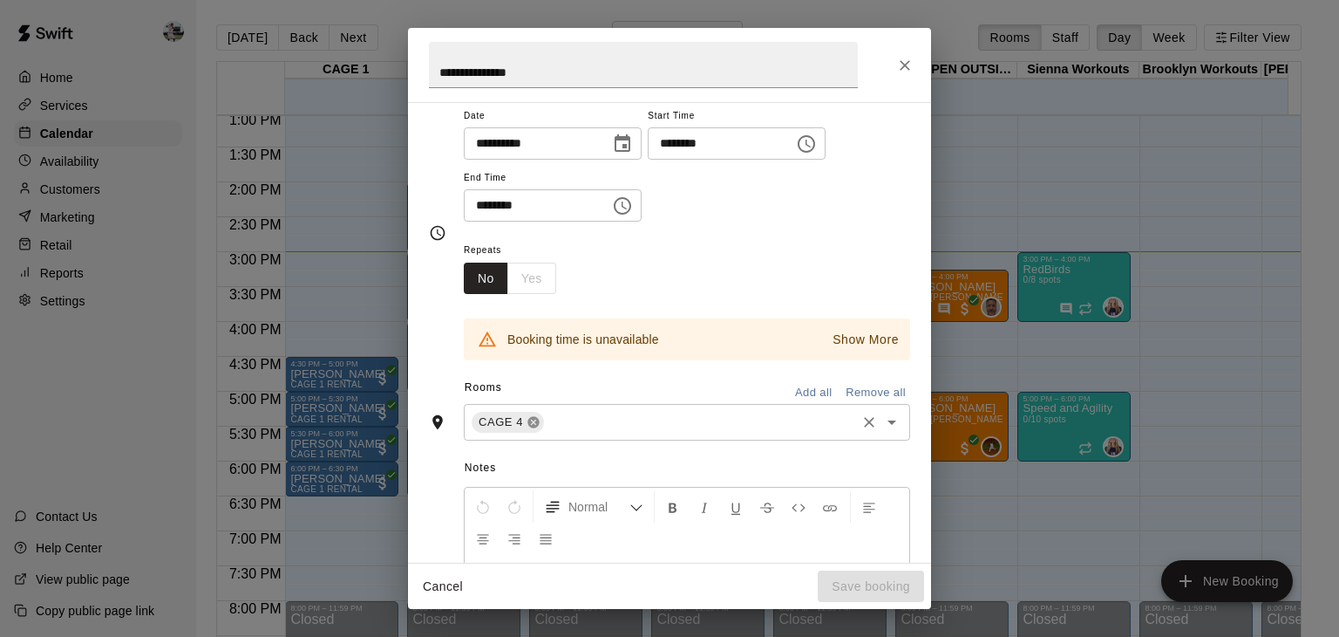
click at [532, 423] on icon at bounding box center [534, 422] width 14 height 14
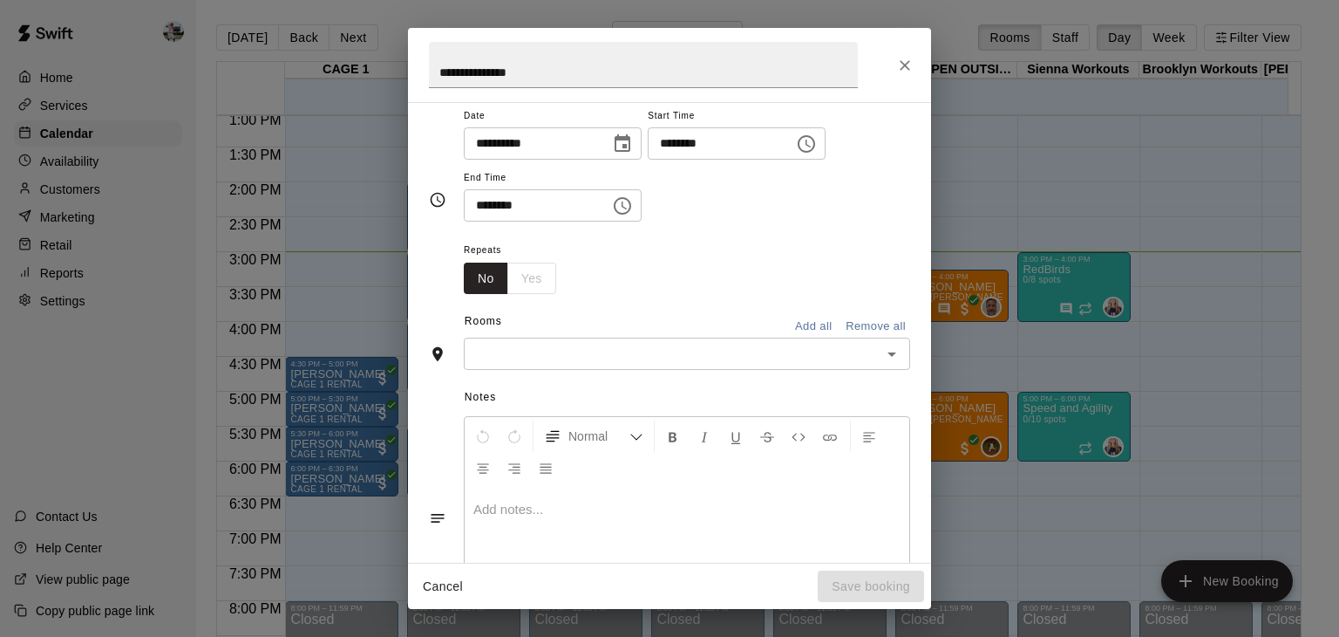
click at [569, 356] on input "text" at bounding box center [672, 354] width 407 height 22
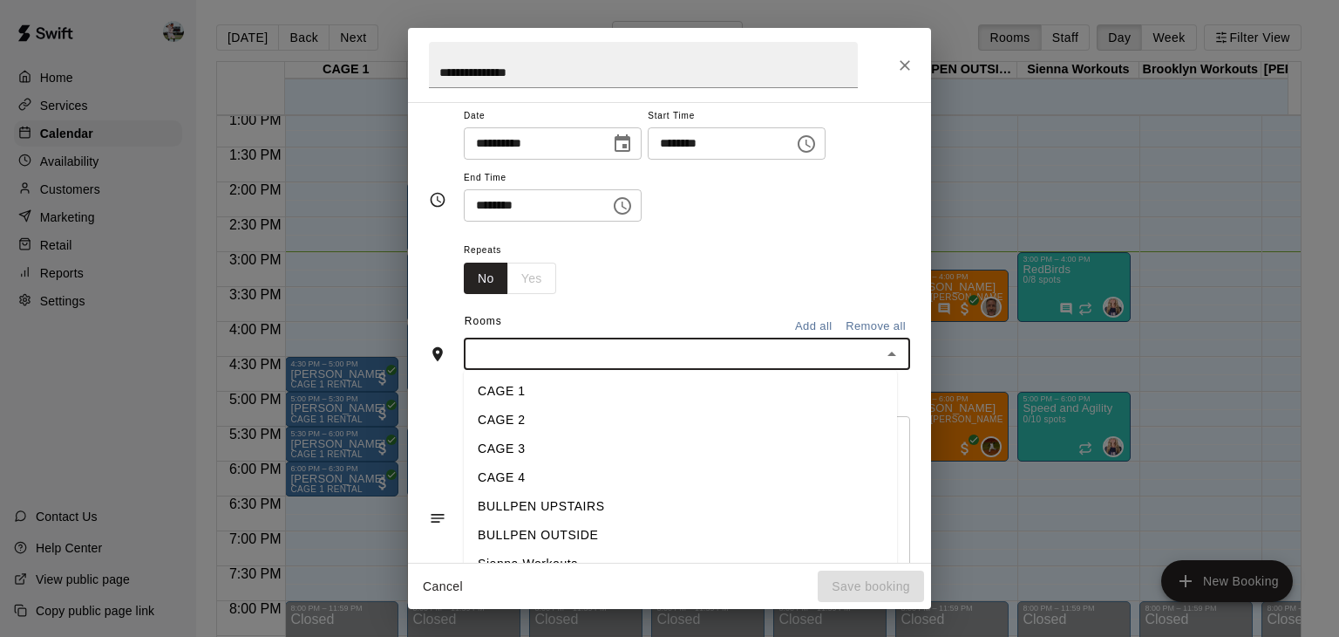
click at [535, 447] on li "CAGE 3" at bounding box center [680, 449] width 433 height 29
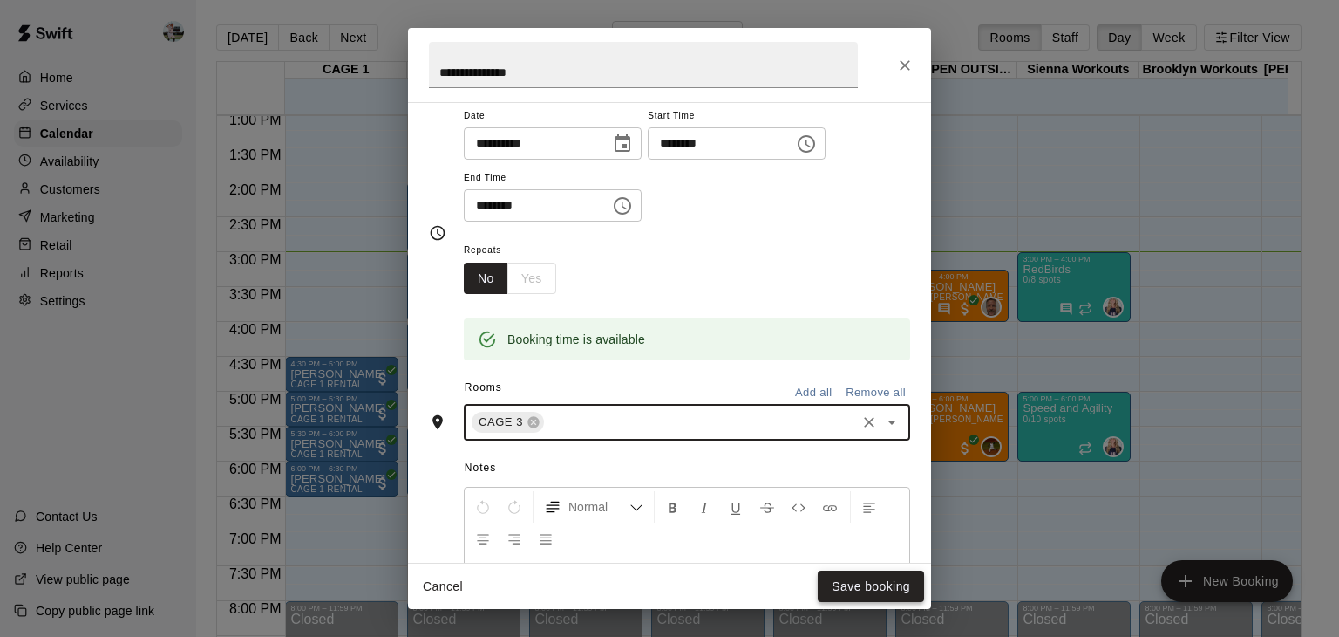
click at [886, 584] on button "Save booking" at bounding box center [871, 586] width 106 height 32
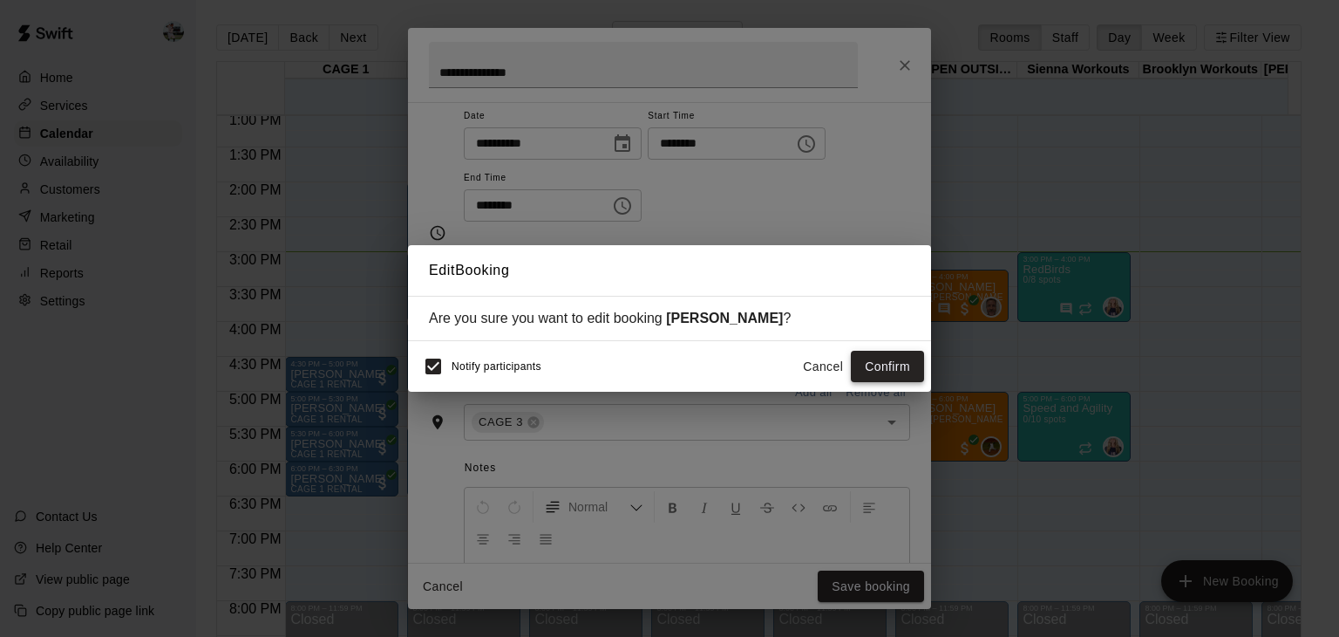
click at [899, 360] on button "Confirm" at bounding box center [887, 367] width 73 height 32
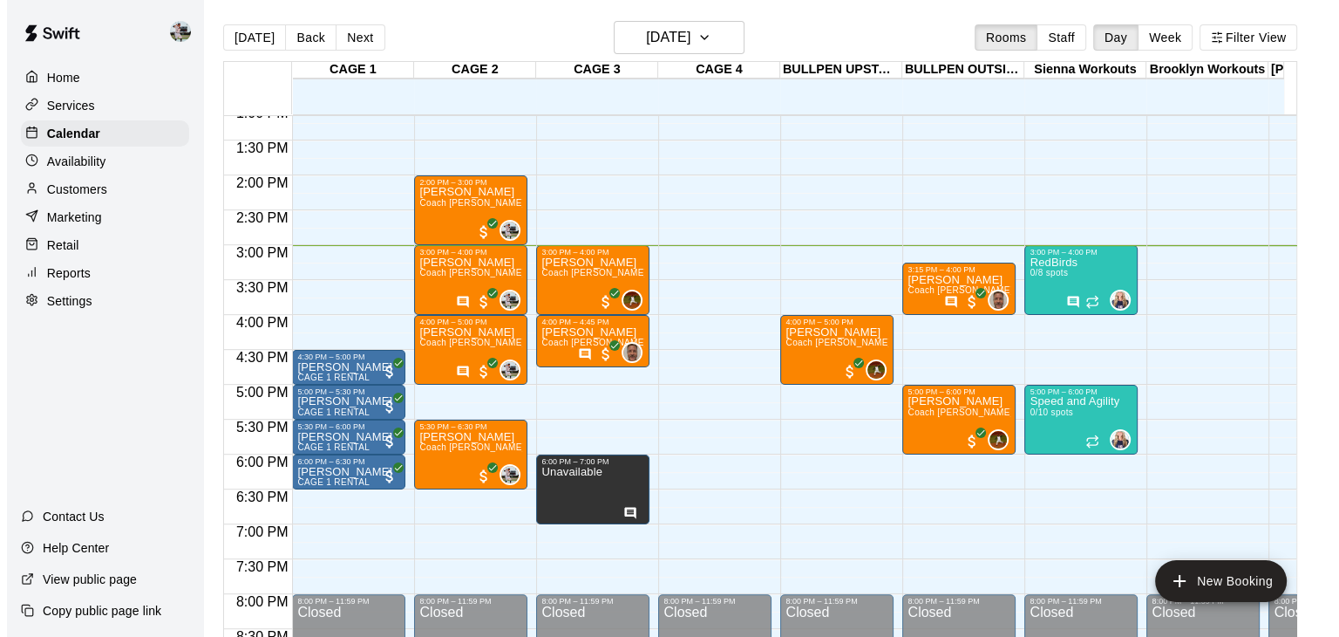
scroll to position [914, 0]
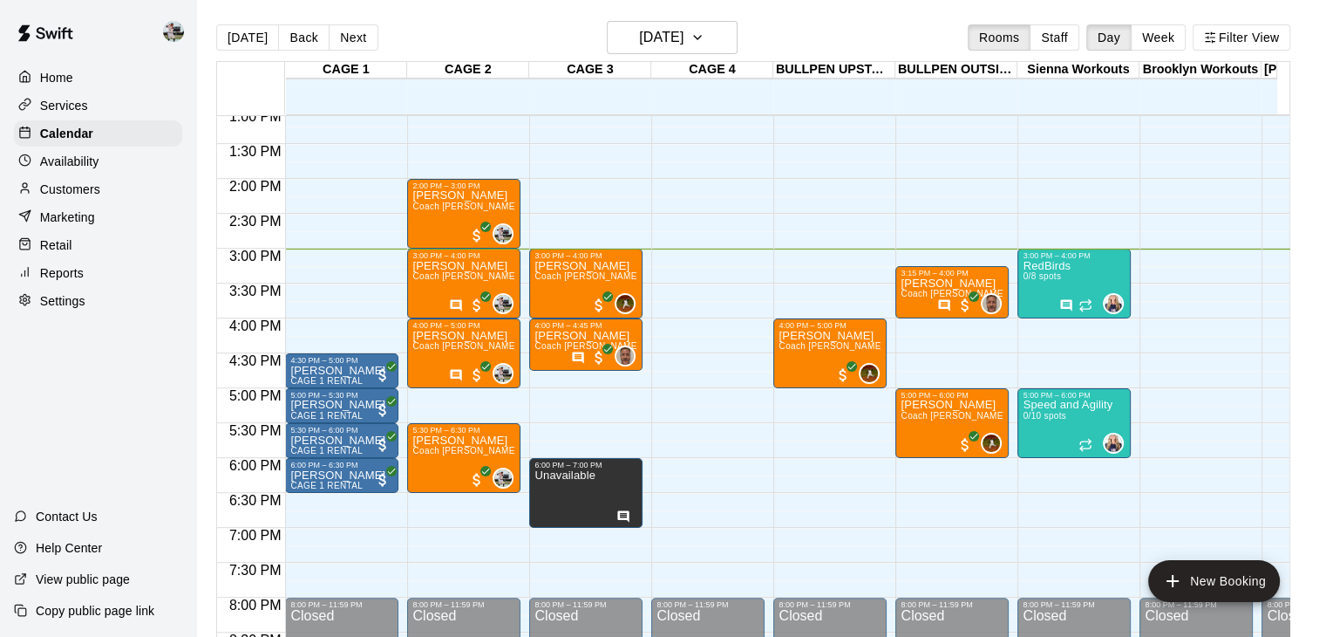
click at [677, 323] on div "12:00 AM – 8:00 AM Closed 8:00 PM – 11:59 PM Closed" at bounding box center [707, 39] width 113 height 1674
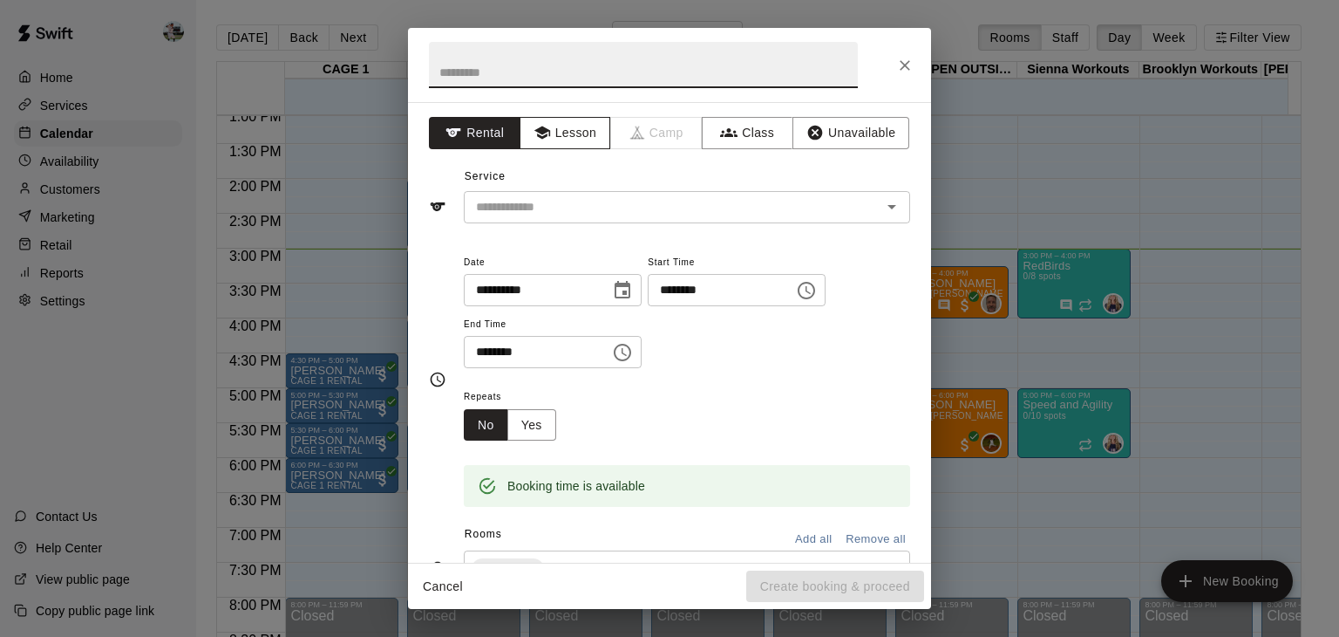
click at [558, 127] on button "Lesson" at bounding box center [566, 133] width 92 height 32
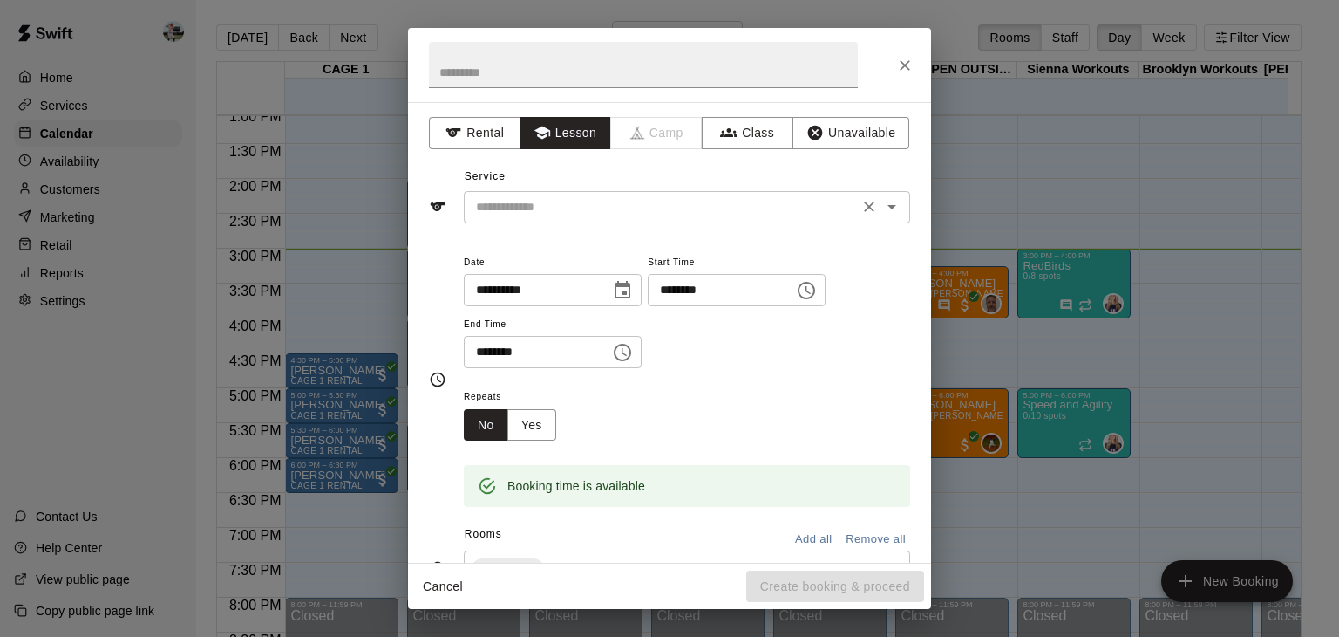
click at [553, 199] on input "text" at bounding box center [661, 207] width 385 height 22
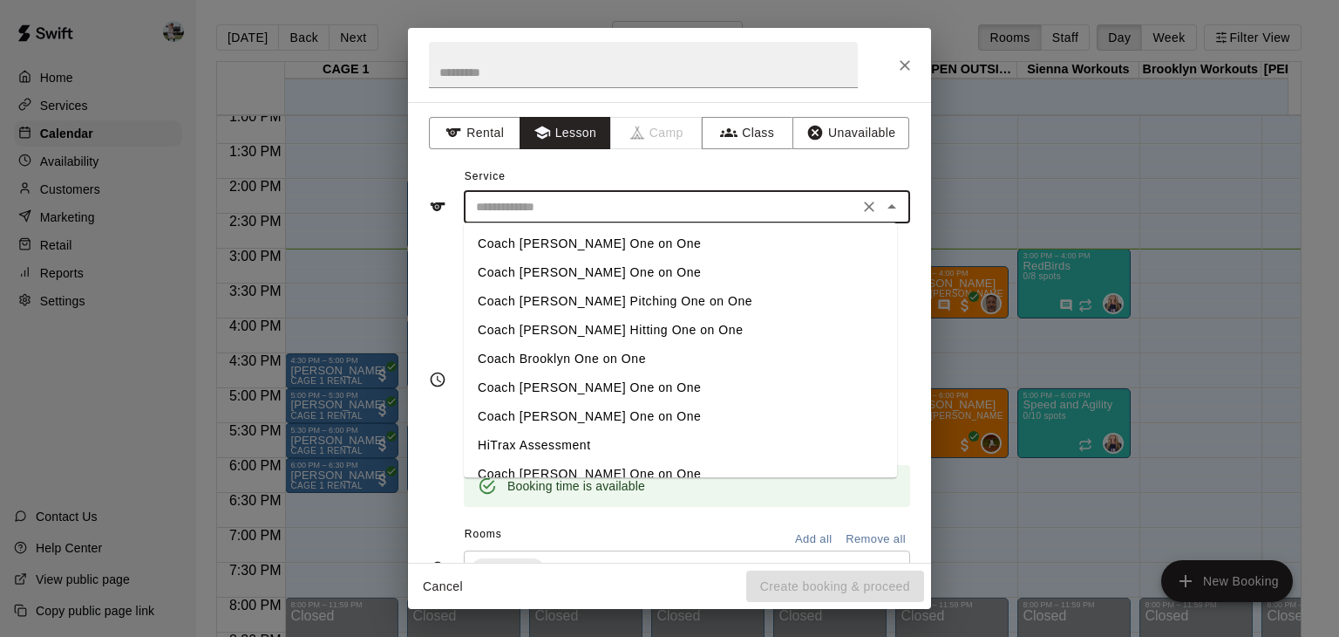
scroll to position [0, 0]
click at [558, 356] on li "Coach Brooklyn One on One" at bounding box center [680, 358] width 433 height 29
type input "**********"
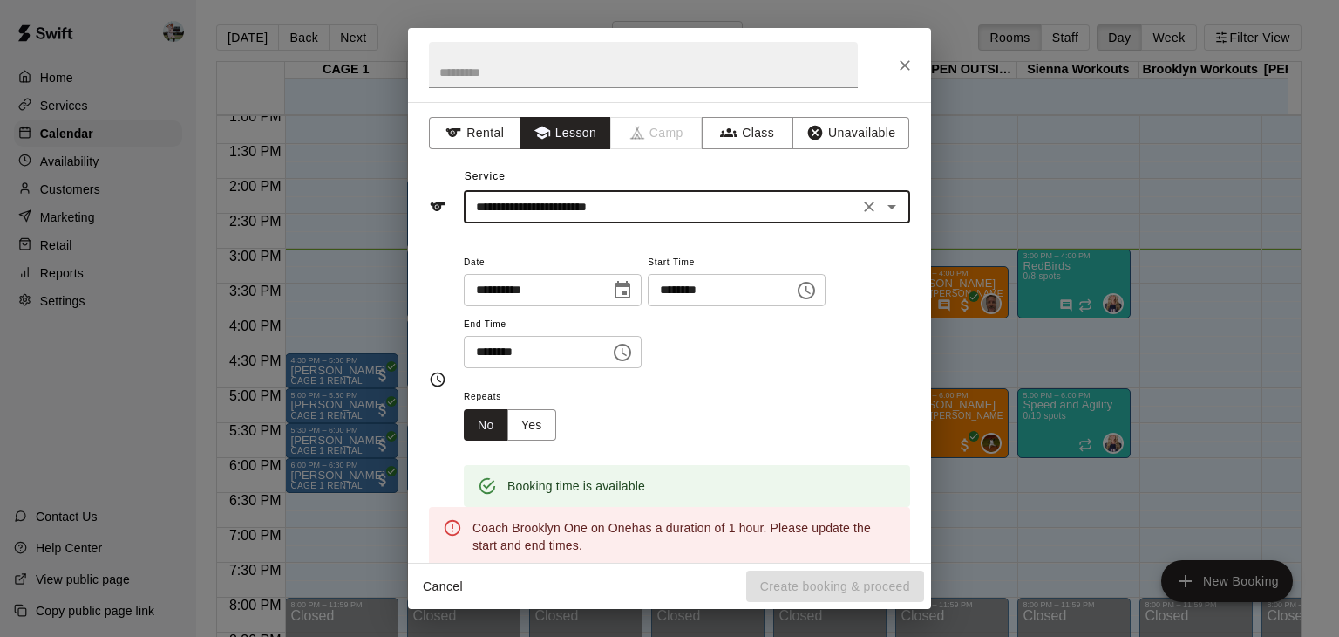
click at [633, 354] on icon "Choose time, selected time is 4:30 PM" at bounding box center [622, 352] width 21 height 21
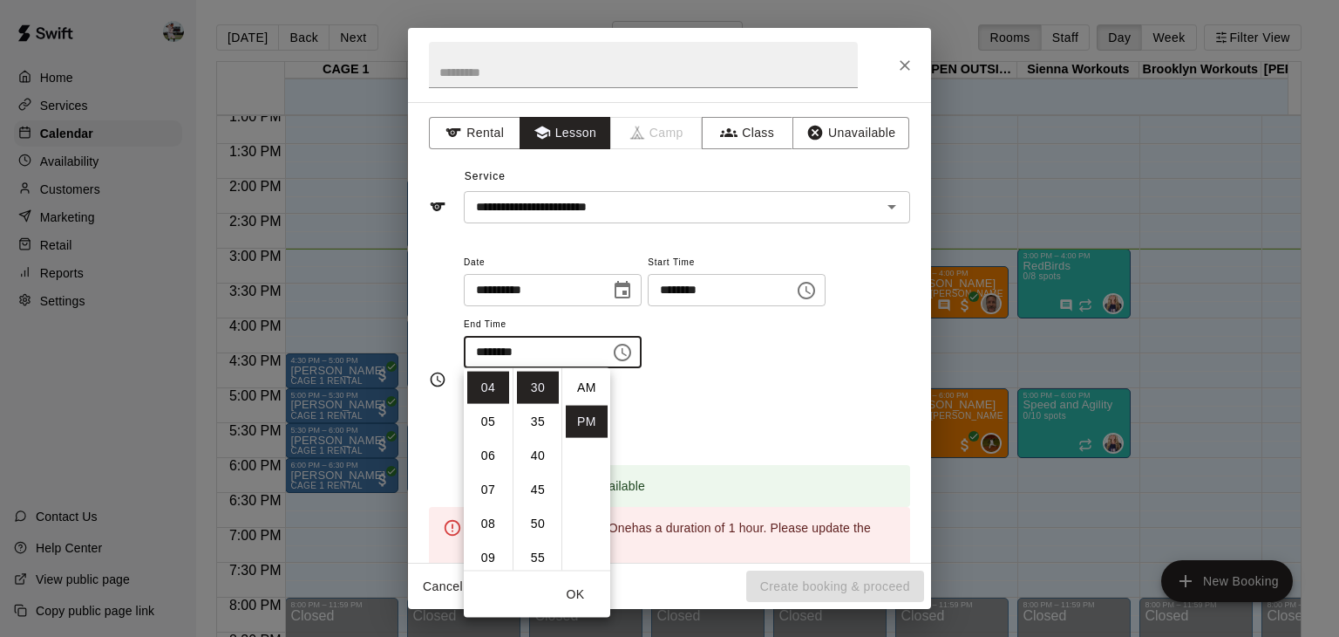
scroll to position [31, 0]
click at [492, 419] on li "05" at bounding box center [488, 421] width 42 height 32
click at [534, 385] on li "00" at bounding box center [538, 387] width 42 height 32
type input "********"
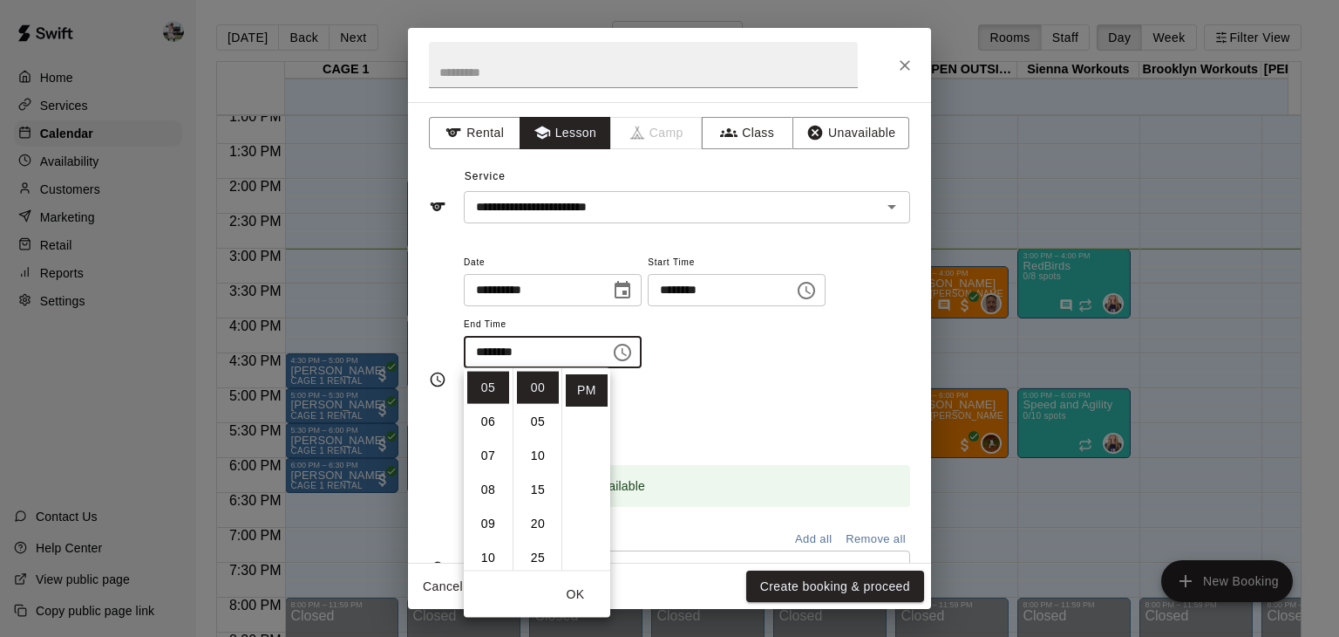
click at [755, 395] on div "Repeats No Yes" at bounding box center [687, 412] width 446 height 55
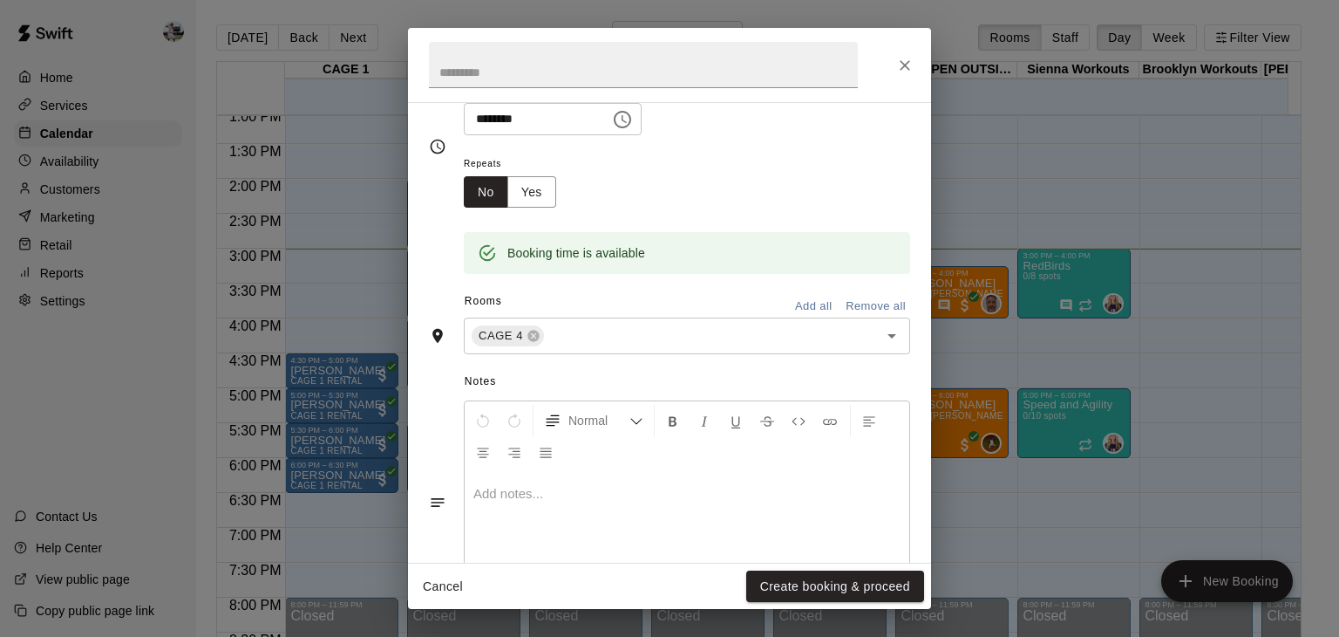
scroll to position [234, 0]
click at [780, 589] on button "Create booking & proceed" at bounding box center [835, 586] width 178 height 32
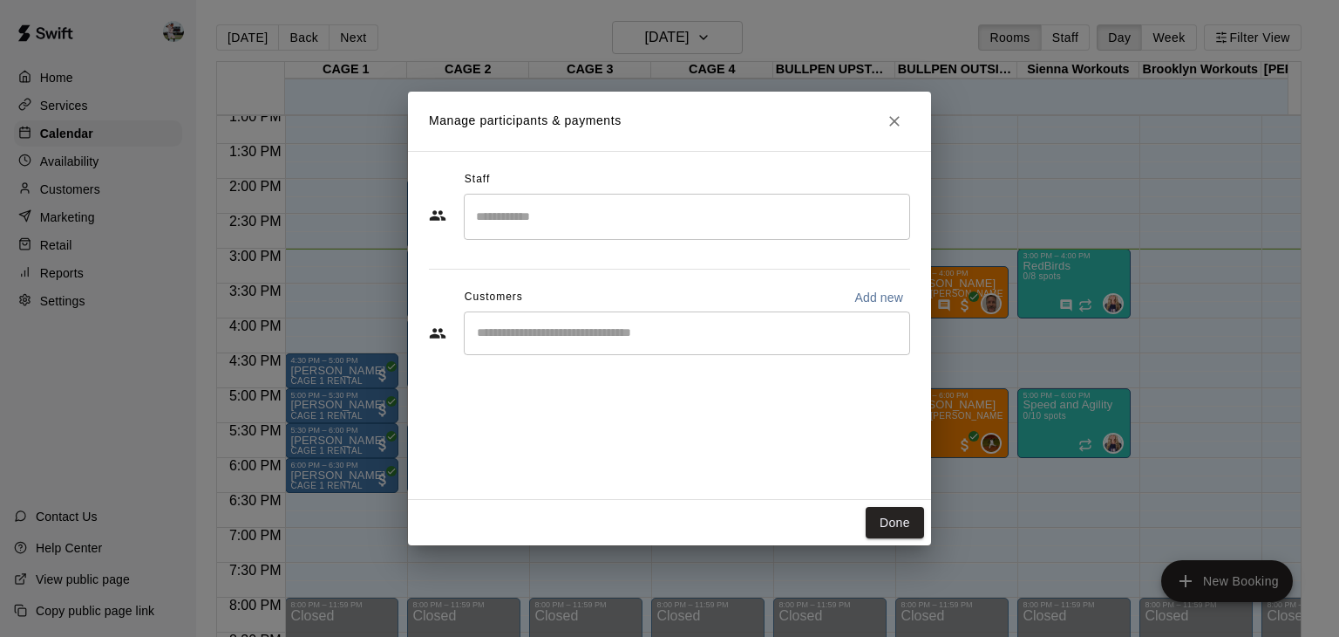
click at [580, 219] on input "Search staff" at bounding box center [687, 216] width 431 height 31
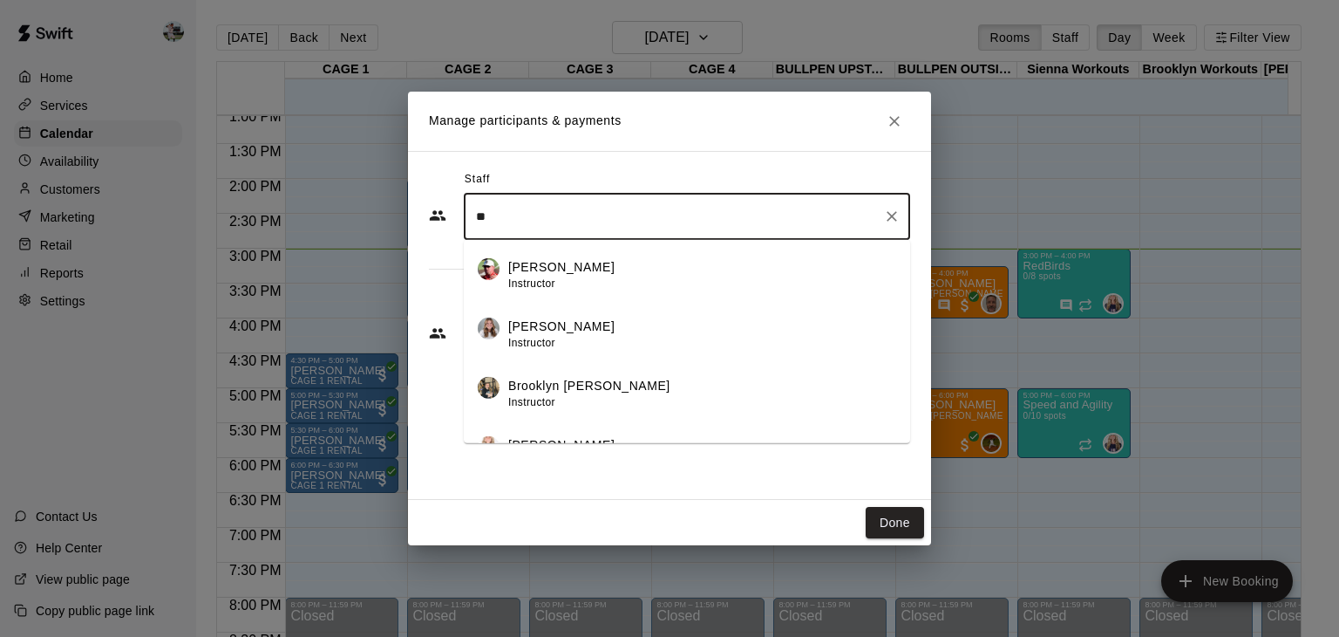
click at [573, 384] on p "Brooklyn [PERSON_NAME]" at bounding box center [589, 386] width 162 height 18
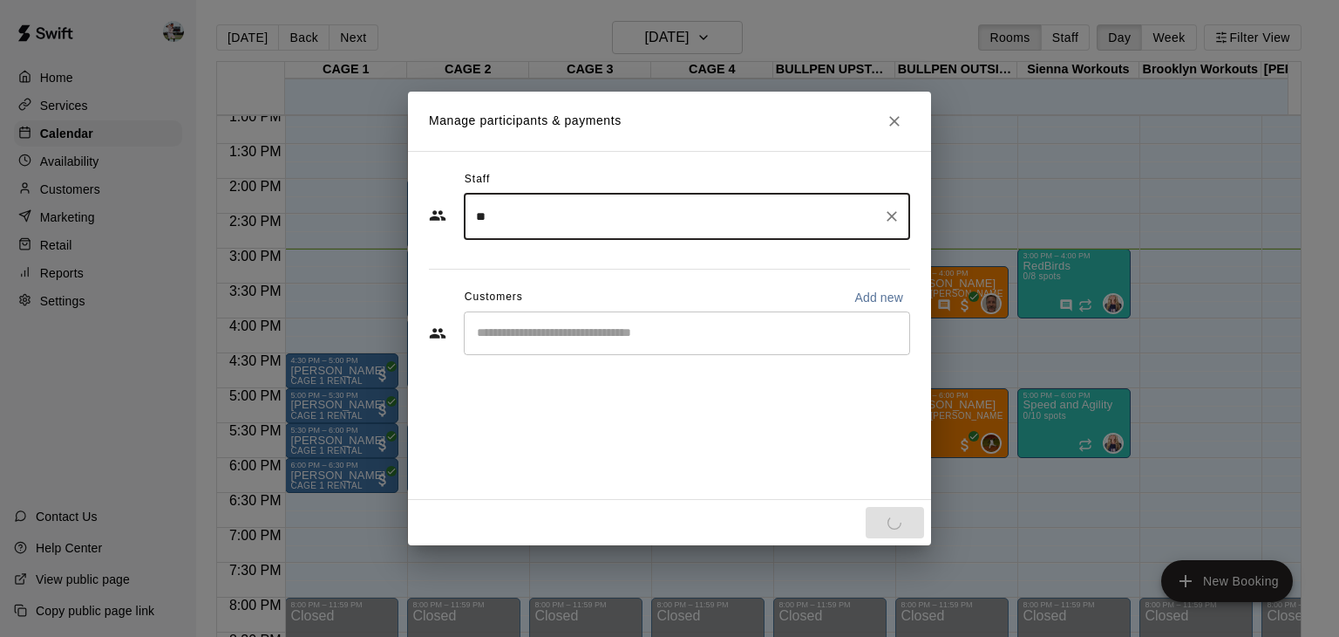
click at [570, 322] on div "​" at bounding box center [687, 333] width 446 height 44
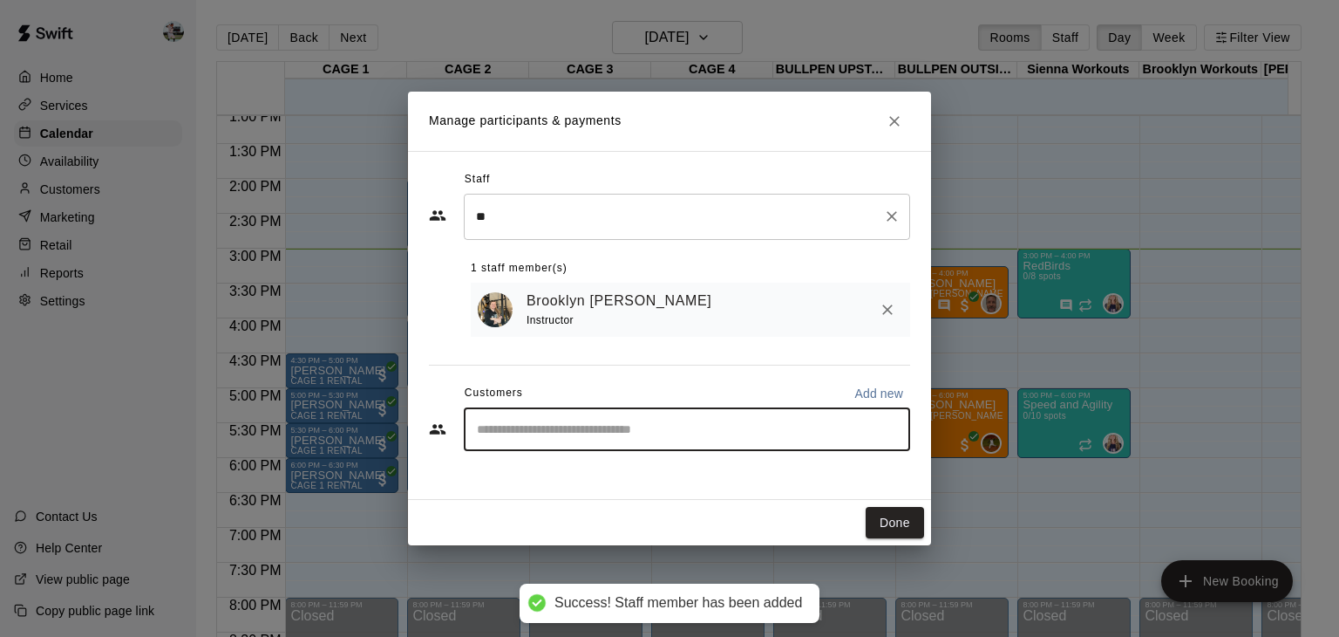
click at [596, 211] on input "**" at bounding box center [674, 216] width 405 height 31
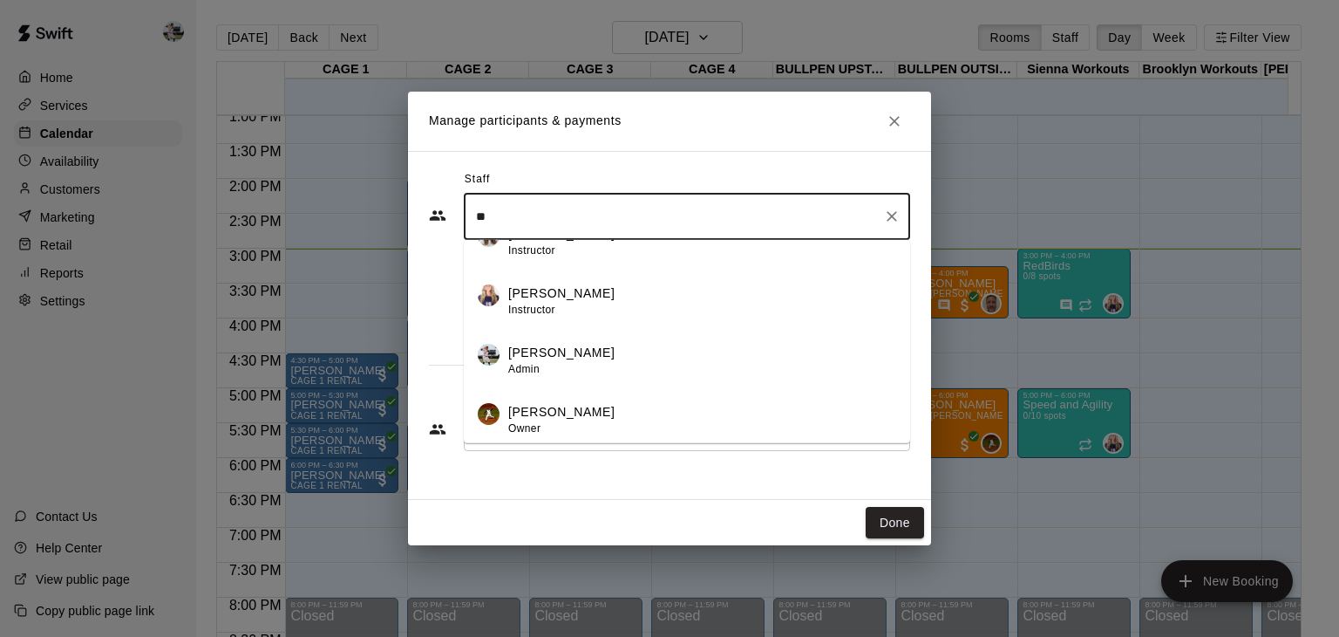
scroll to position [0, 0]
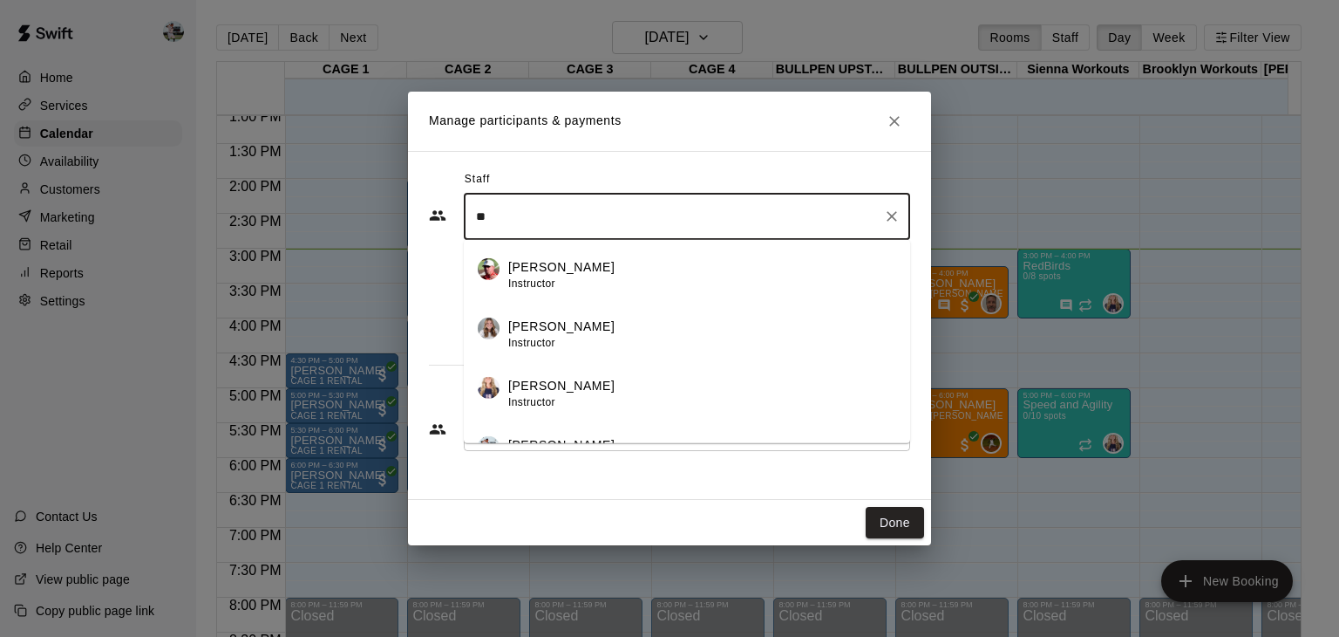
type input "*"
click at [434, 313] on div "​ [PERSON_NAME] Instructor [PERSON_NAME] Admin [PERSON_NAME] Instructor [PERSON…" at bounding box center [669, 265] width 481 height 143
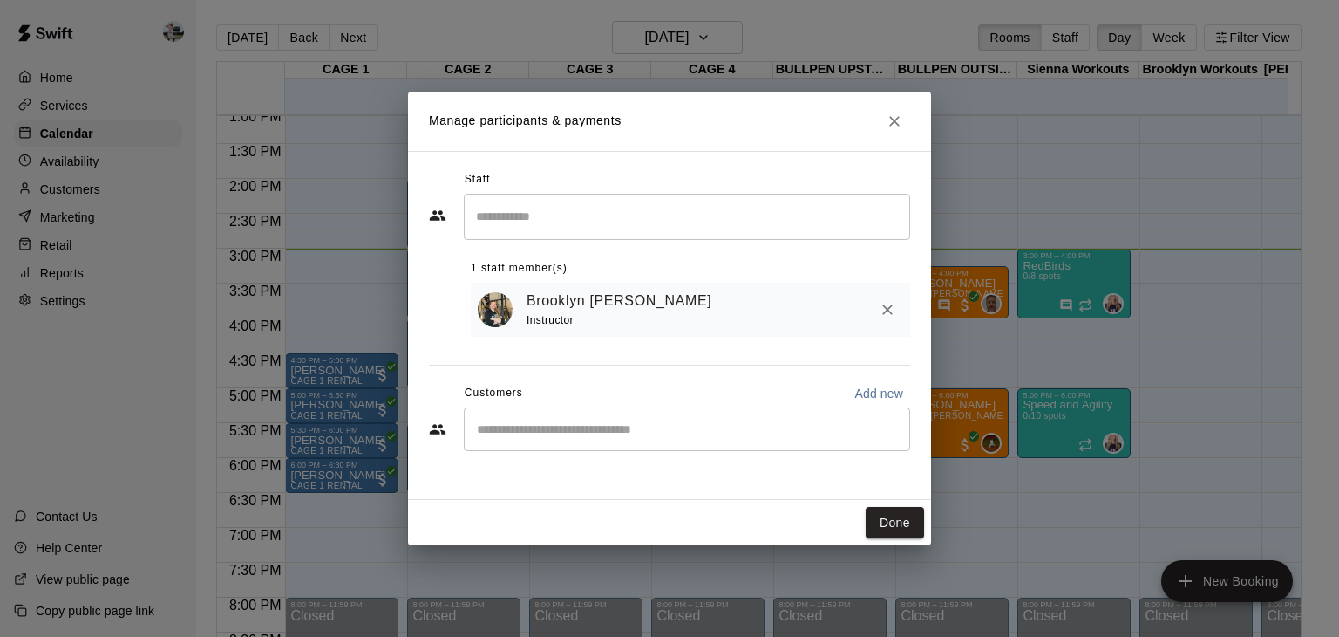
click at [548, 445] on div "​" at bounding box center [687, 429] width 446 height 44
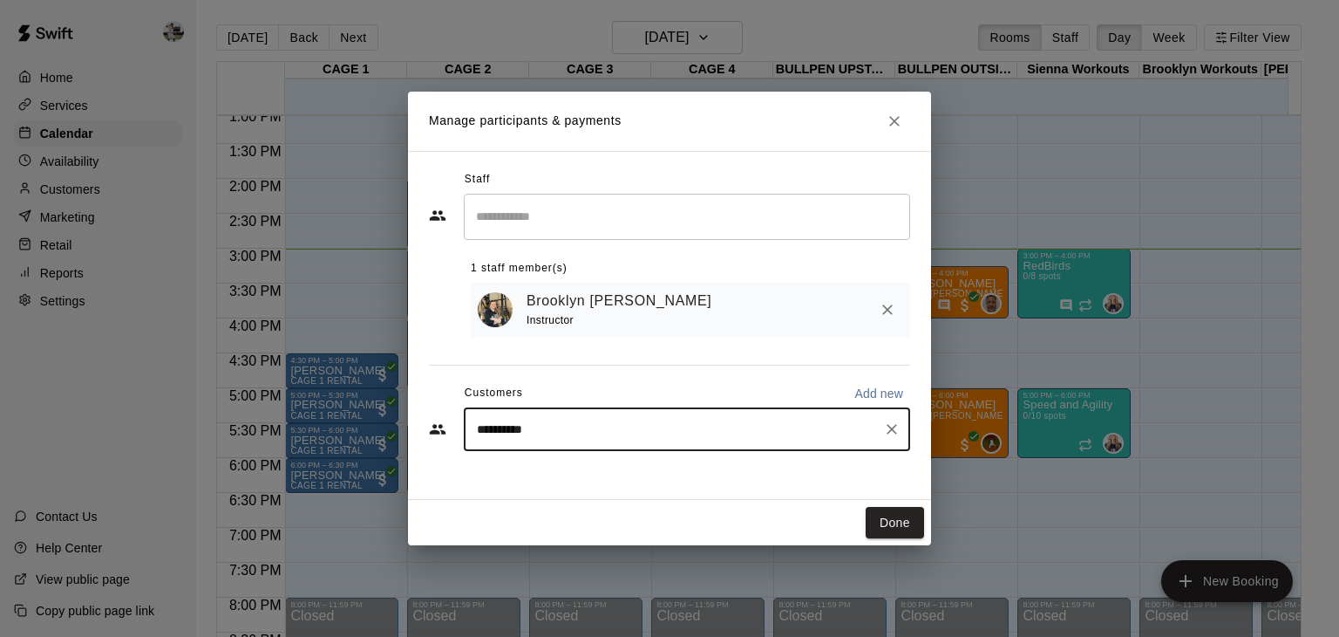
type input "**********"
click at [620, 479] on div "[PERSON_NAME]" at bounding box center [606, 471] width 187 height 18
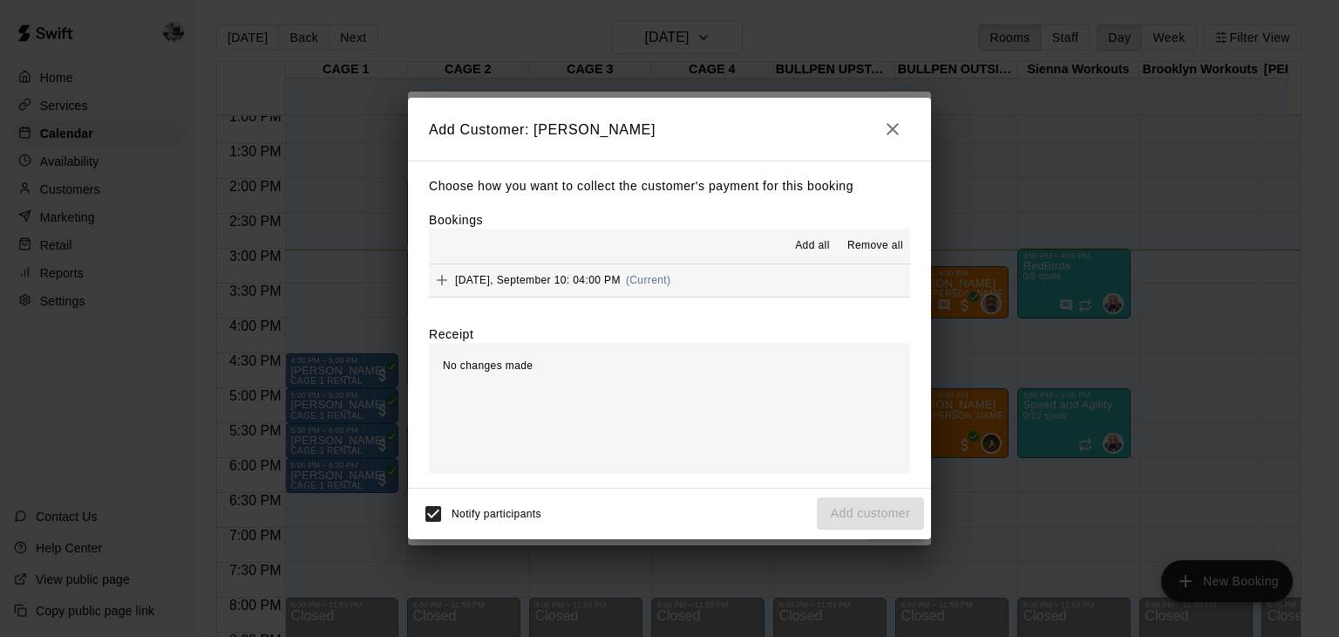
click at [752, 283] on button "[DATE], September 10: 04:00 PM (Current)" at bounding box center [669, 280] width 481 height 32
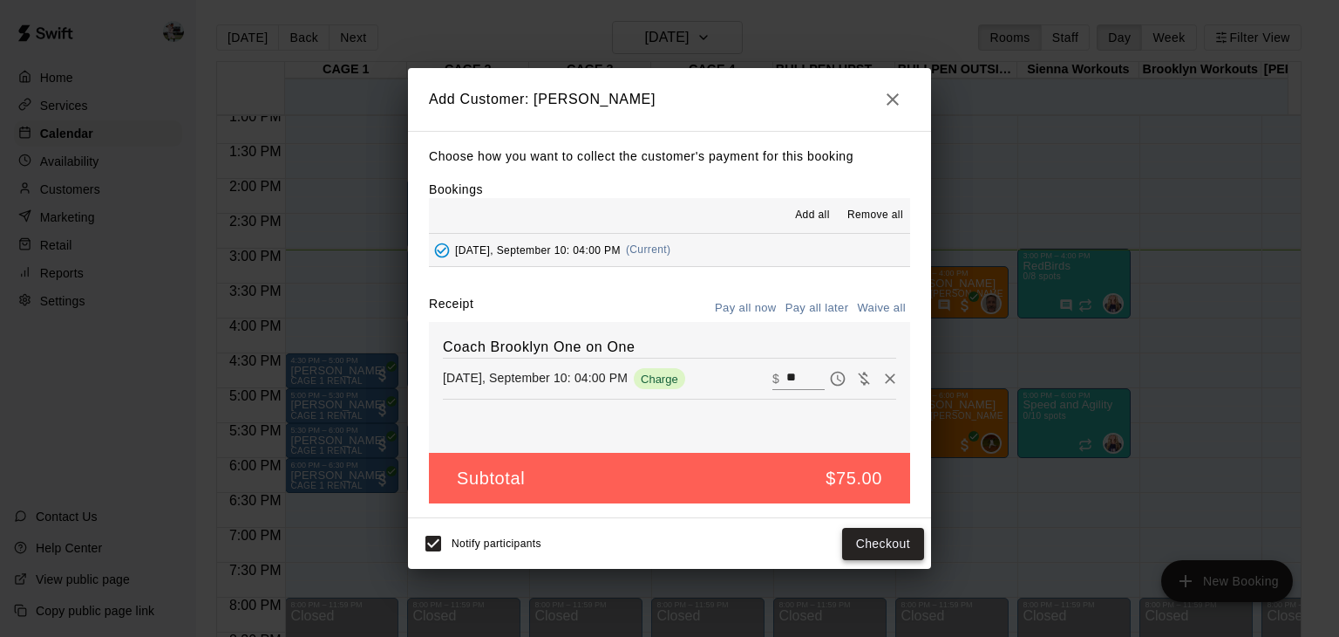
click at [876, 538] on button "Checkout" at bounding box center [883, 544] width 82 height 32
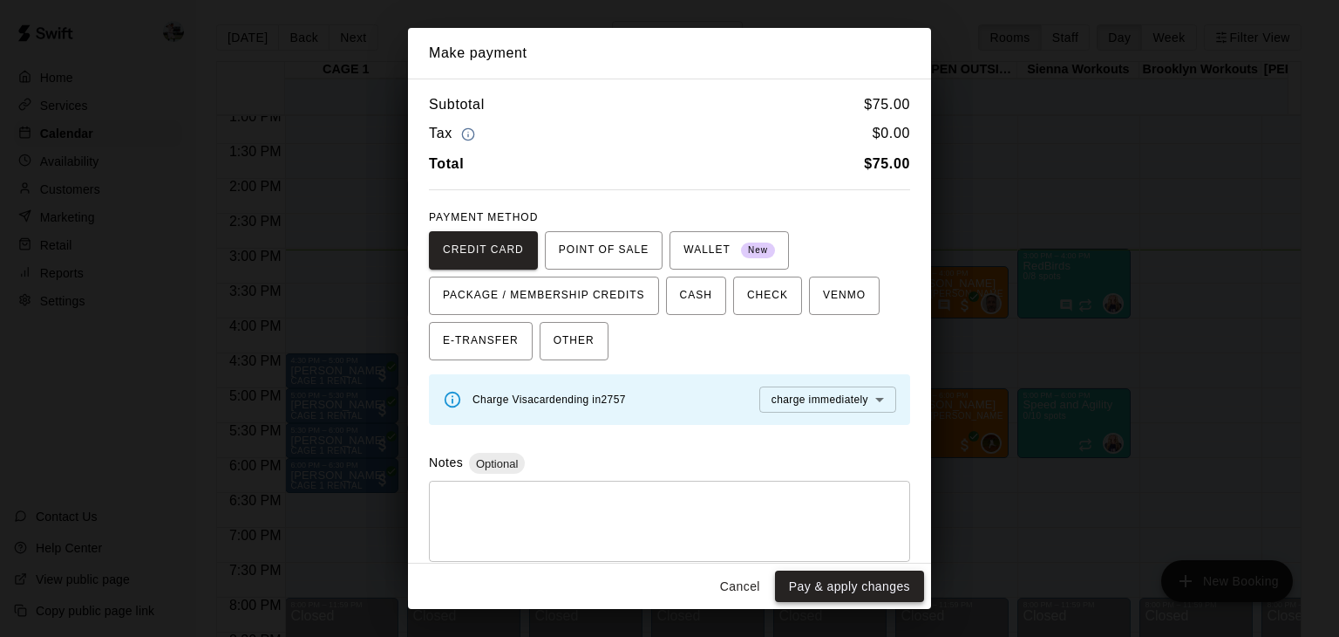
click at [847, 587] on button "Pay & apply changes" at bounding box center [849, 586] width 149 height 32
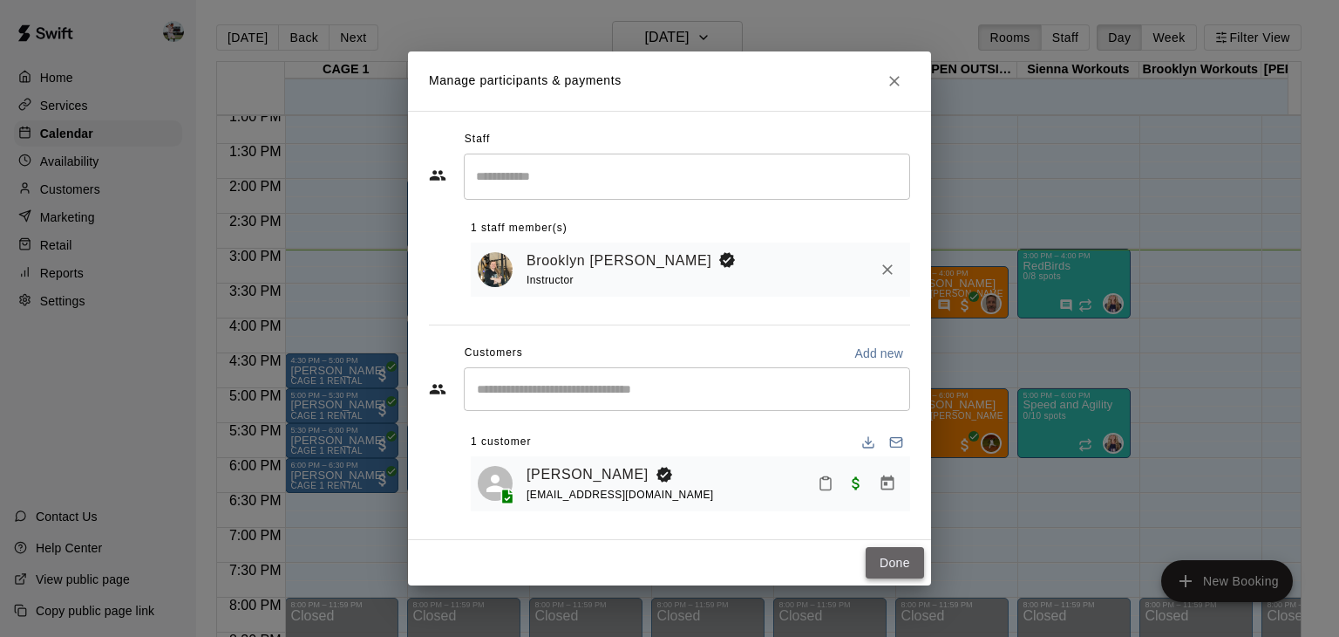
click at [889, 563] on button "Done" at bounding box center [895, 563] width 58 height 32
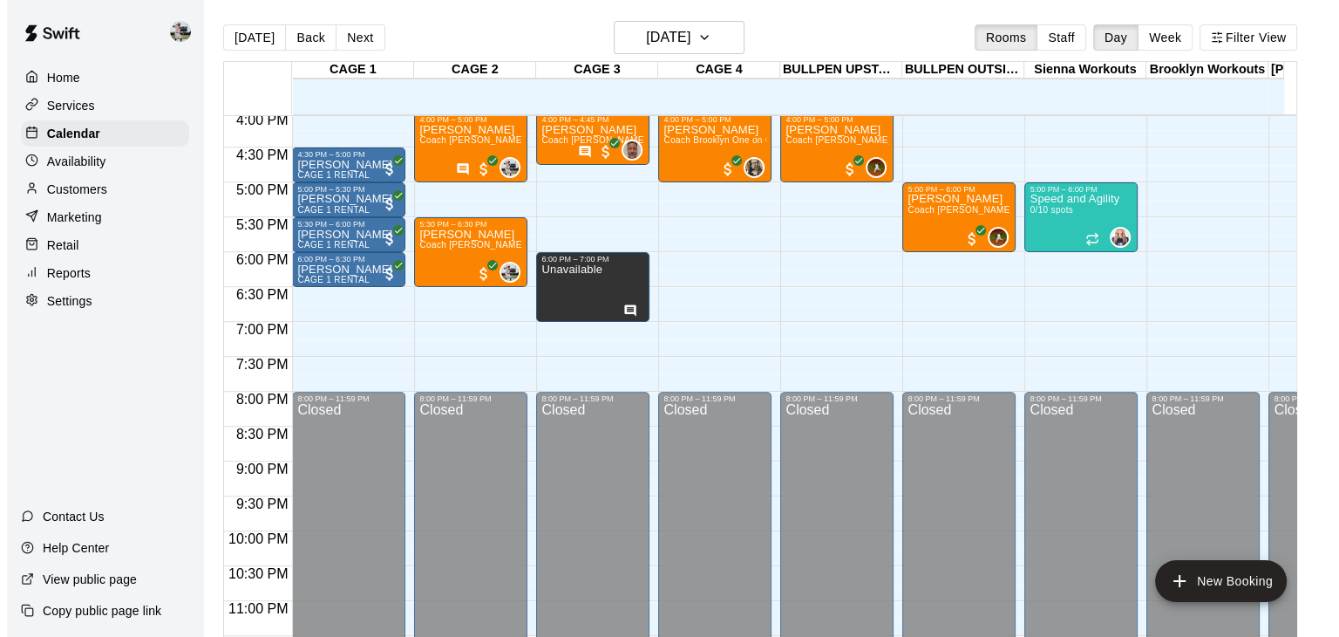
scroll to position [1122, 0]
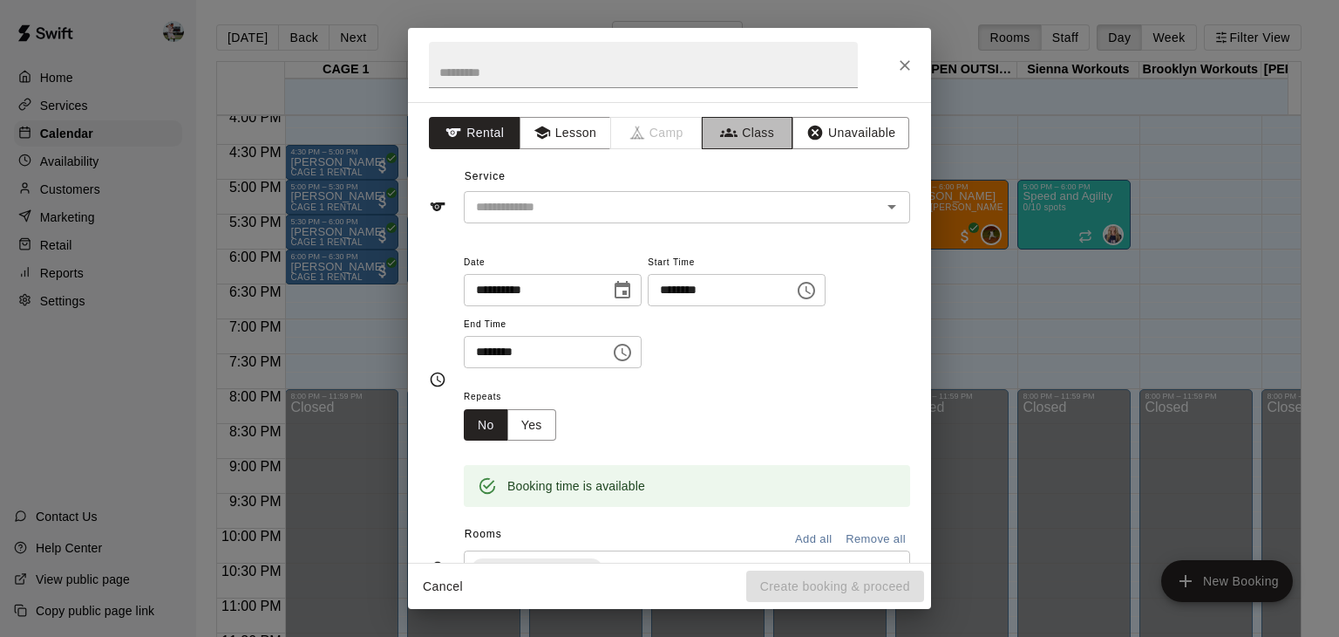
click at [739, 137] on button "Class" at bounding box center [748, 133] width 92 height 32
click at [657, 203] on input "text" at bounding box center [672, 207] width 407 height 22
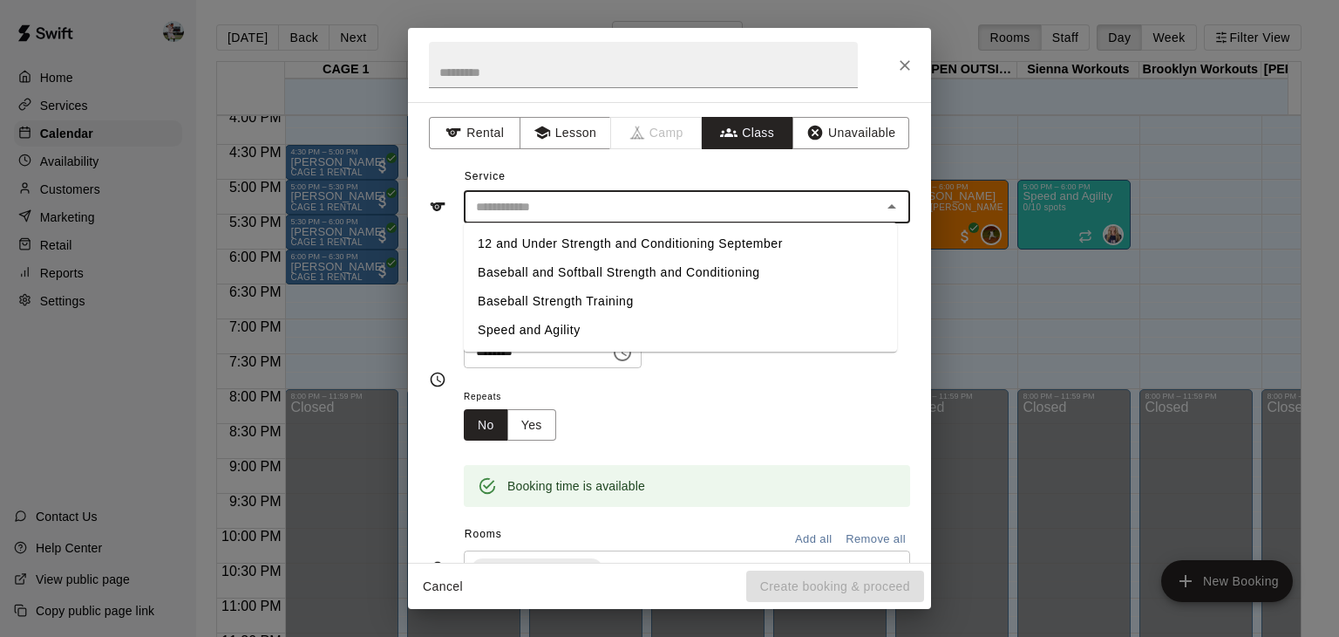
click at [623, 266] on li "Baseball and Softball Strength and Conditioning" at bounding box center [680, 272] width 433 height 29
type input "**********"
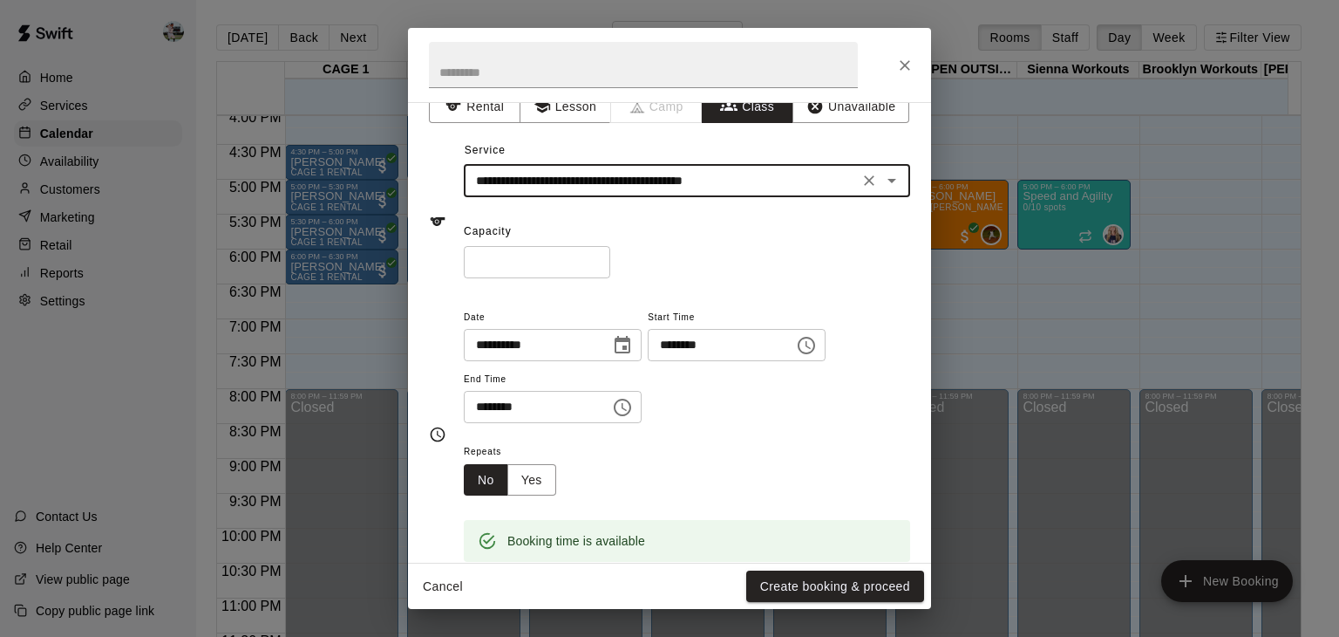
scroll to position [31, 0]
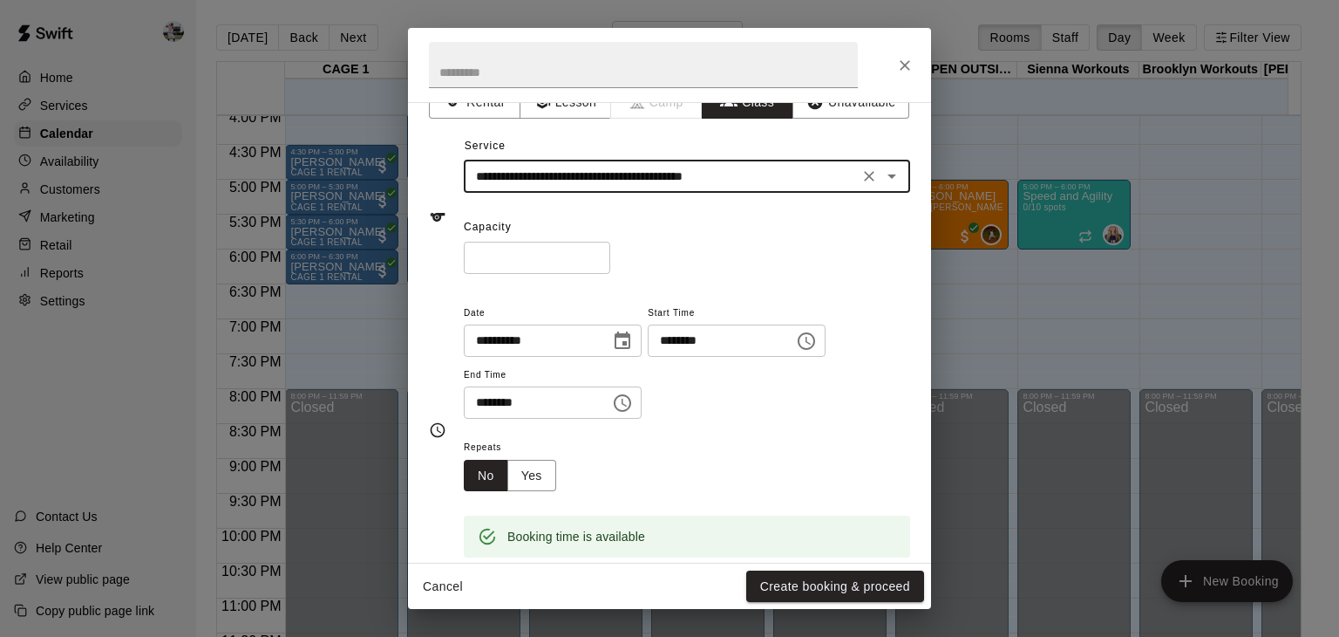
click at [817, 341] on icon "Choose time, selected time is 7:30 PM" at bounding box center [806, 340] width 21 height 21
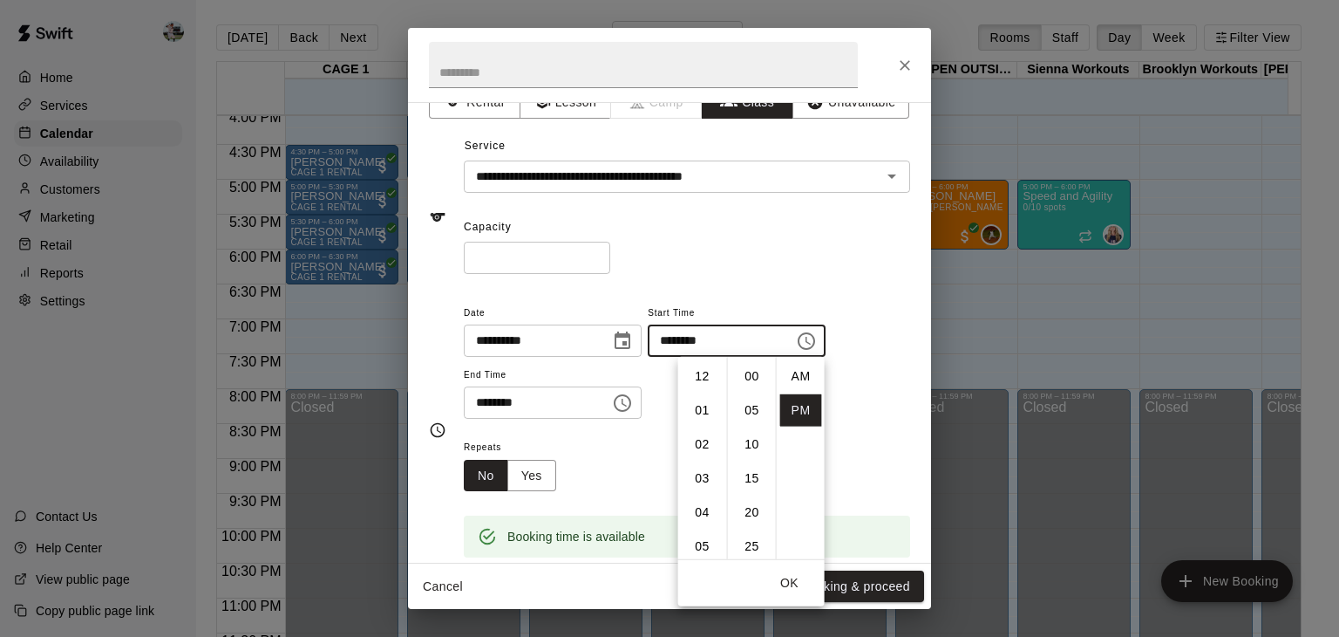
scroll to position [31, 0]
click at [696, 404] on li "08" at bounding box center [703, 411] width 42 height 32
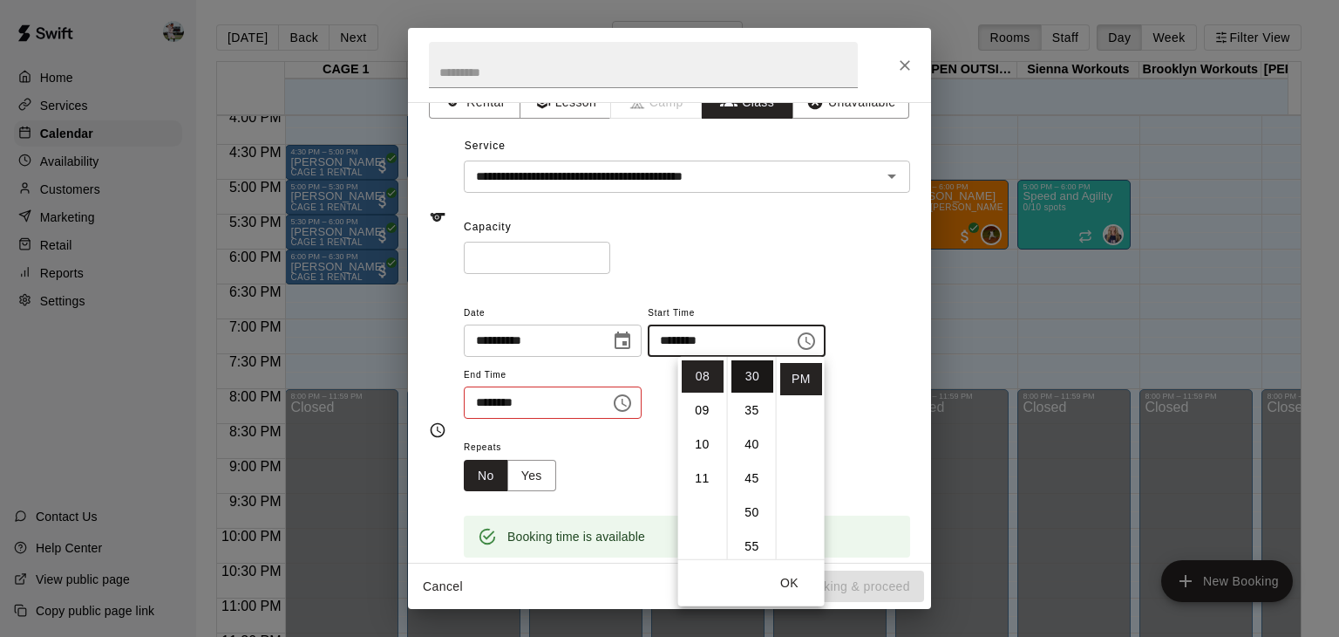
scroll to position [0, 0]
click at [739, 380] on li "00" at bounding box center [753, 376] width 42 height 32
type input "********"
click at [633, 406] on icon "Choose time, selected time is 8:00 PM" at bounding box center [622, 402] width 21 height 21
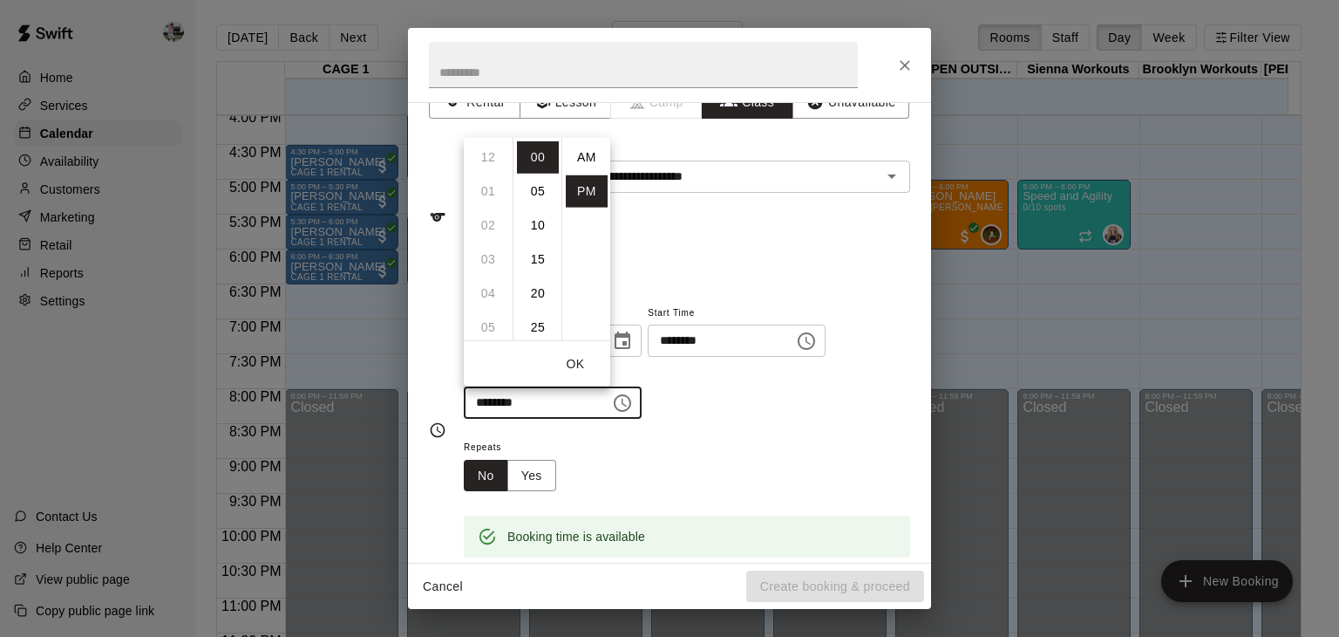
scroll to position [31, 0]
click at [494, 193] on li "09" at bounding box center [488, 190] width 42 height 32
type input "********"
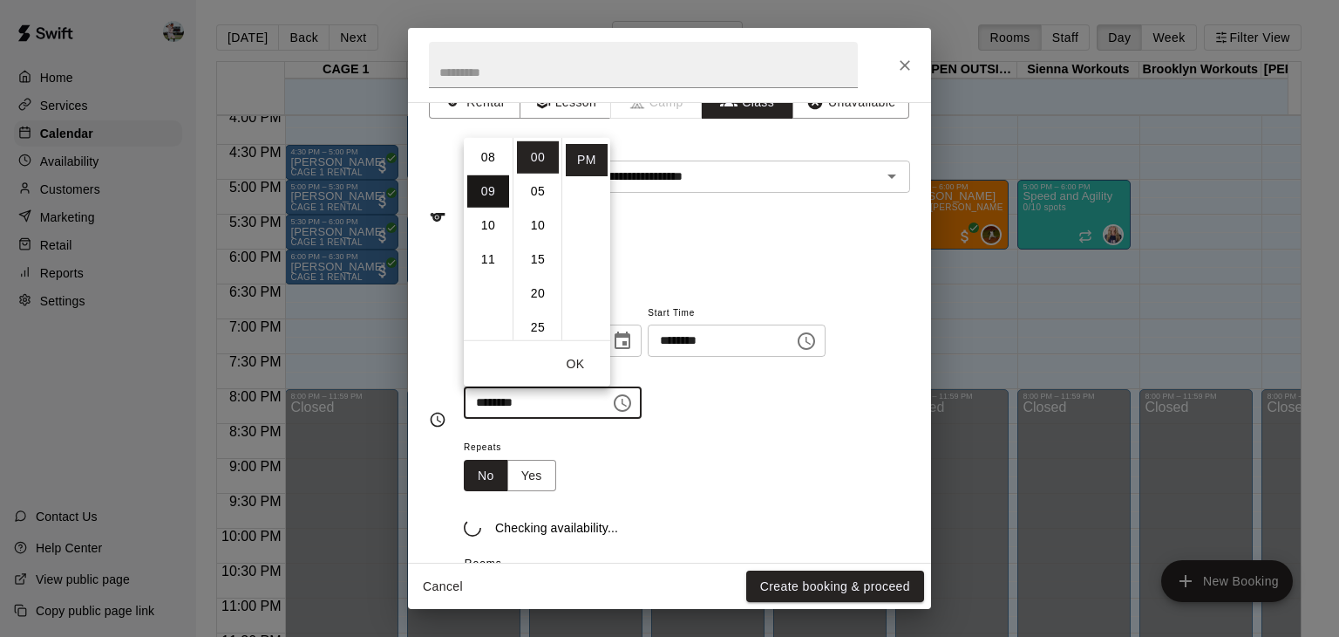
scroll to position [306, 0]
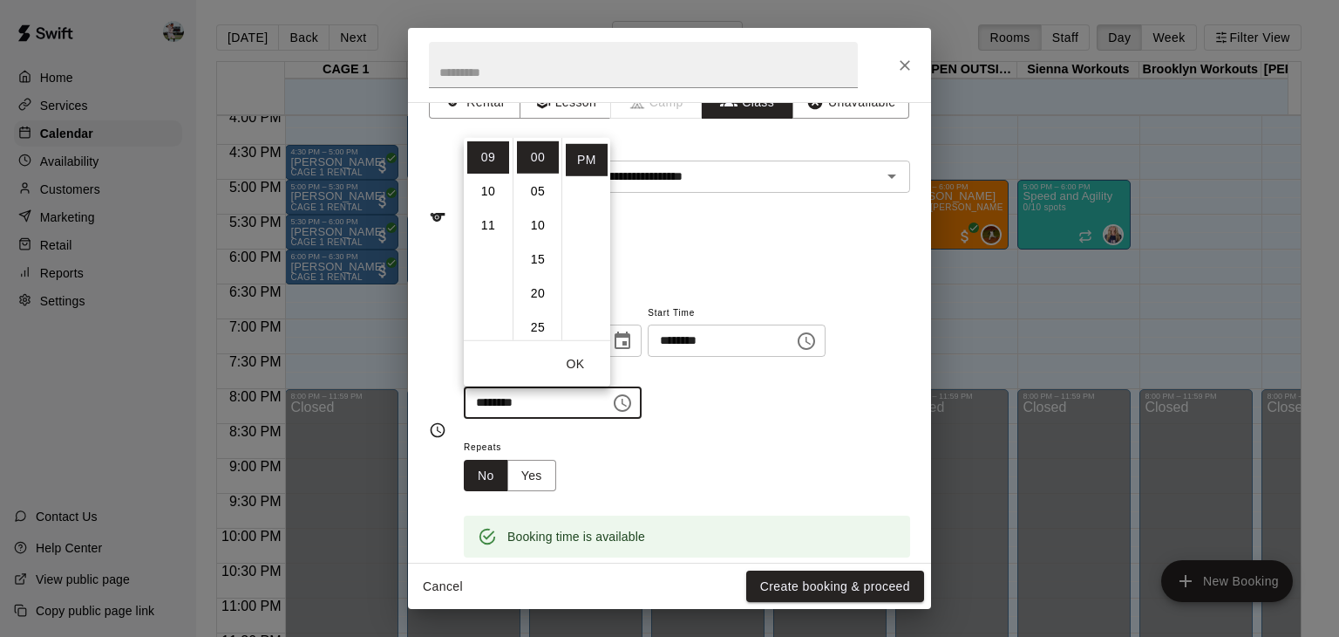
click at [748, 421] on div "**********" at bounding box center [687, 369] width 446 height 135
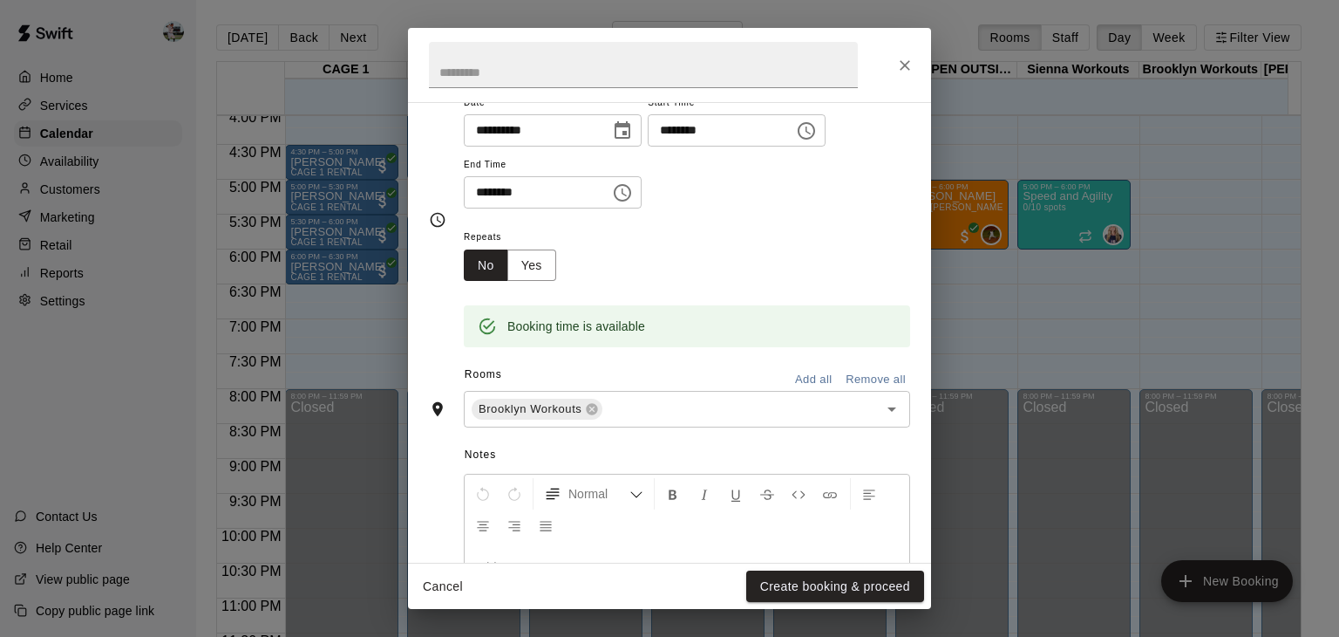
scroll to position [0, 0]
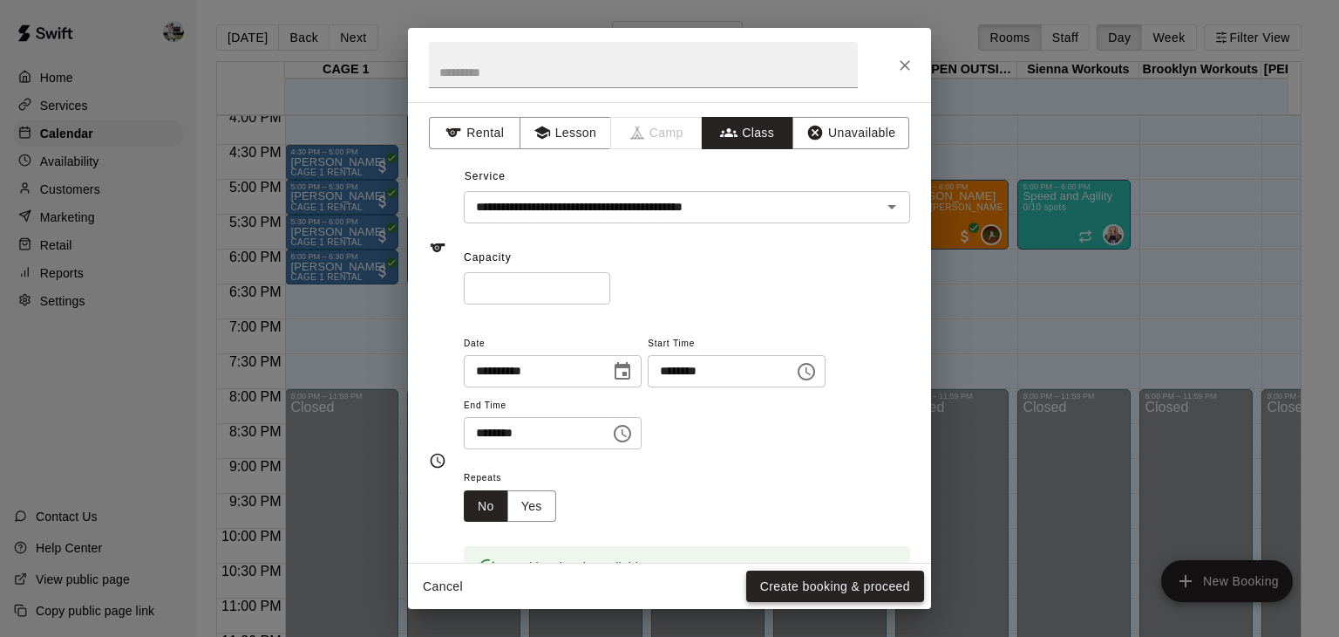
click at [775, 587] on button "Create booking & proceed" at bounding box center [835, 586] width 178 height 32
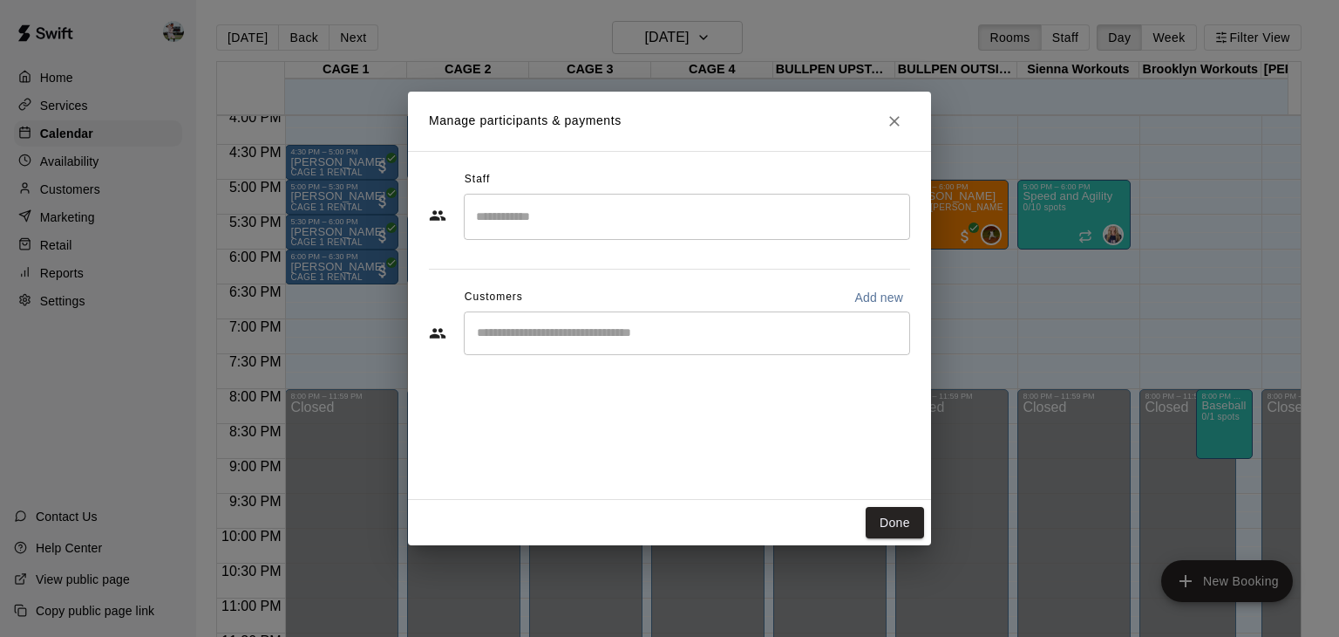
click at [715, 208] on input "Search staff" at bounding box center [687, 216] width 431 height 31
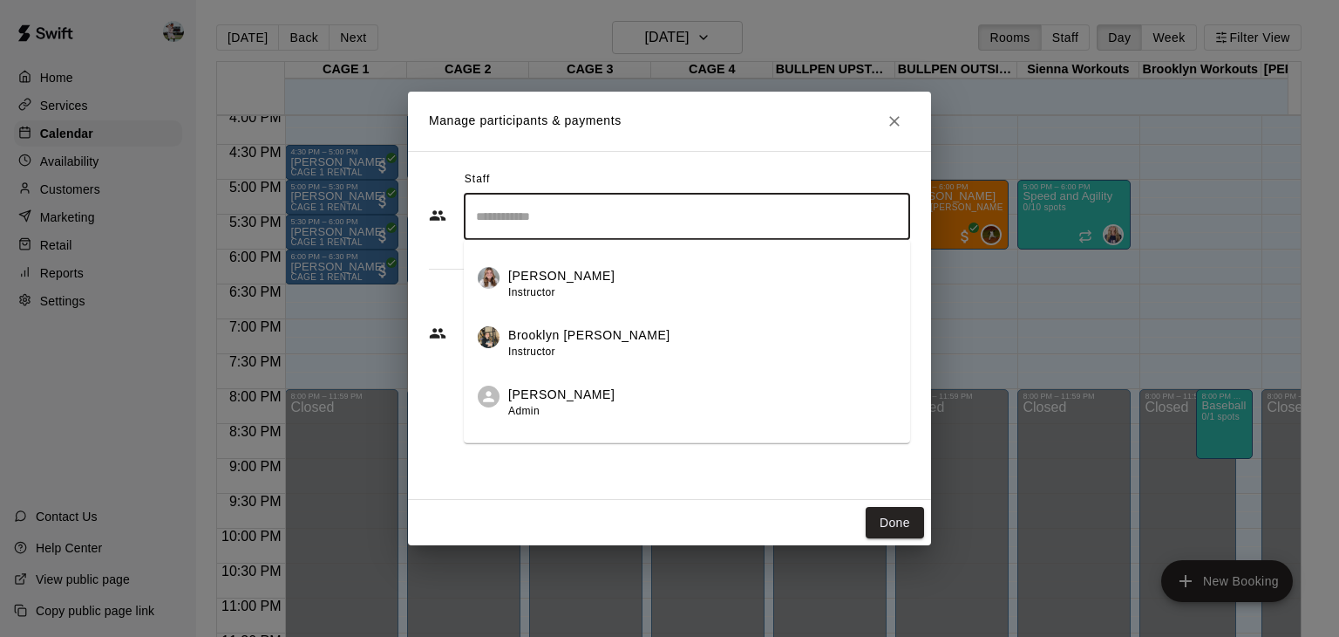
scroll to position [194, 0]
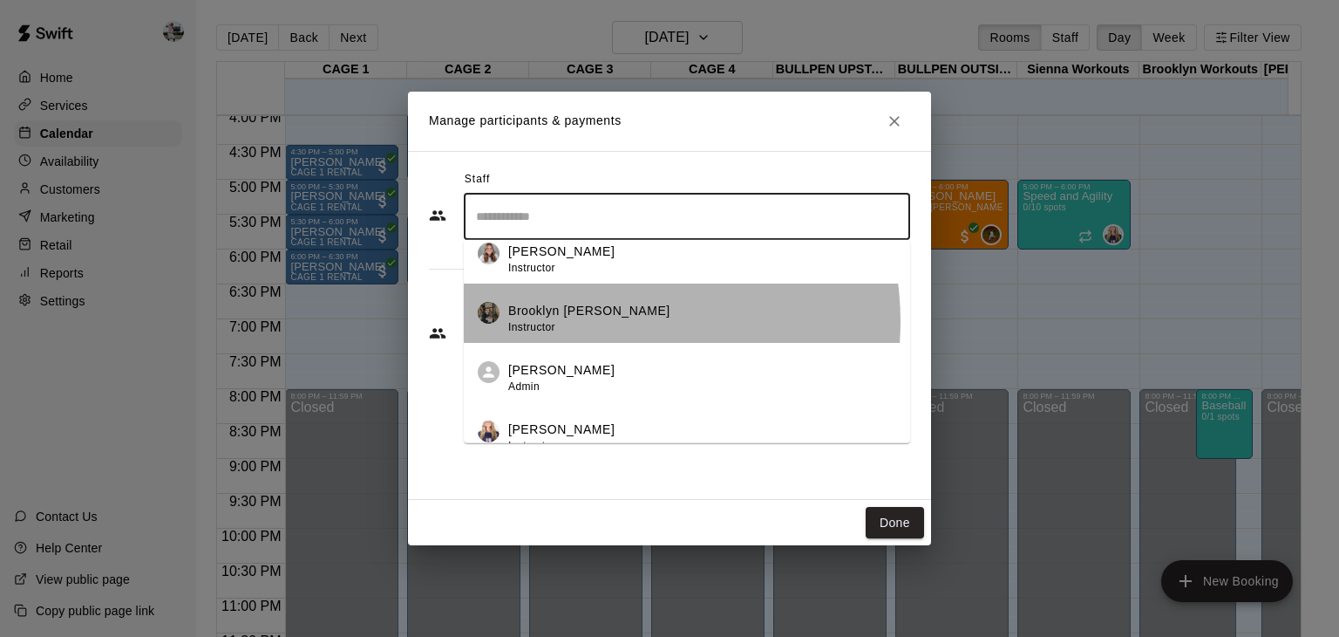
click at [611, 320] on div "Brooklyn [PERSON_NAME] Instructor" at bounding box center [589, 319] width 162 height 34
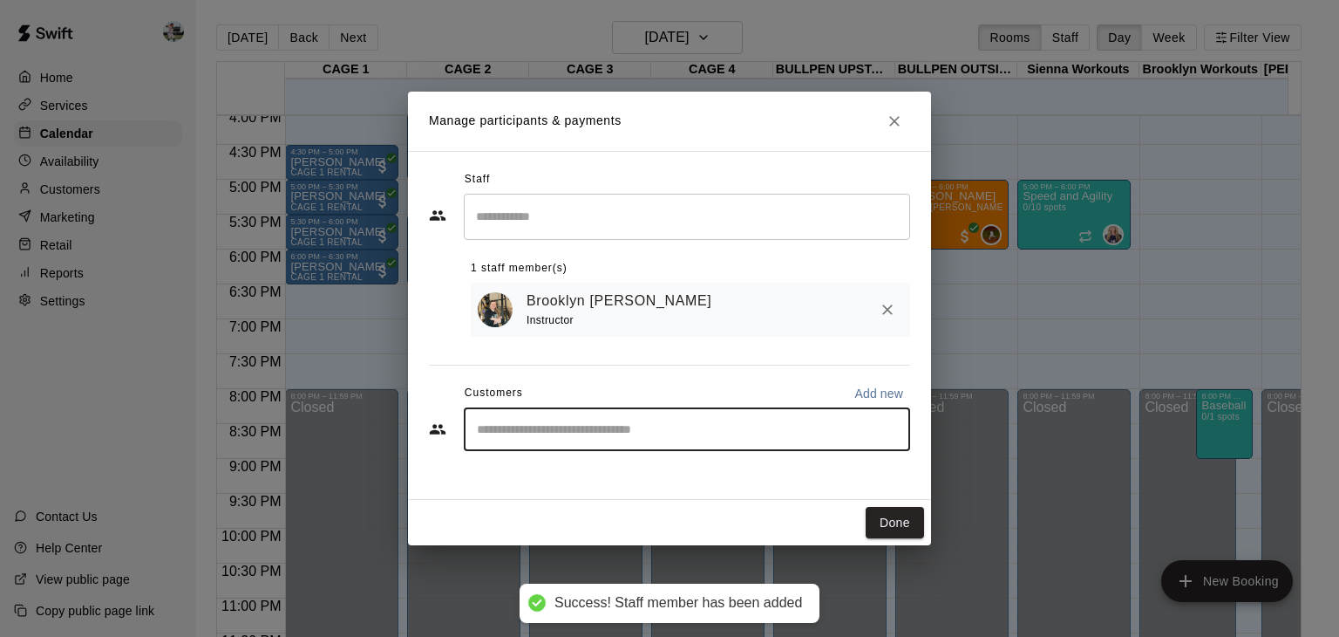
click at [609, 426] on input "Start typing to search customers..." at bounding box center [687, 428] width 431 height 17
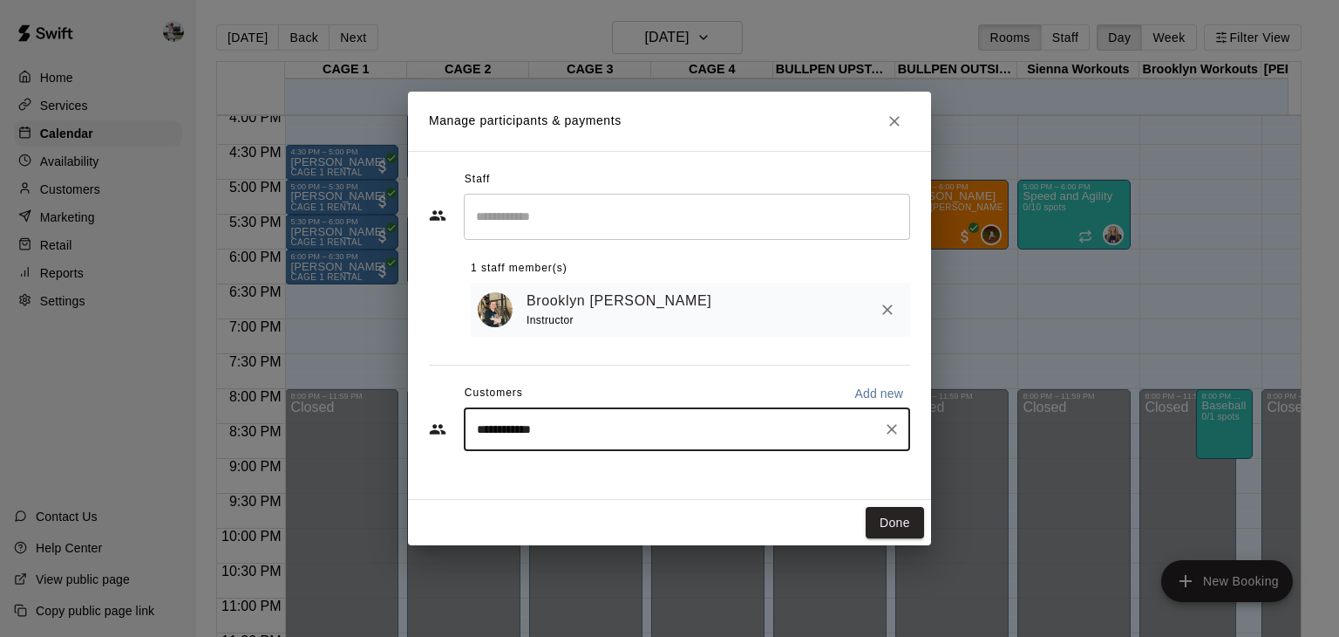
type input "**********"
click at [599, 472] on div "[PERSON_NAME]" at bounding box center [606, 471] width 187 height 18
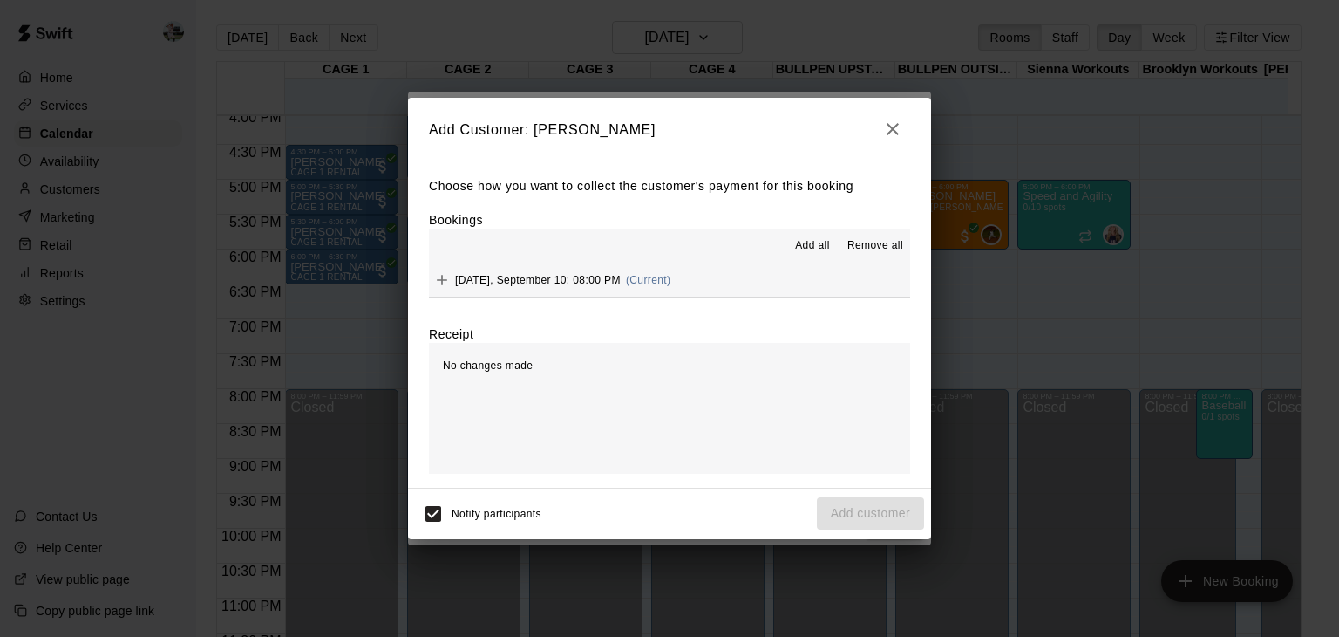
click at [726, 283] on button "[DATE], September 10: 08:00 PM (Current)" at bounding box center [669, 280] width 481 height 32
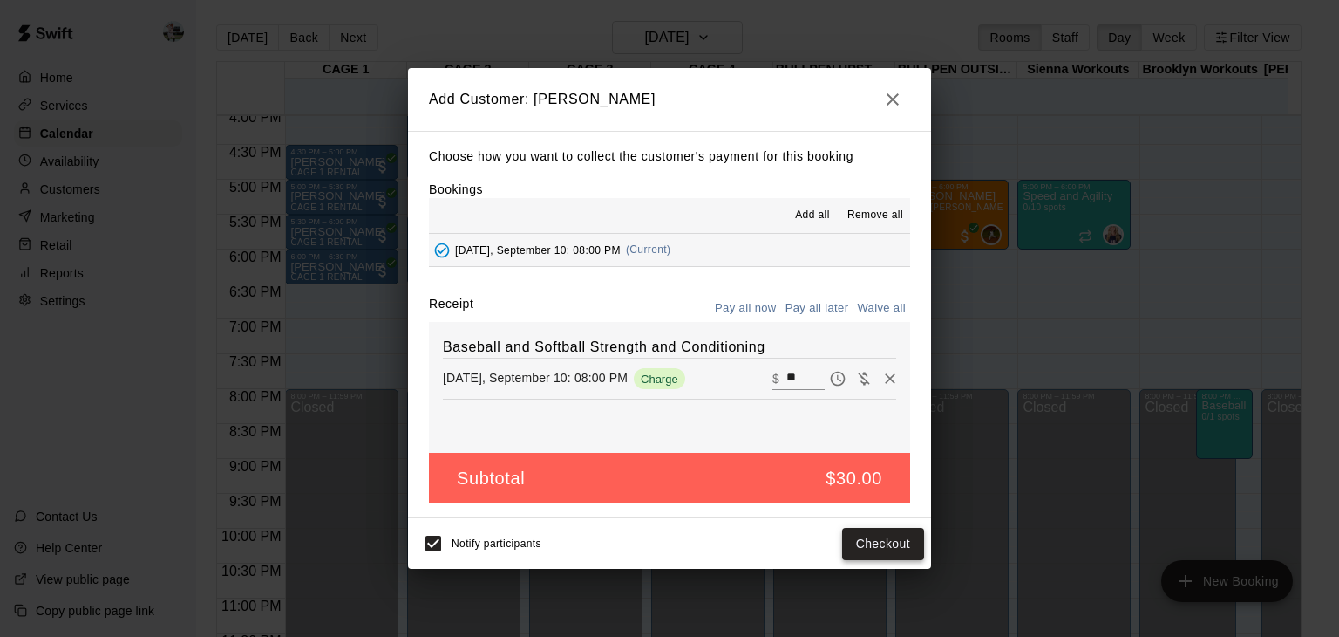
click at [870, 542] on button "Checkout" at bounding box center [883, 544] width 82 height 32
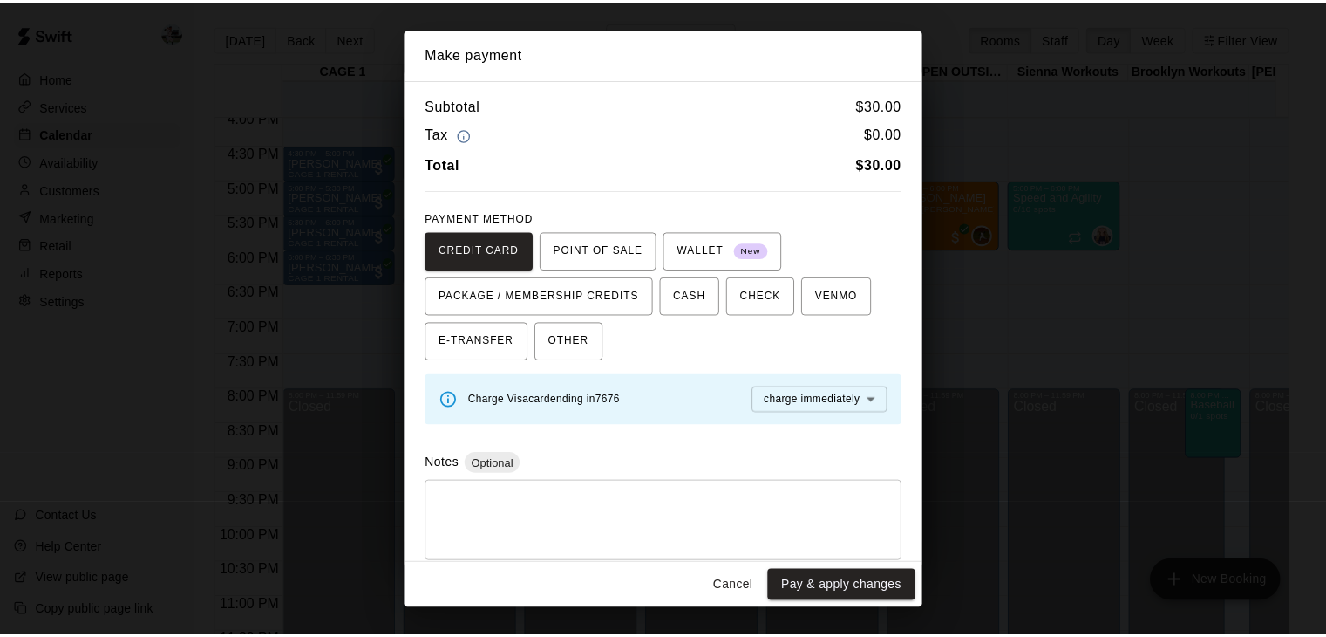
scroll to position [14, 0]
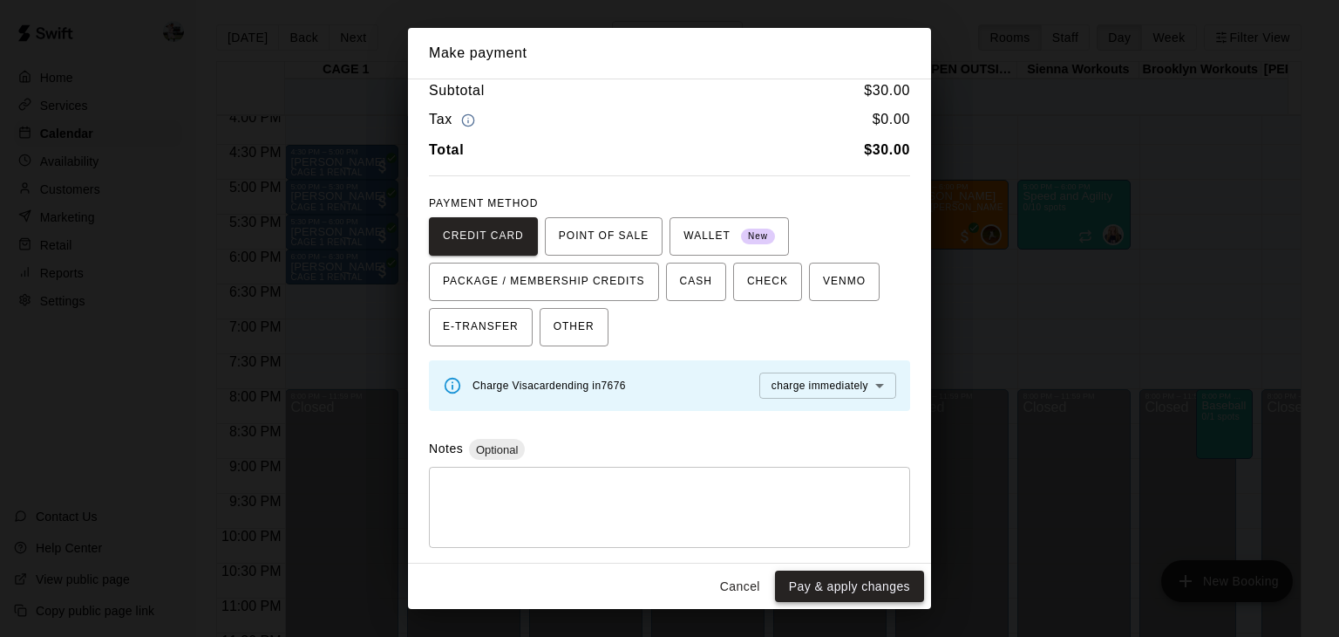
click at [861, 577] on button "Pay & apply changes" at bounding box center [849, 586] width 149 height 32
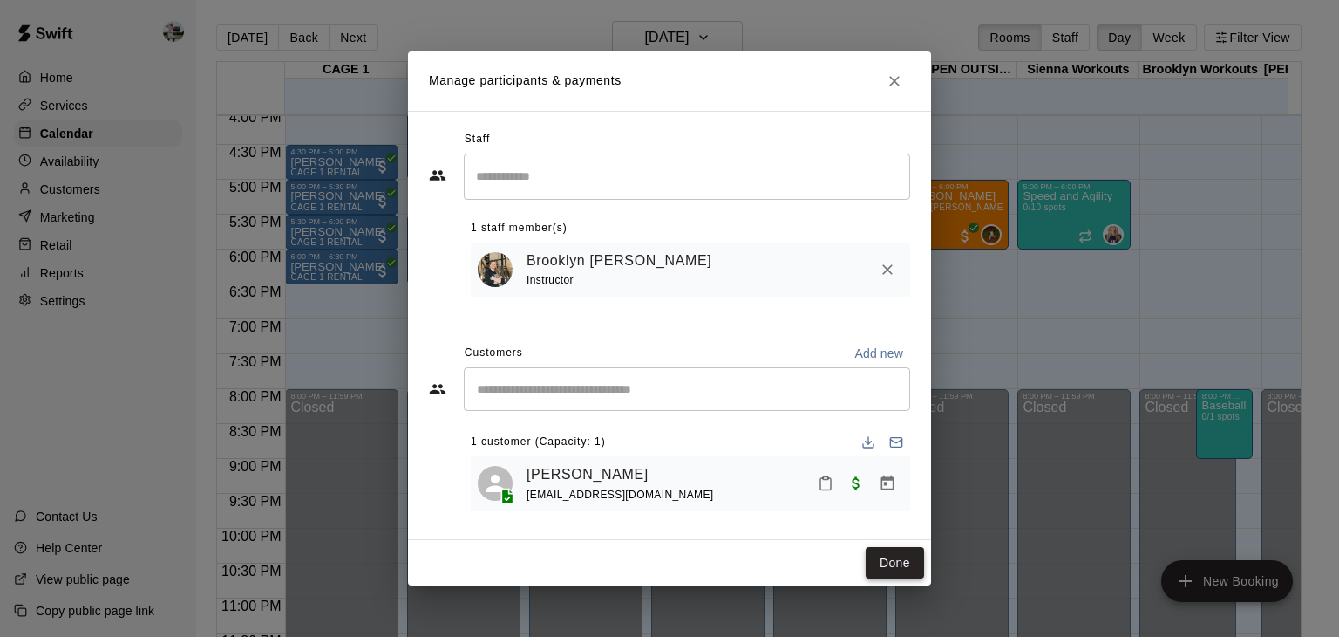
click at [895, 562] on button "Done" at bounding box center [895, 563] width 58 height 32
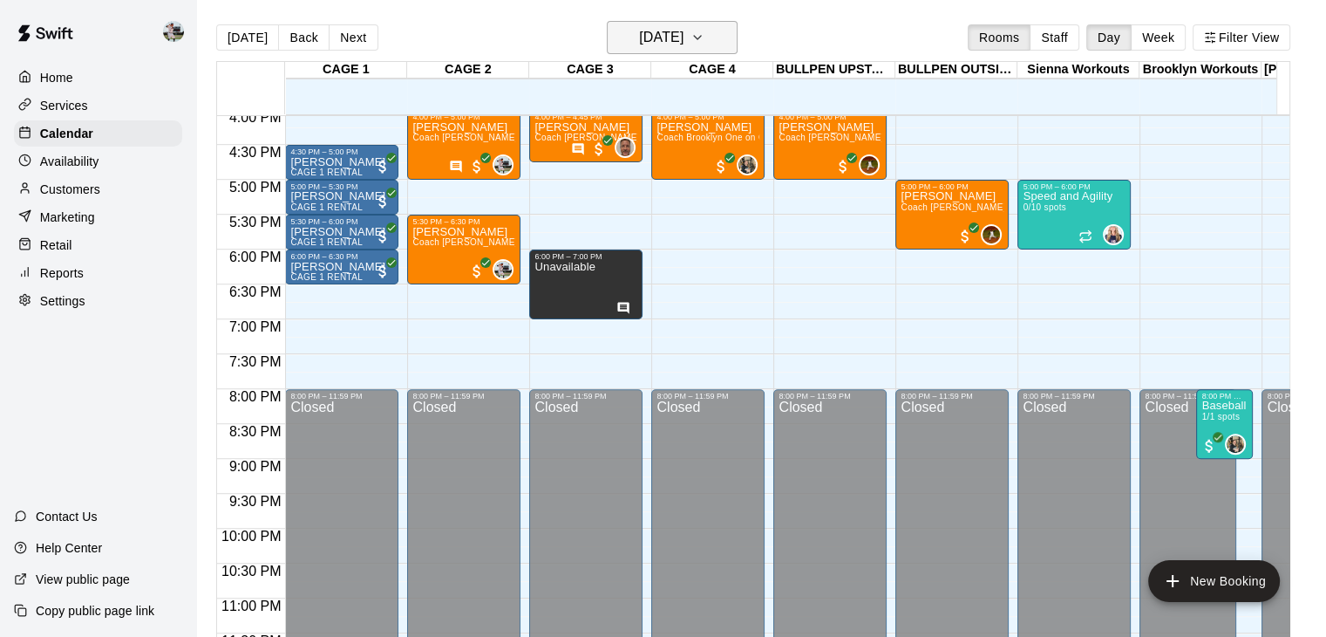
click at [684, 29] on h6 "[DATE]" at bounding box center [661, 37] width 44 height 24
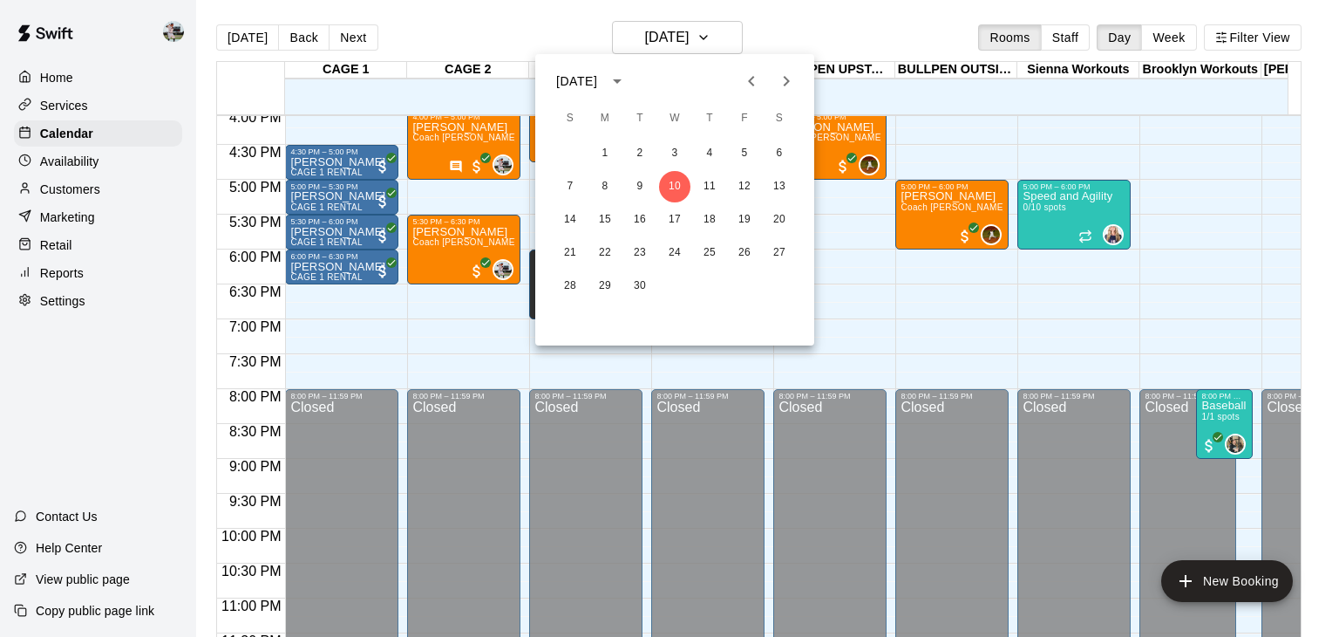
click at [389, 35] on div at bounding box center [669, 318] width 1339 height 637
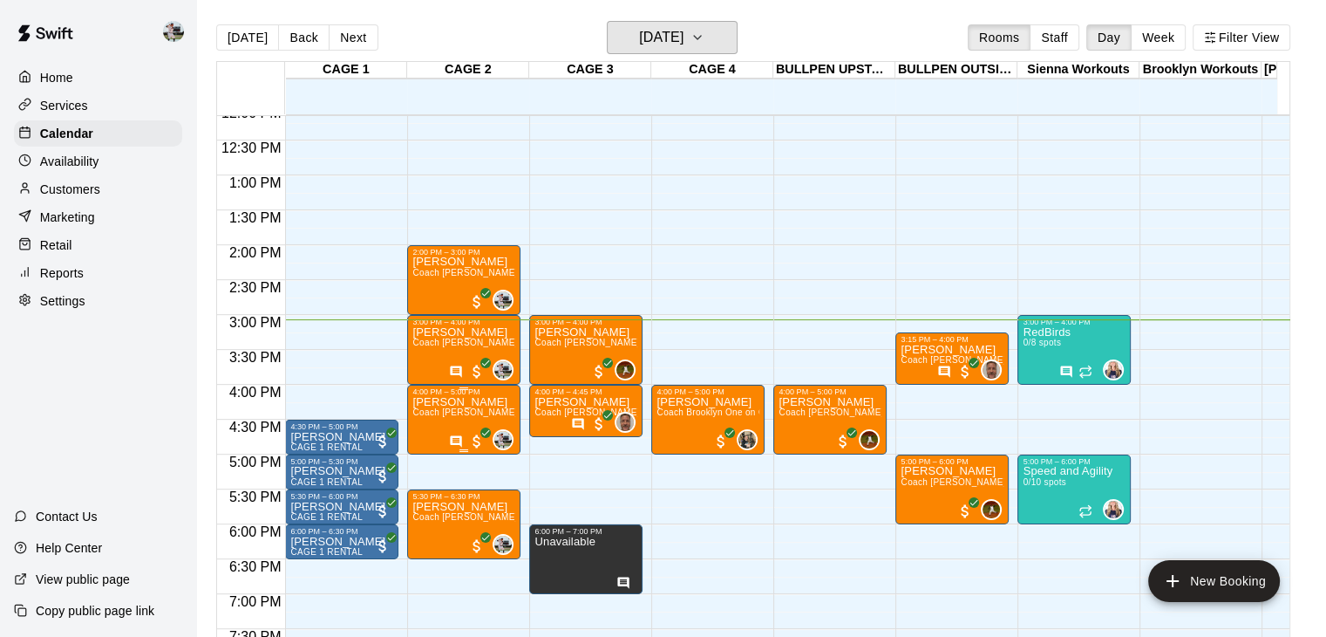
scroll to position [848, 0]
click at [658, 37] on h6 "[DATE]" at bounding box center [661, 37] width 44 height 24
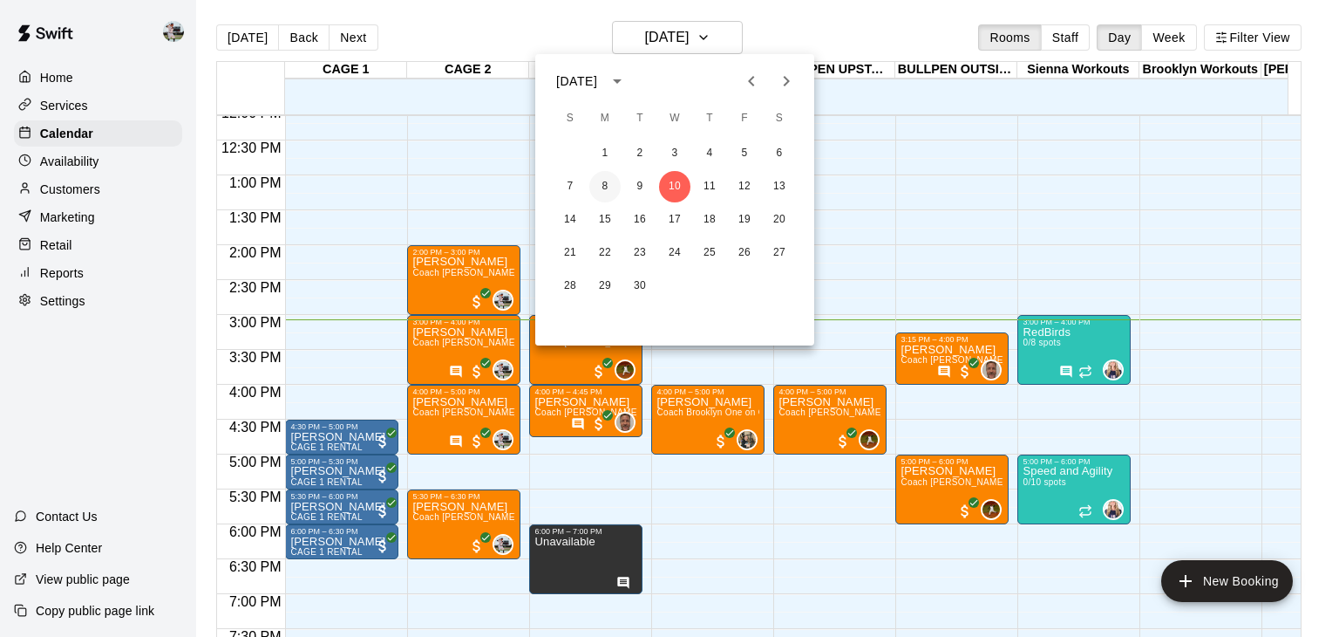
click at [607, 183] on button "8" at bounding box center [604, 186] width 31 height 31
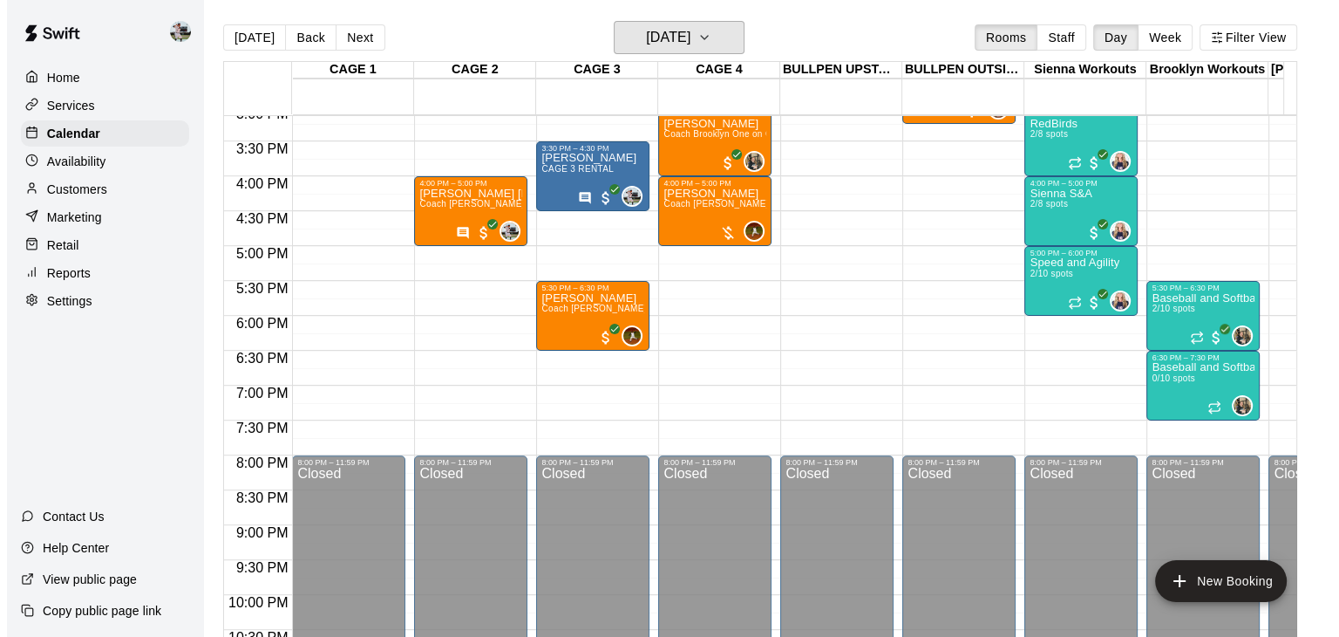
scroll to position [1057, 0]
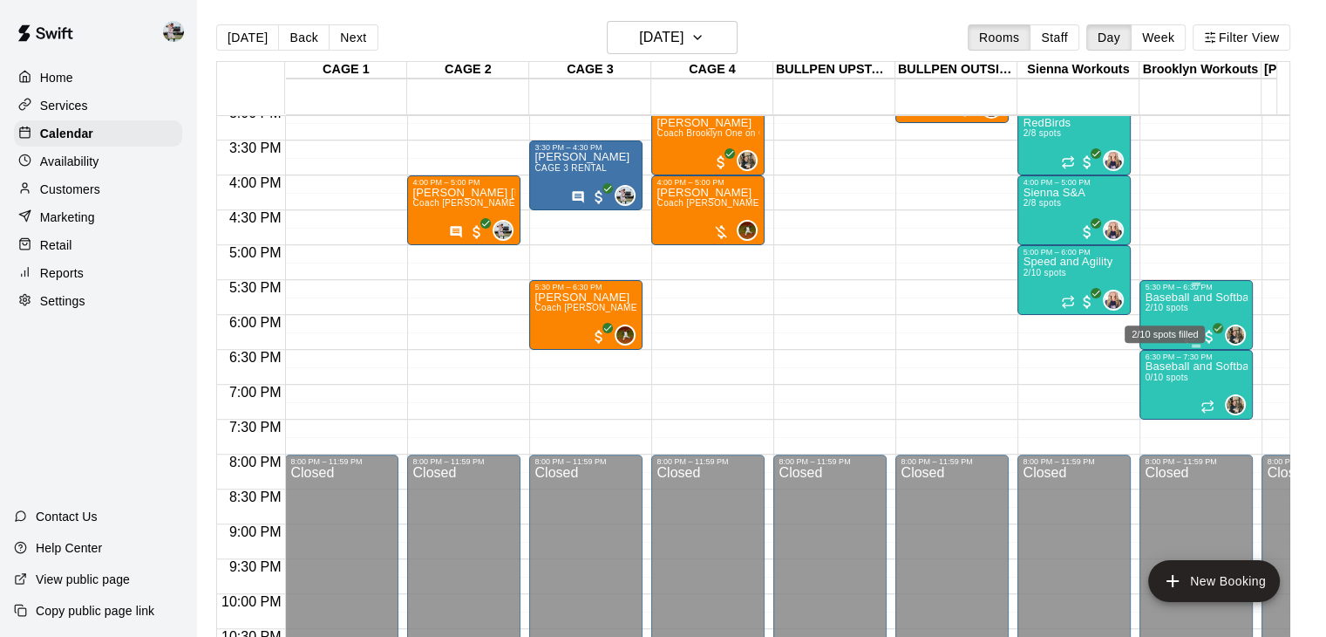
click at [1158, 309] on span "2/10 spots" at bounding box center [1166, 308] width 43 height 10
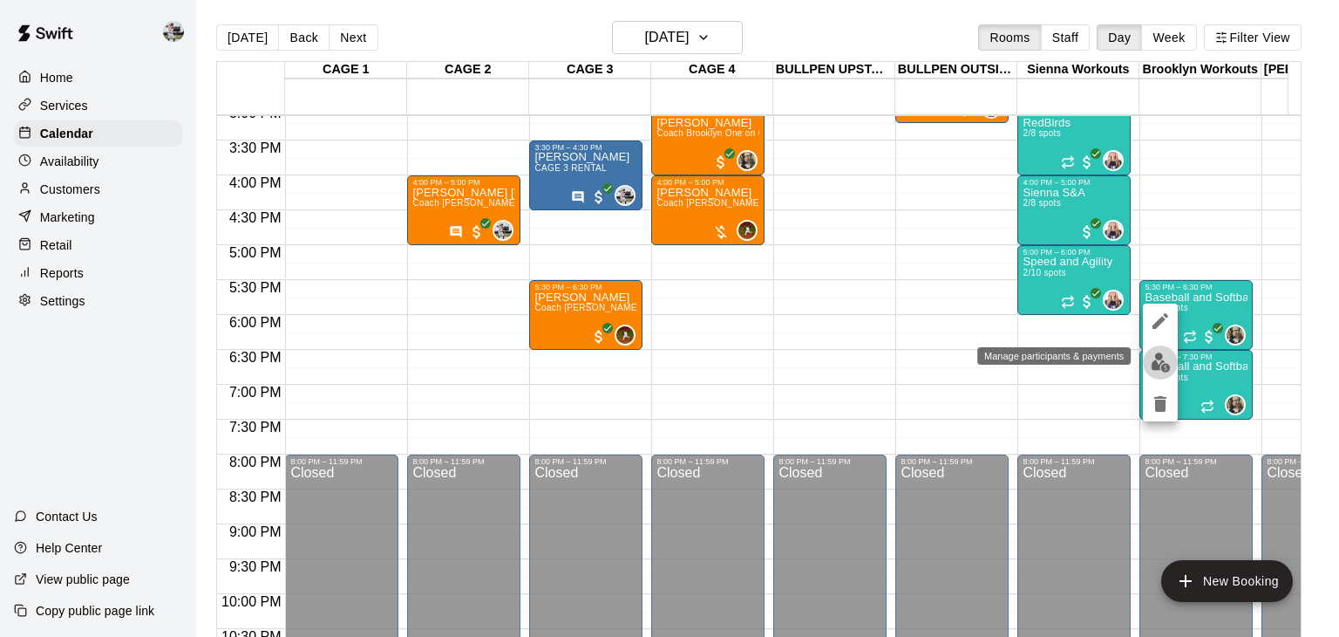
click at [1161, 370] on img "edit" at bounding box center [1161, 362] width 20 height 20
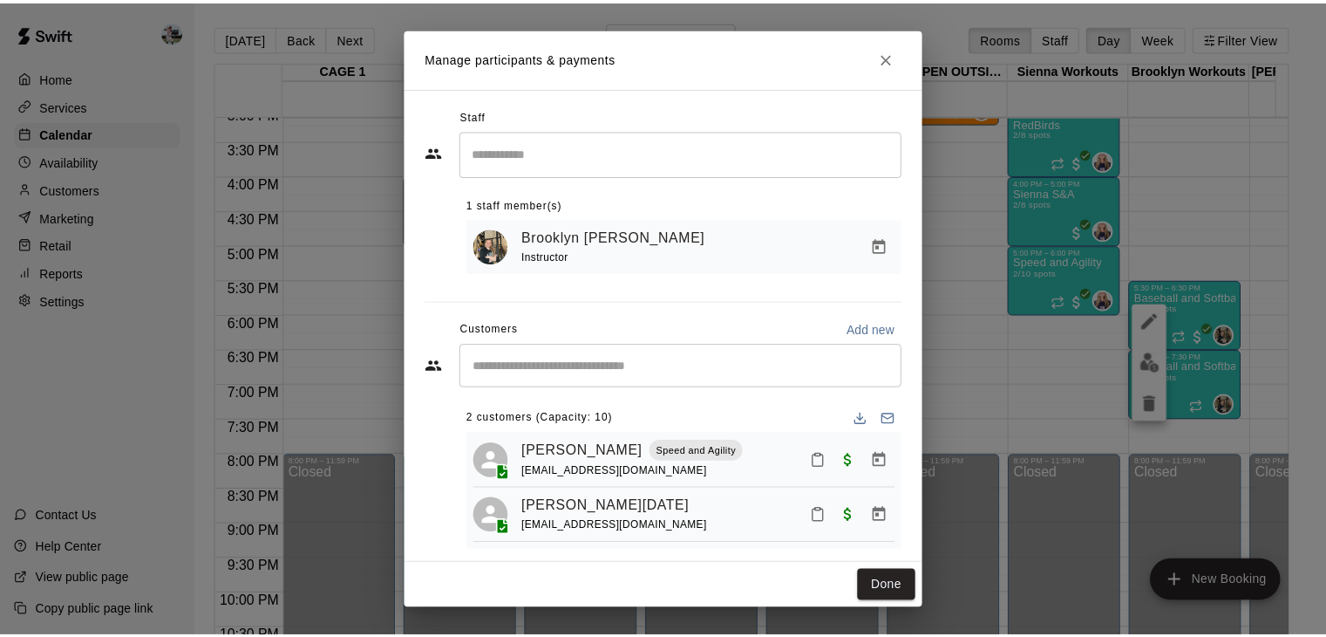
scroll to position [24, 0]
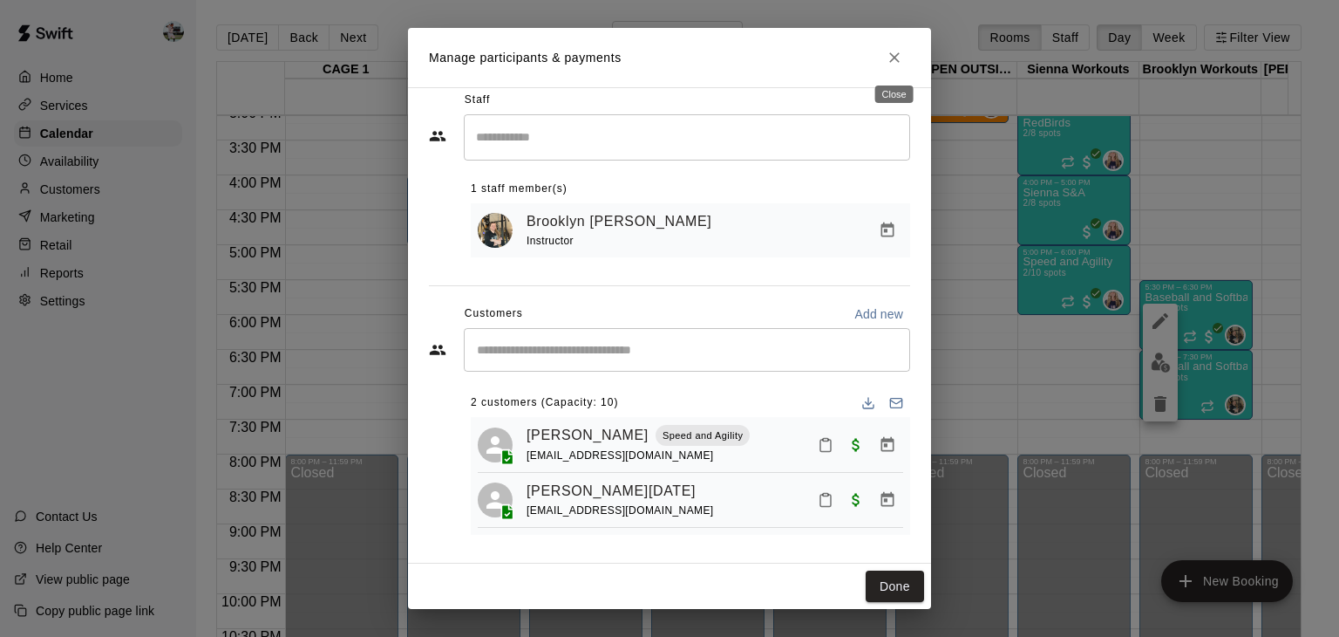
click at [896, 60] on icon "Close" at bounding box center [894, 57] width 17 height 17
